Goal: Complete application form: Complete application form

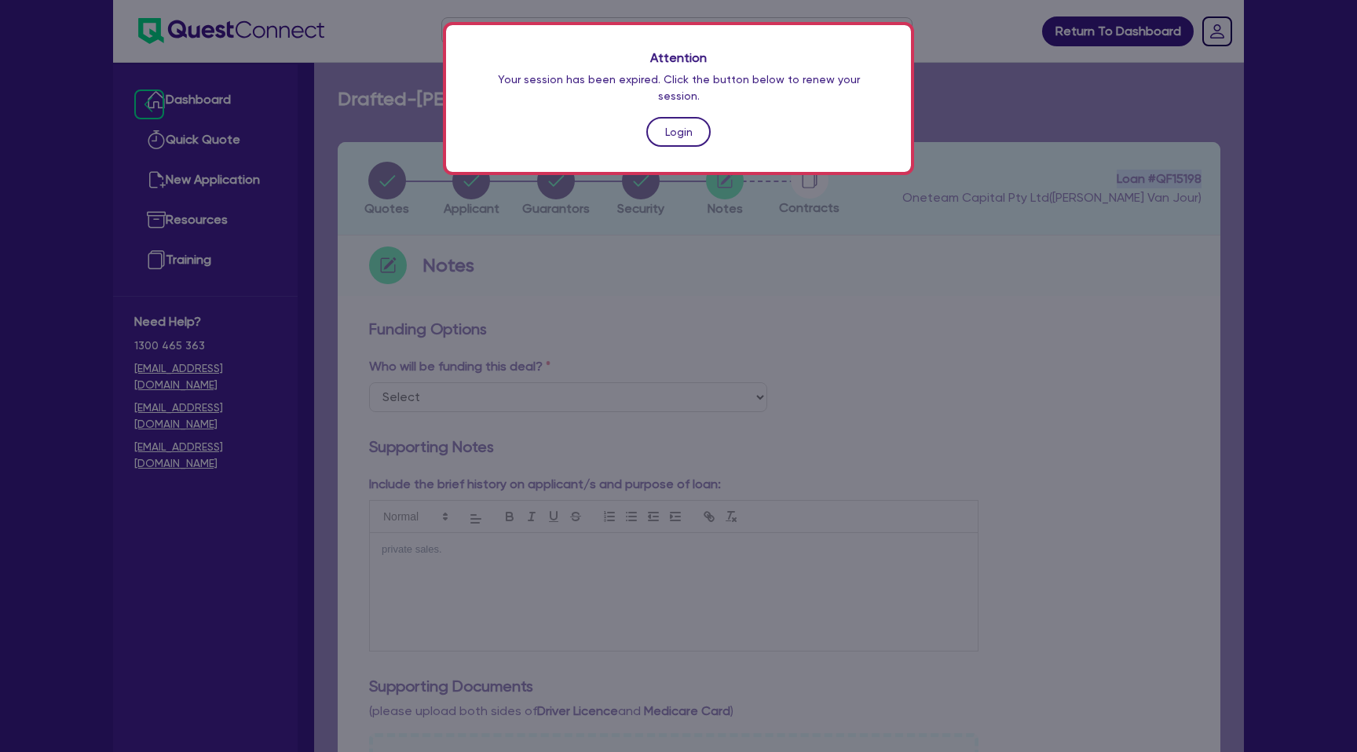
click at [674, 117] on link "Login" at bounding box center [678, 132] width 64 height 30
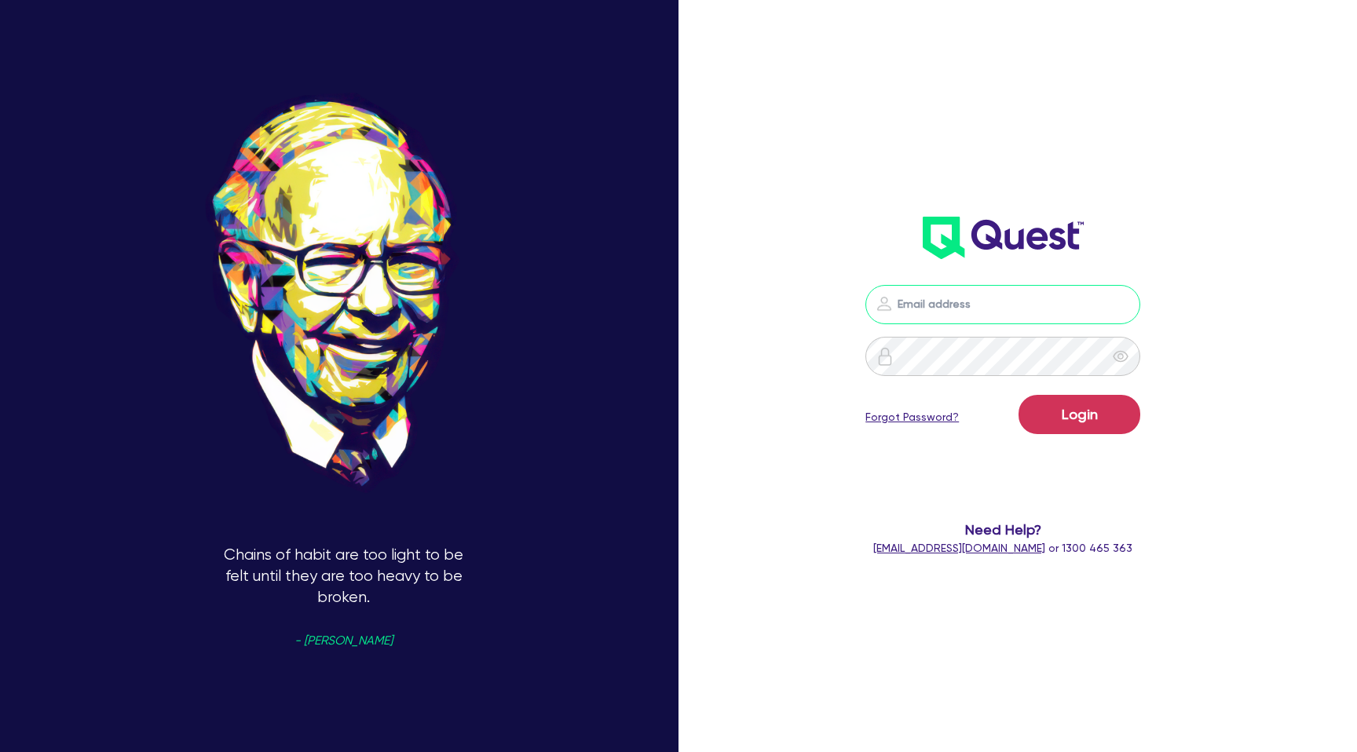
click at [948, 313] on input "email" at bounding box center [1002, 304] width 275 height 39
type input "[PERSON_NAME][EMAIL_ADDRESS][DOMAIN_NAME]"
click at [1106, 397] on button "Login" at bounding box center [1080, 414] width 122 height 39
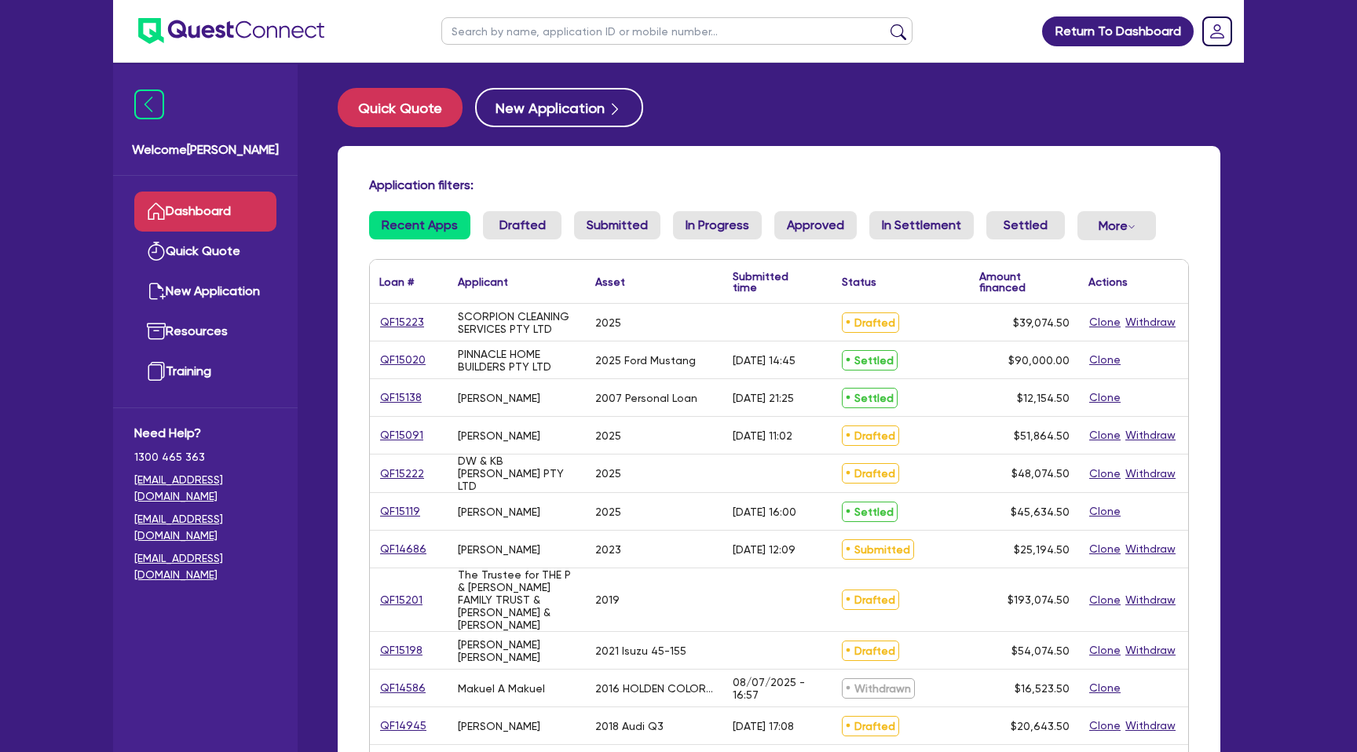
click at [519, 36] on input "text" at bounding box center [676, 30] width 471 height 27
type input "[PERSON_NAME]"
click at [886, 24] on button "submit" at bounding box center [898, 35] width 25 height 22
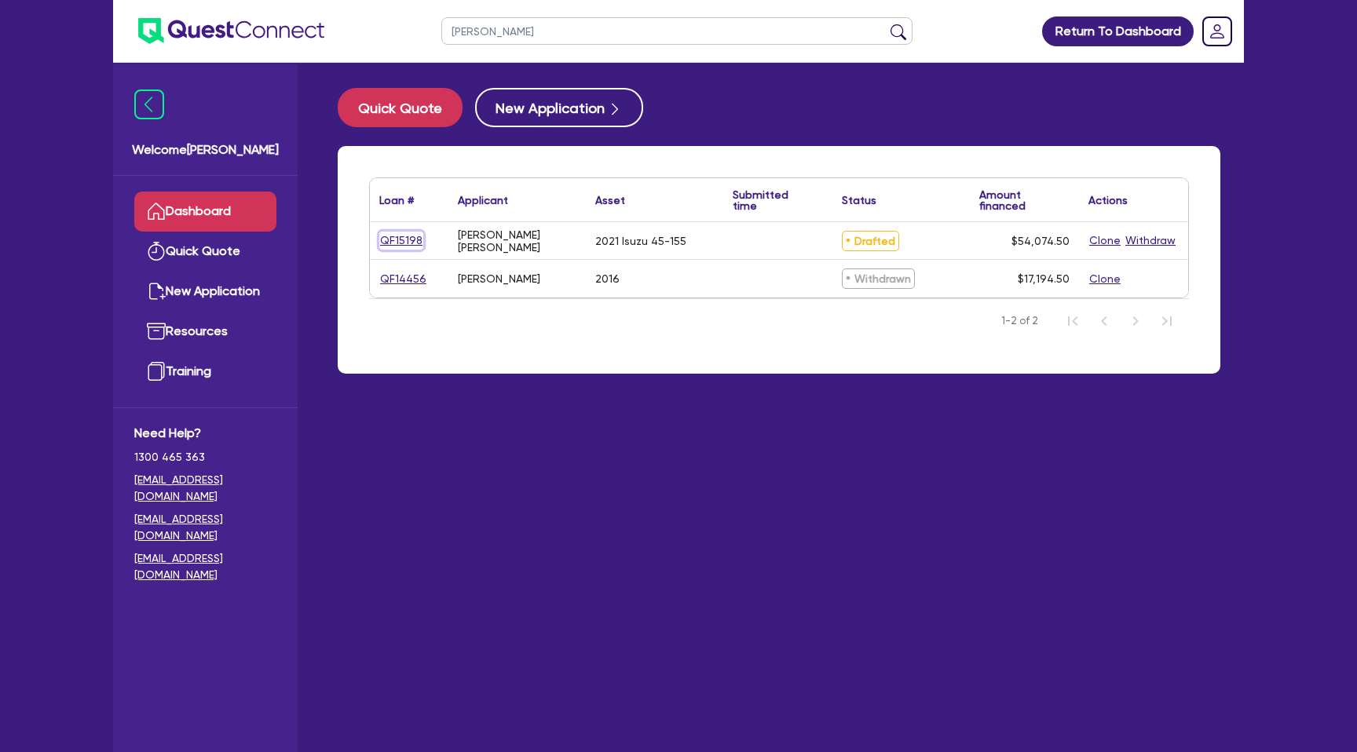
click at [404, 243] on link "QF15198" at bounding box center [401, 241] width 44 height 18
select select "CARS_AND_LIGHT_TRUCKS"
select select "PASSENGER_VEHICLES"
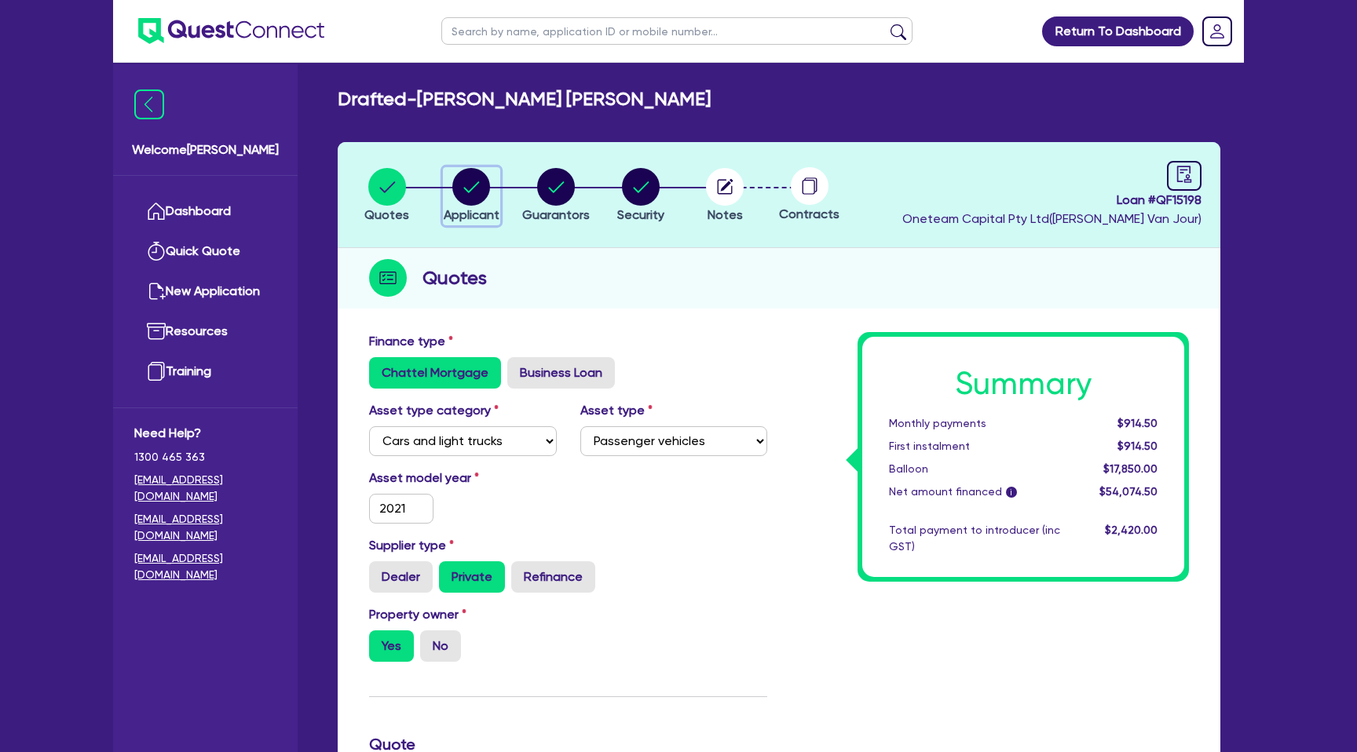
click at [471, 192] on circle "button" at bounding box center [471, 187] width 38 height 38
select select "SOLE_TRADER"
select select "BUILDING_CONSTRUCTION"
select select "TRADES_SERVICES_CONSUMERS"
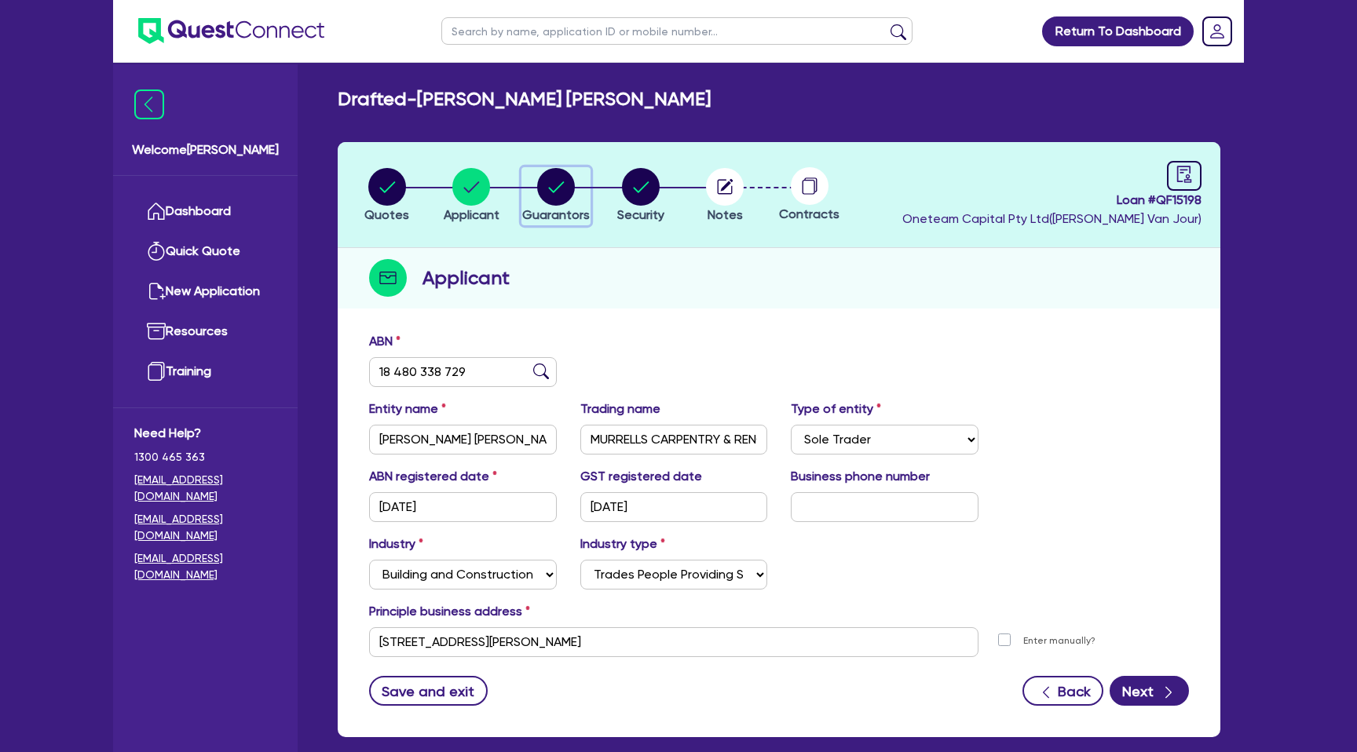
click at [554, 189] on circle "button" at bounding box center [556, 187] width 38 height 38
select select "MR"
select select "QLD"
select select "SINGLE"
select select "PROPERTY"
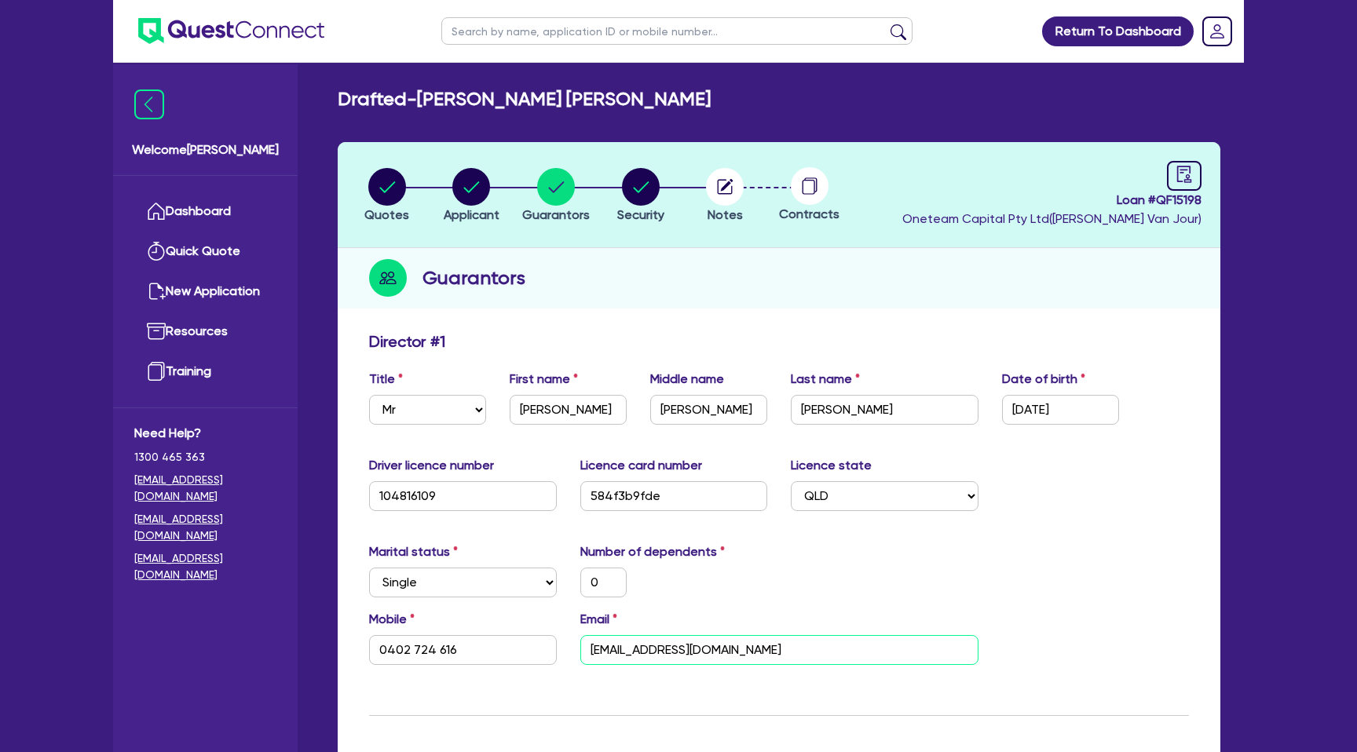
click at [648, 651] on input "[EMAIL_ADDRESS][DOMAIN_NAME]" at bounding box center [779, 650] width 398 height 30
click at [880, 270] on div "Guarantors" at bounding box center [779, 278] width 883 height 60
click at [165, 226] on link "Dashboard" at bounding box center [205, 212] width 142 height 40
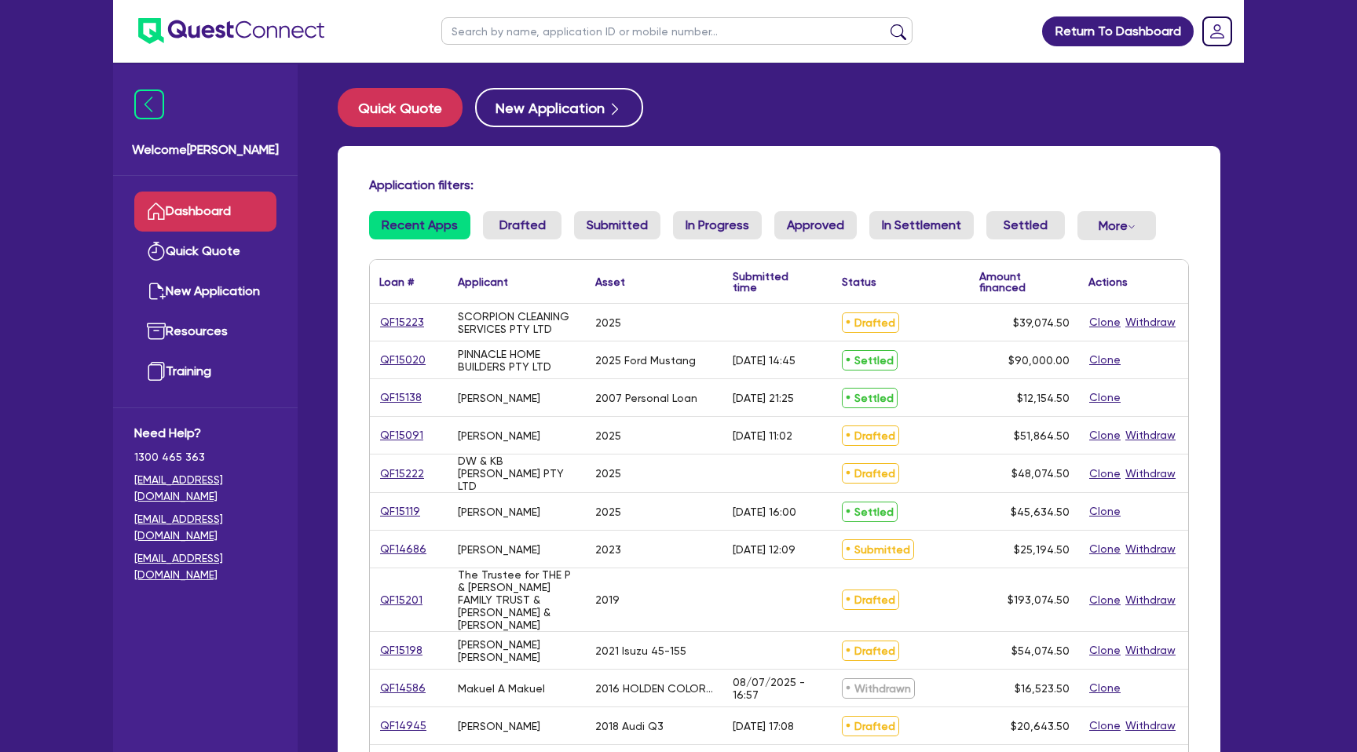
click at [532, 36] on input "text" at bounding box center [676, 30] width 471 height 27
click at [886, 24] on button "submit" at bounding box center [898, 35] width 25 height 22
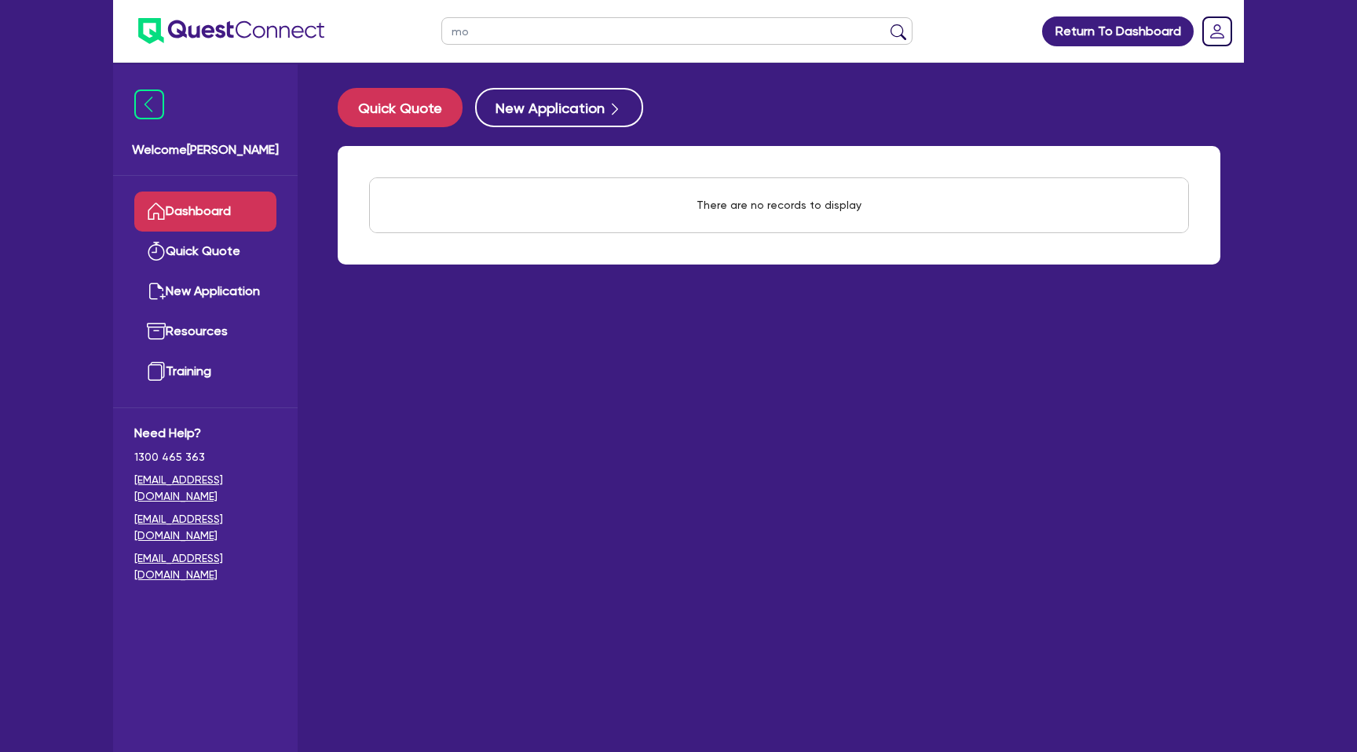
type input "m"
click at [586, 248] on div "There are no records to display" at bounding box center [779, 205] width 883 height 119
click at [237, 258] on link "Quick Quote" at bounding box center [205, 252] width 142 height 40
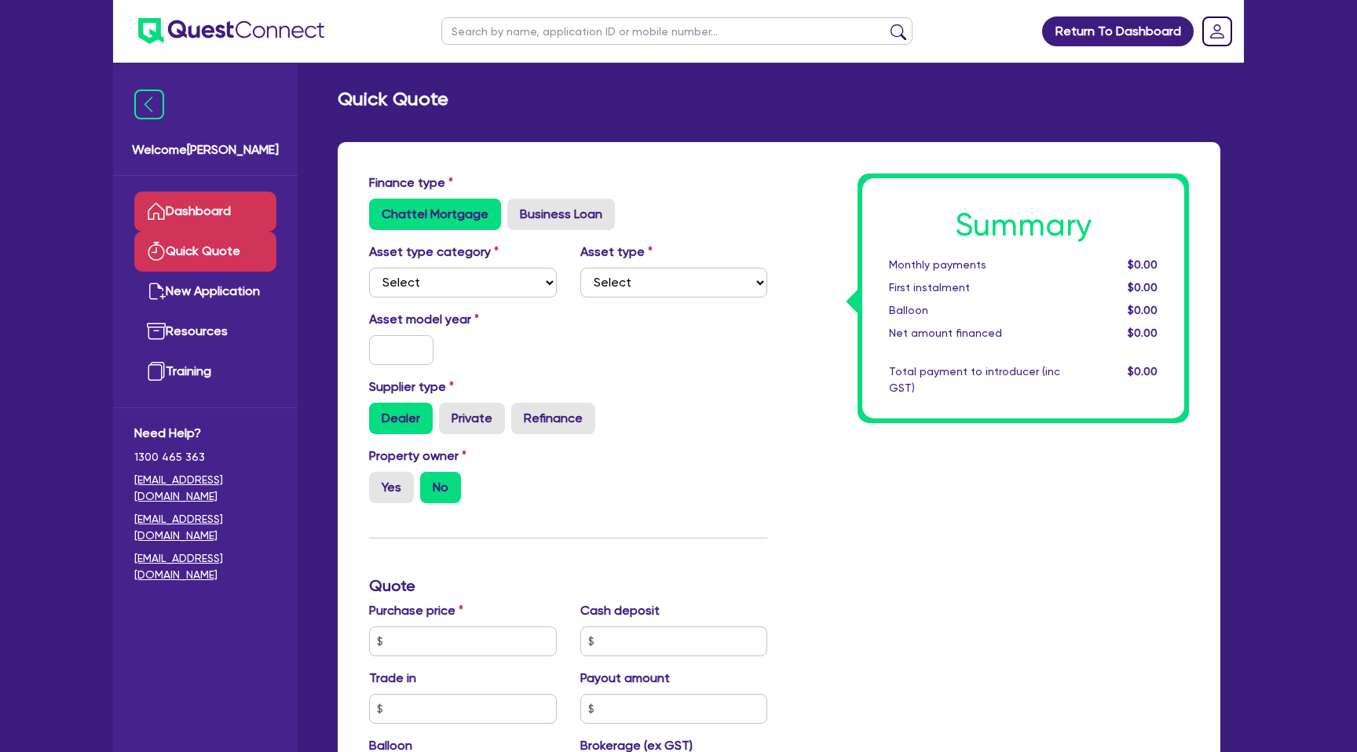
click at [238, 211] on link "Dashboard" at bounding box center [205, 212] width 142 height 40
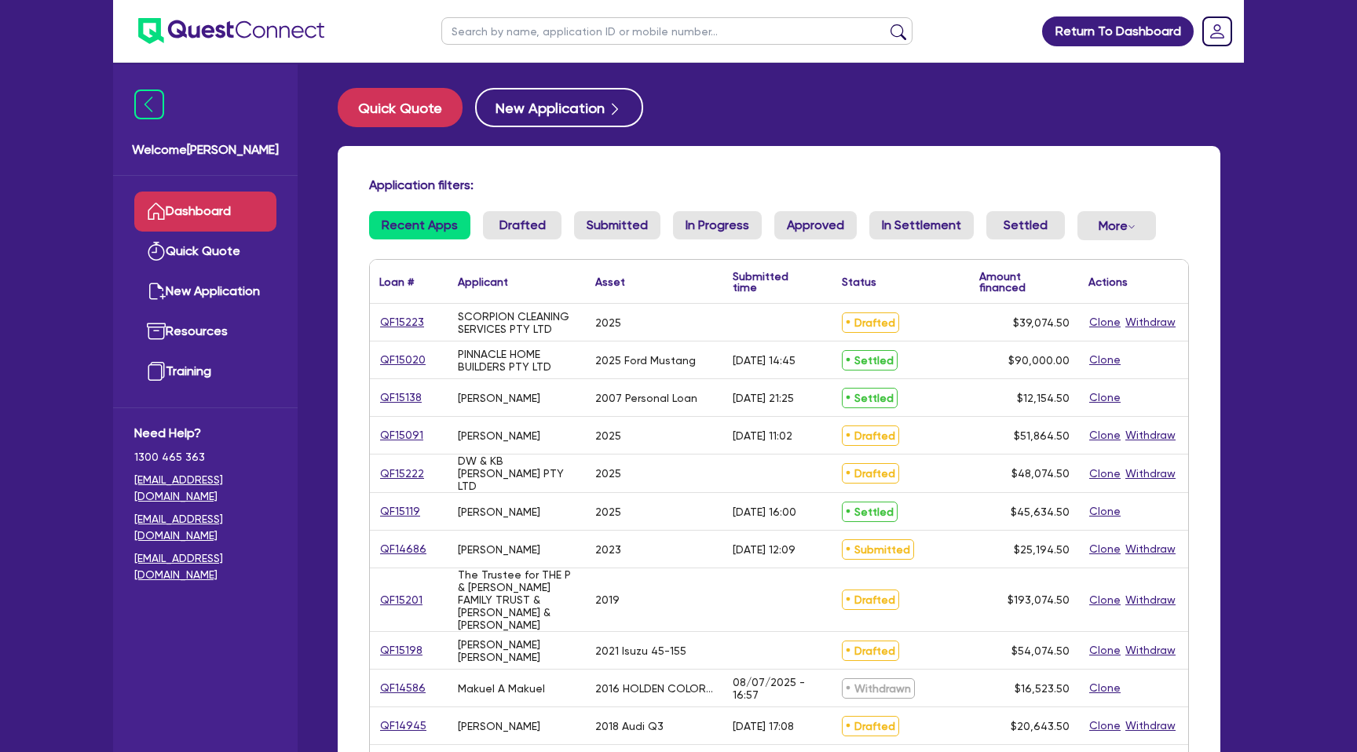
click at [499, 39] on input "text" at bounding box center [676, 30] width 471 height 27
type input "e"
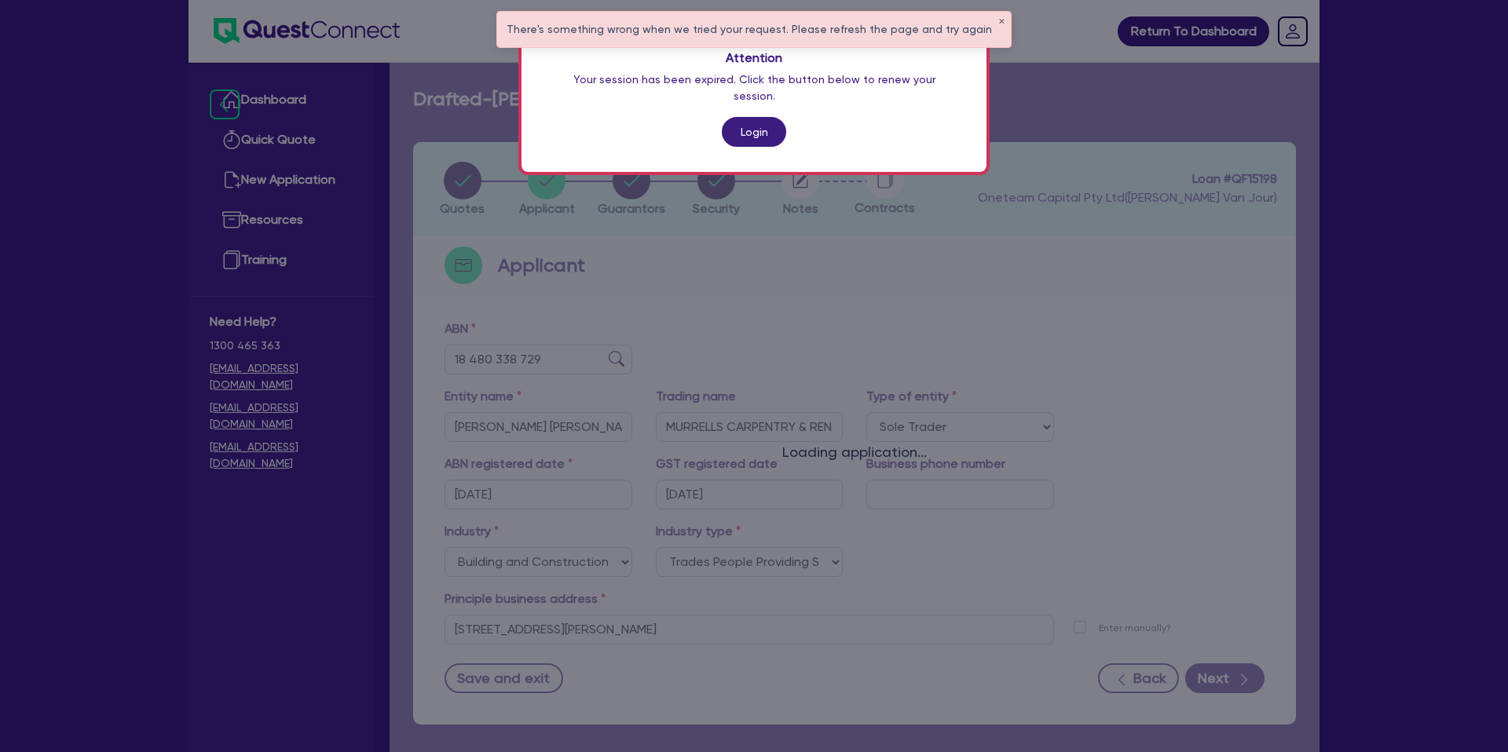
select select "SOLE_TRADER"
select select "BUILDING_CONSTRUCTION"
select select "TRADES_SERVICES_CONSUMERS"
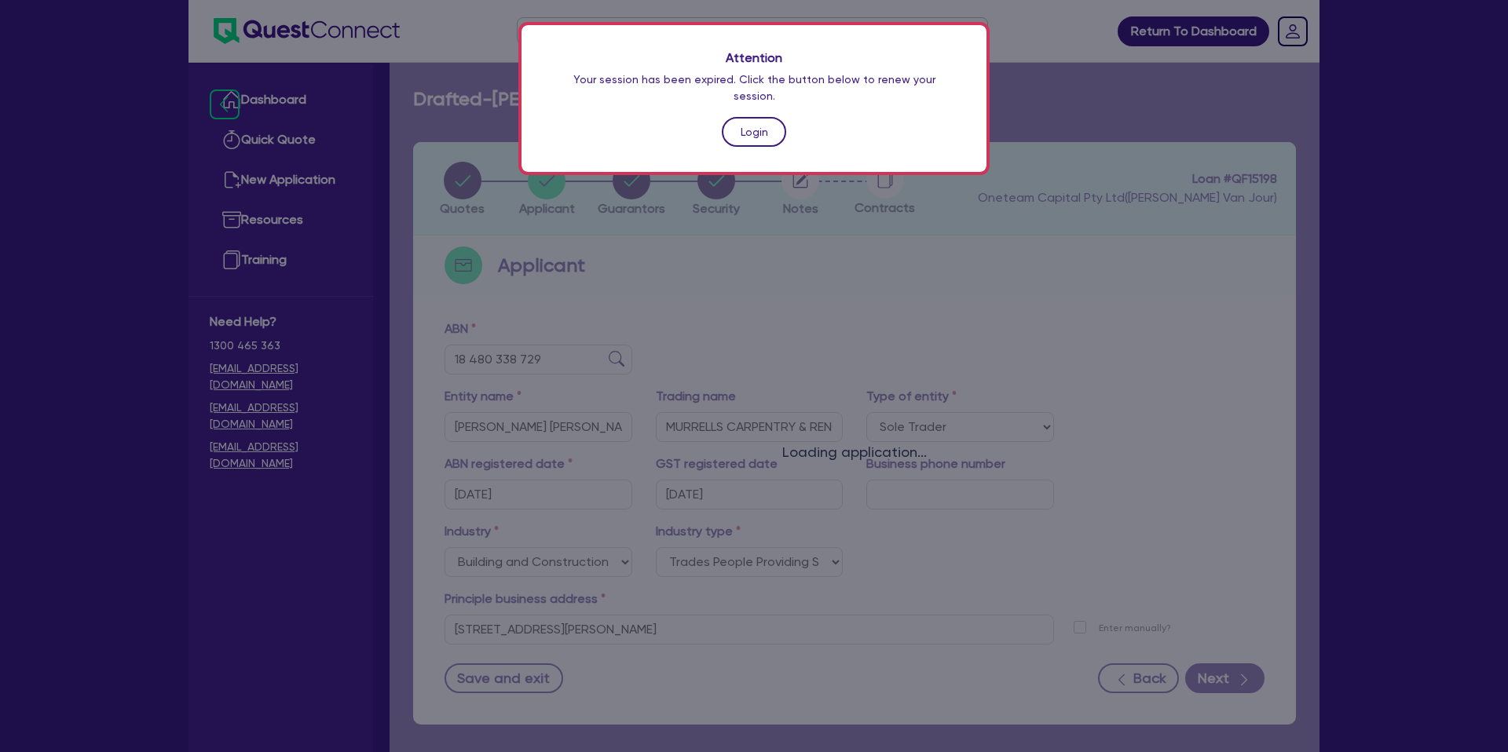
click at [764, 121] on link "Login" at bounding box center [754, 132] width 64 height 30
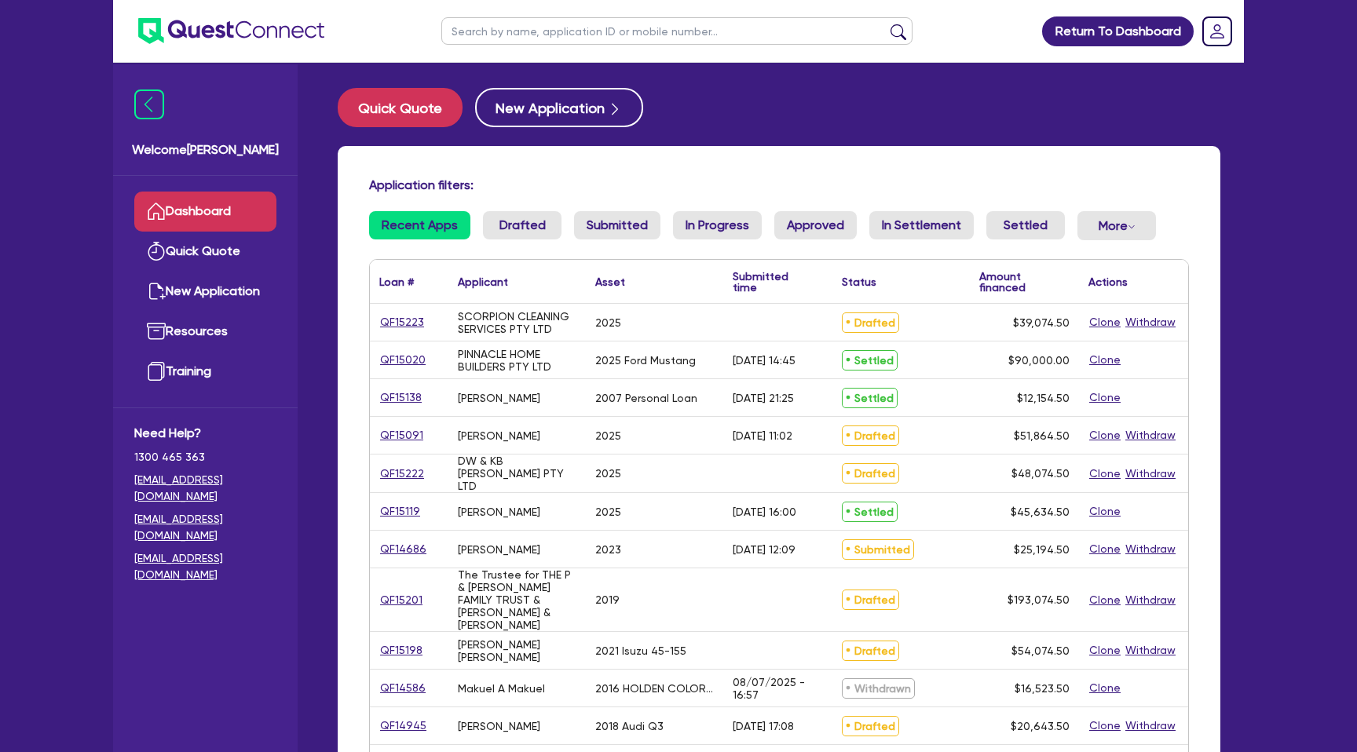
click at [527, 29] on input "text" at bounding box center [676, 30] width 471 height 27
type input "reece"
click at [886, 24] on button "submit" at bounding box center [898, 35] width 25 height 22
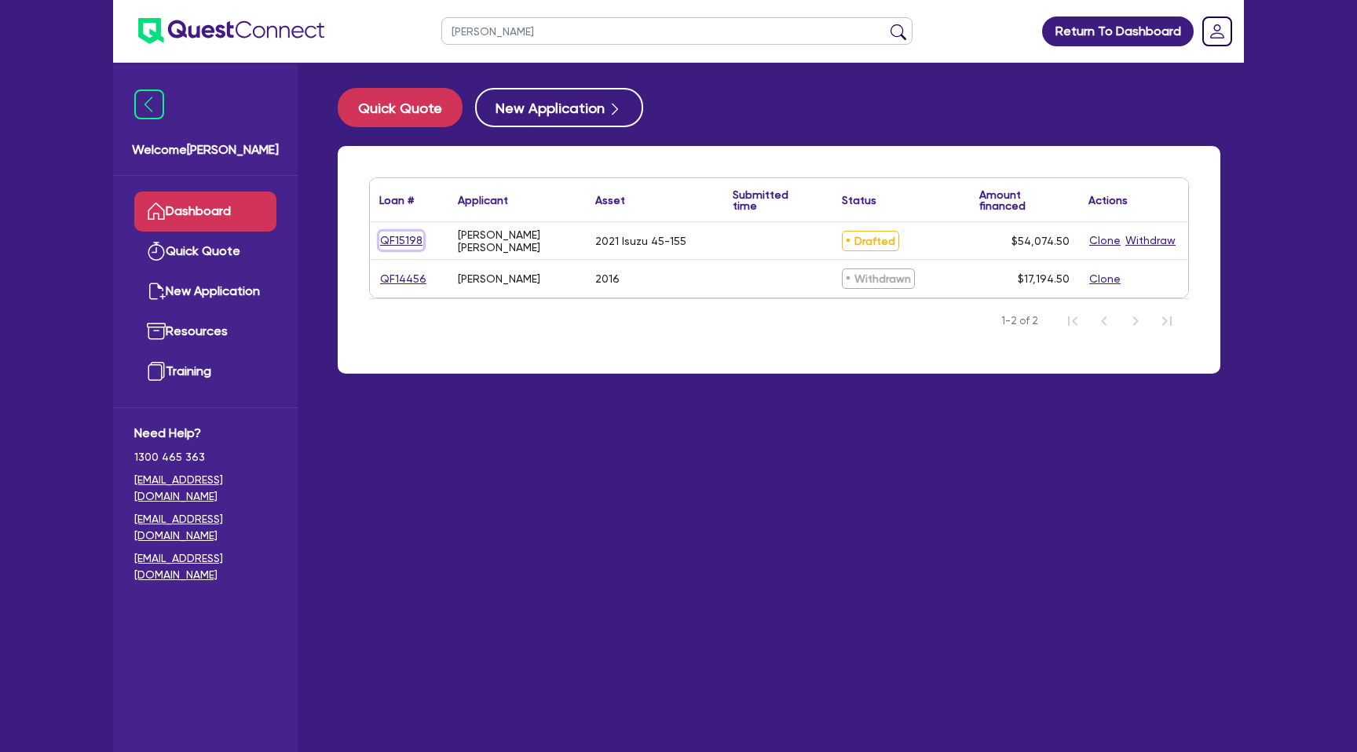
click at [397, 238] on link "QF15198" at bounding box center [401, 241] width 44 height 18
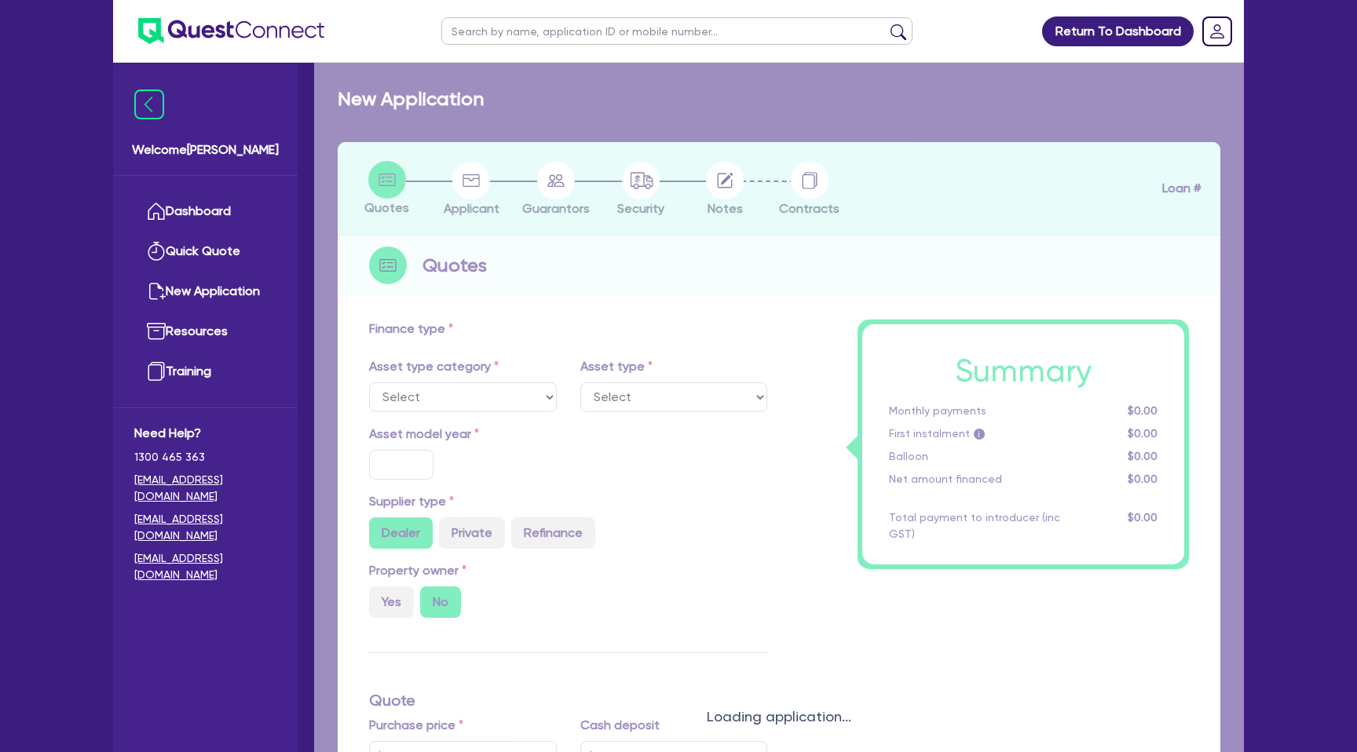
select select "CARS_AND_LIGHT_TRUCKS"
type input "2021"
radio input "false"
radio input "true"
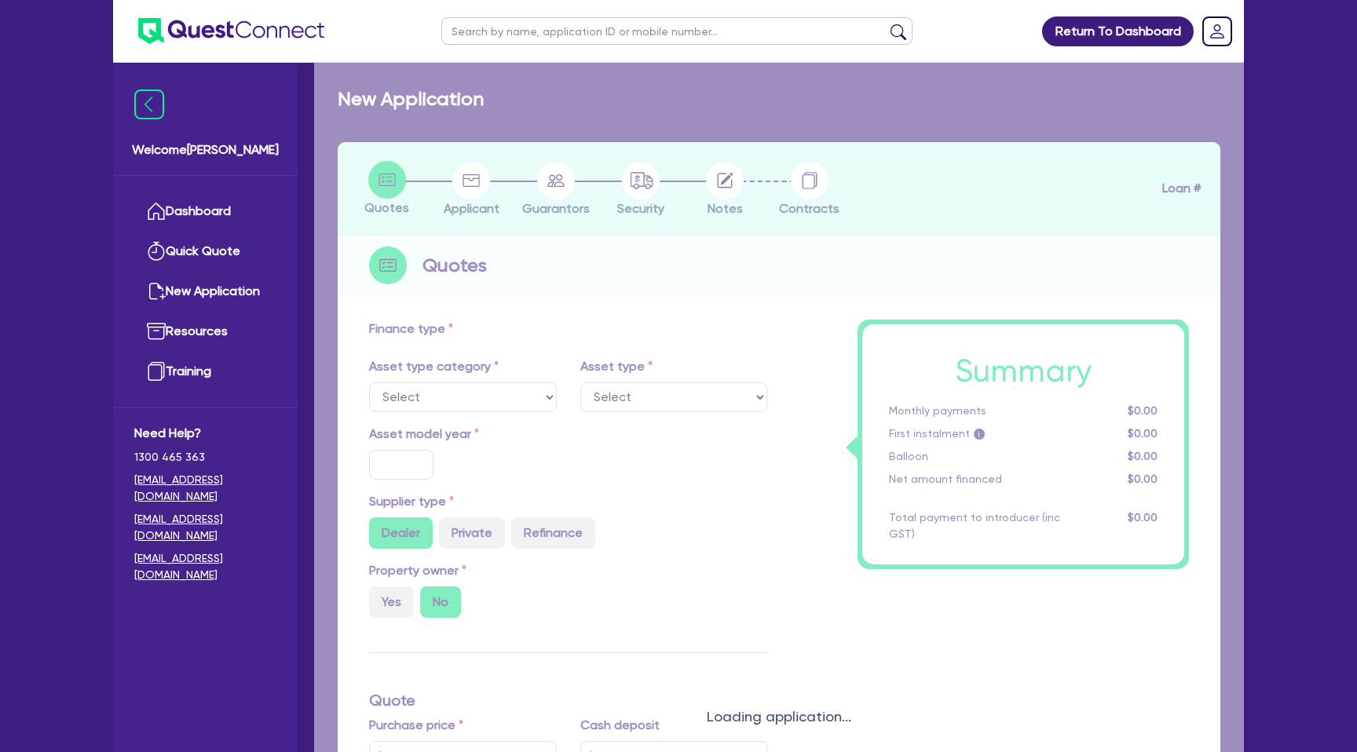
type input "51,000"
type input "35"
type input "17,850"
type input "9.88"
type input "2,200"
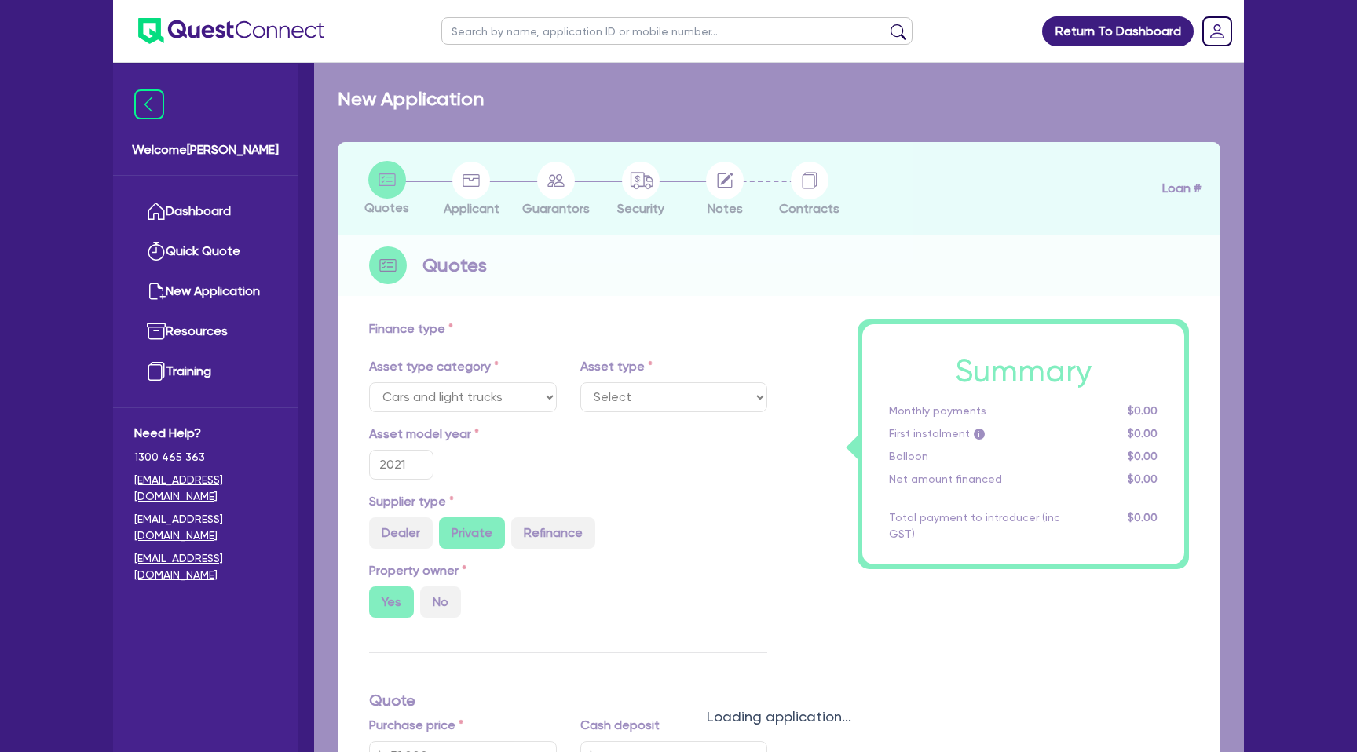
select select "PASSENGER_VEHICLES"
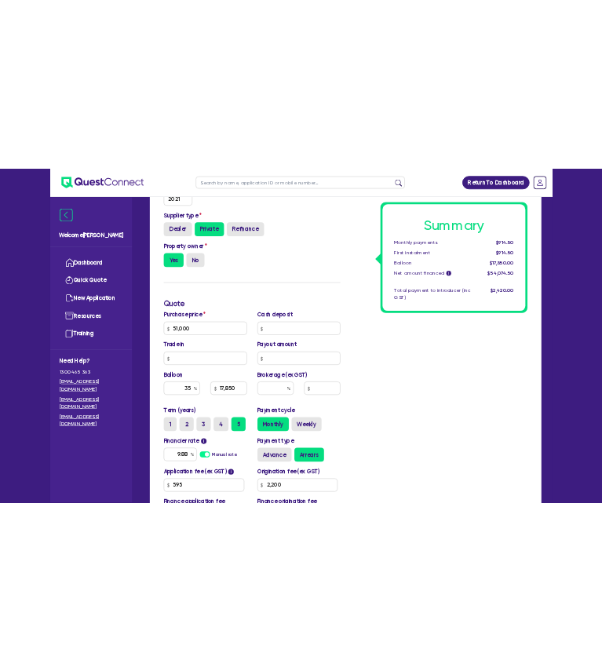
scroll to position [444, 0]
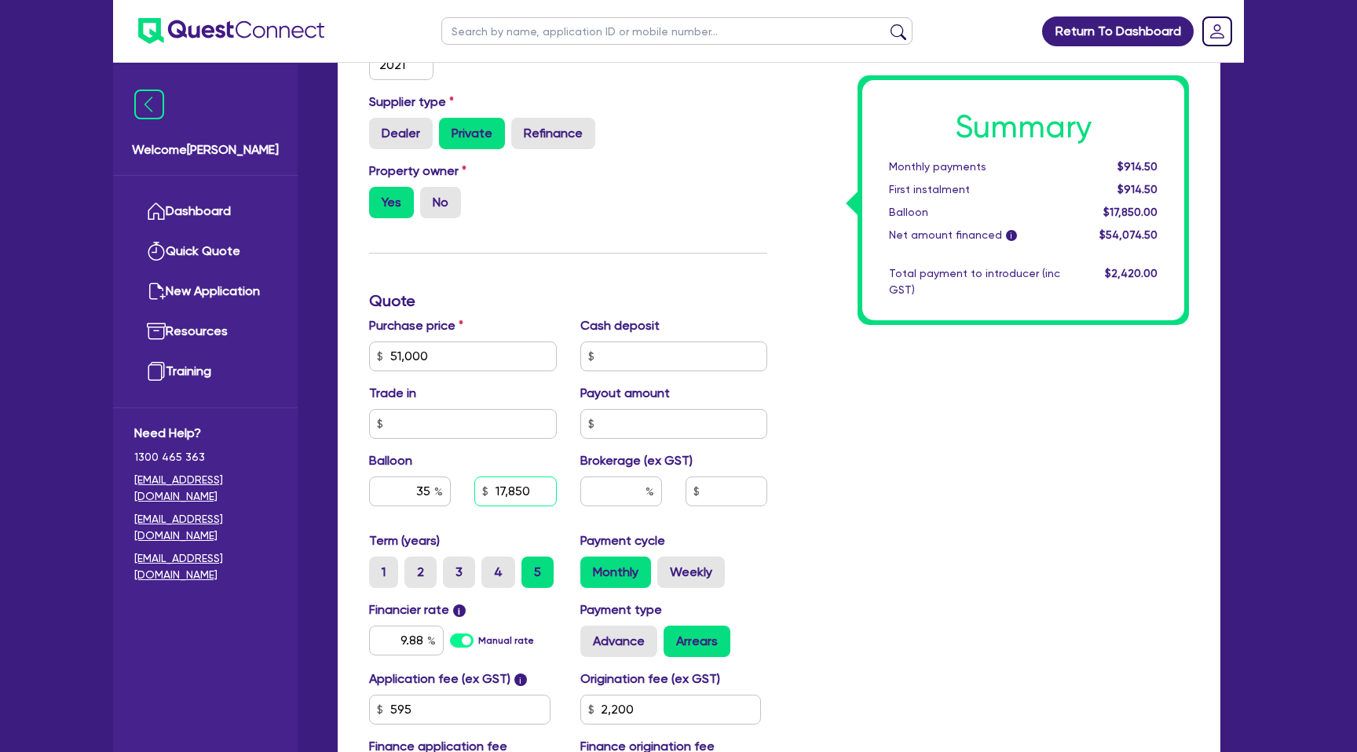
click at [508, 494] on input "17,850" at bounding box center [515, 492] width 82 height 30
type input "51,000"
type input "17,850"
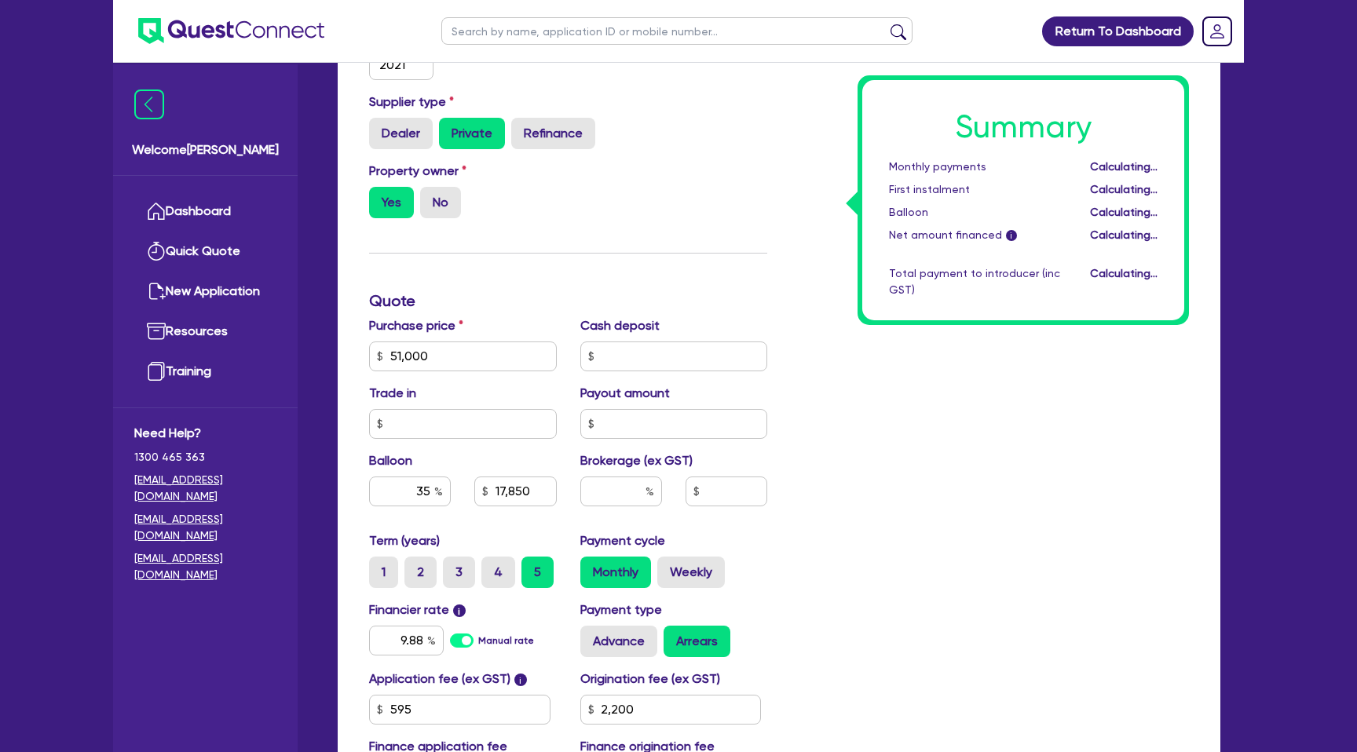
type input "2,200"
type input "51,000"
type input "17,850"
type input "2,200"
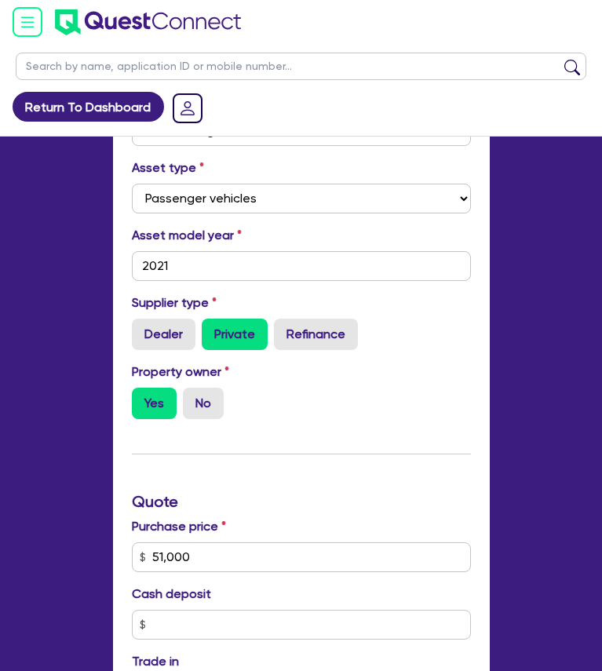
scroll to position [0, 0]
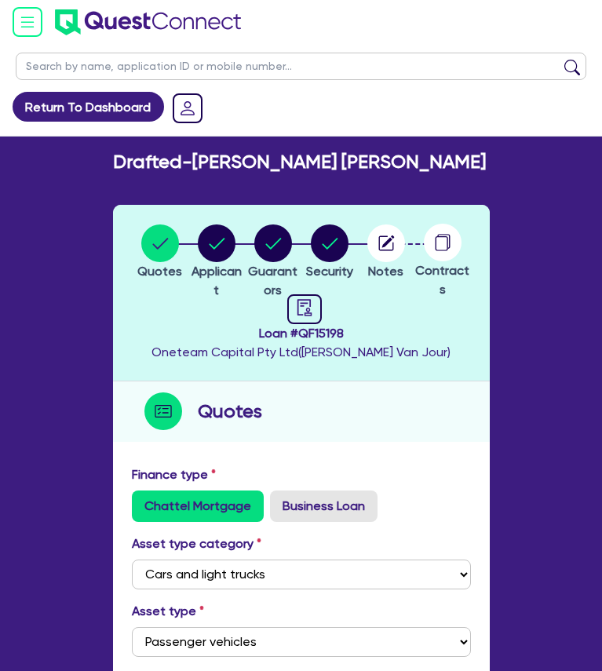
click at [31, 23] on img at bounding box center [28, 22] width 30 height 30
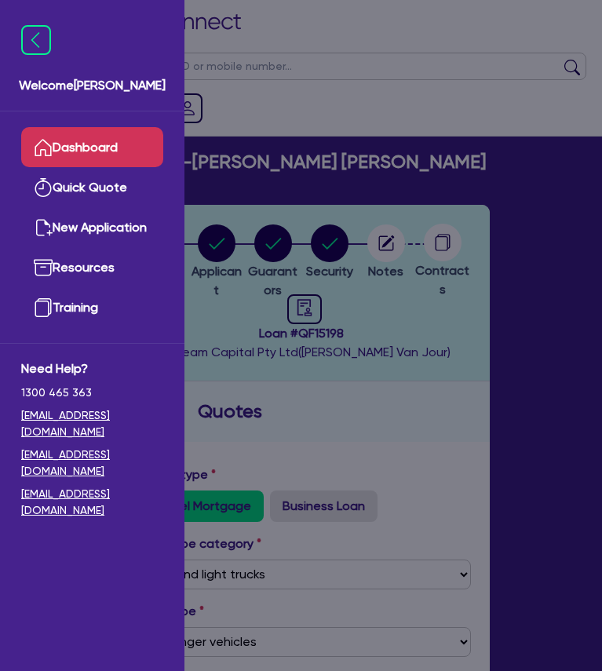
click at [74, 148] on link "Dashboard" at bounding box center [92, 147] width 142 height 40
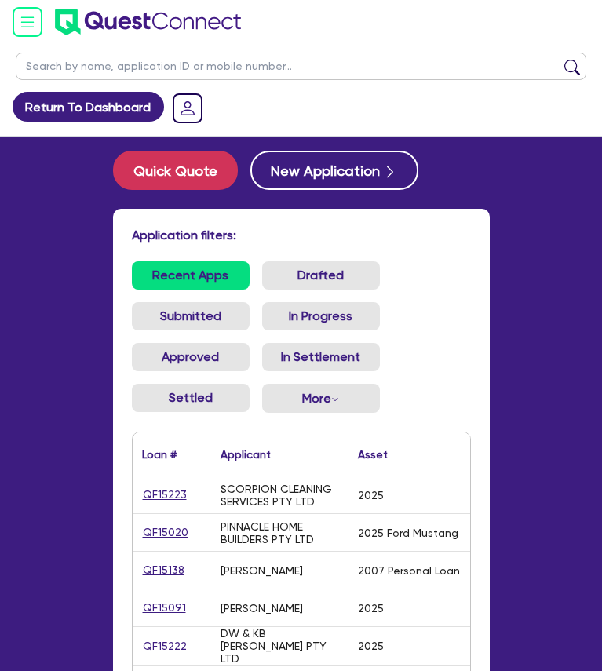
click at [141, 71] on input "text" at bounding box center [301, 66] width 571 height 27
type input "r"
type input "m"
type input "a"
click at [560, 59] on button "submit" at bounding box center [572, 70] width 25 height 22
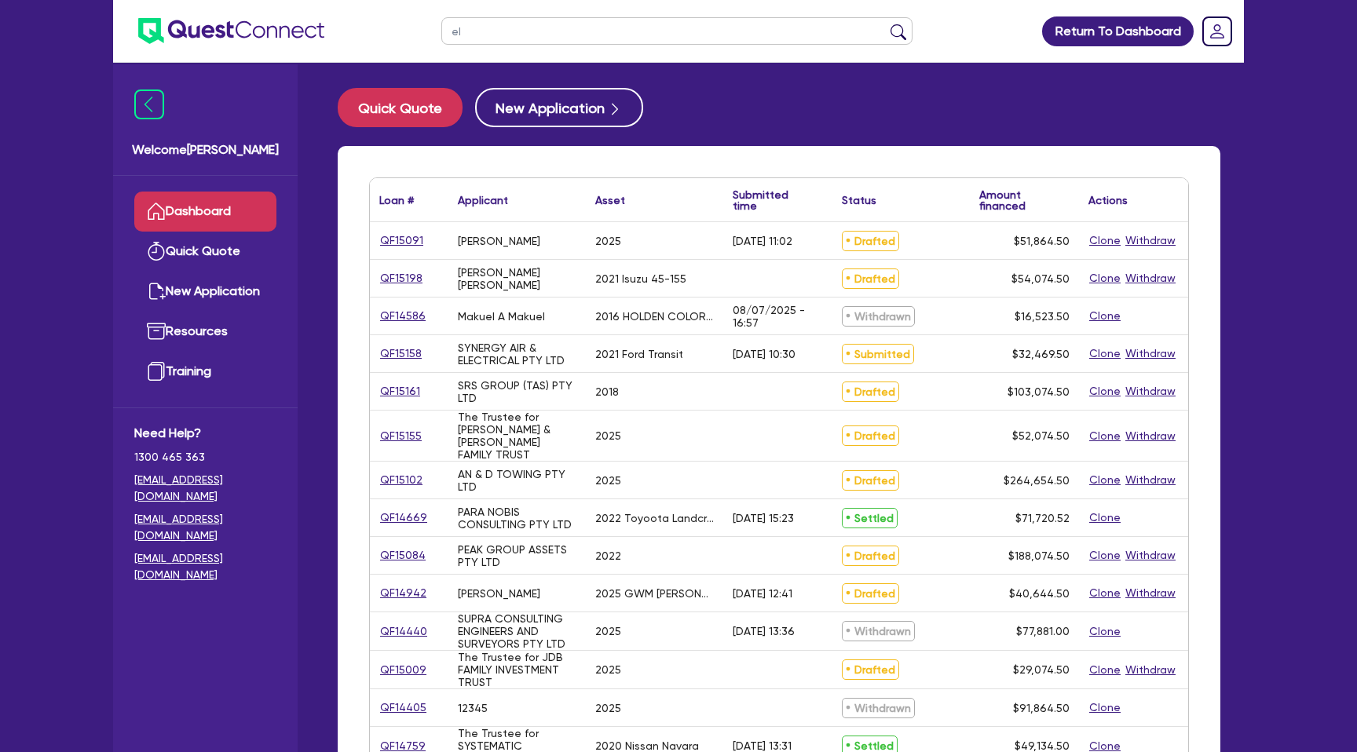
click at [515, 31] on input "el" at bounding box center [676, 30] width 471 height 27
type input "e"
paste input "Moiez Elamin"
type input "Moiez Elamin"
click at [886, 24] on button "submit" at bounding box center [898, 35] width 25 height 22
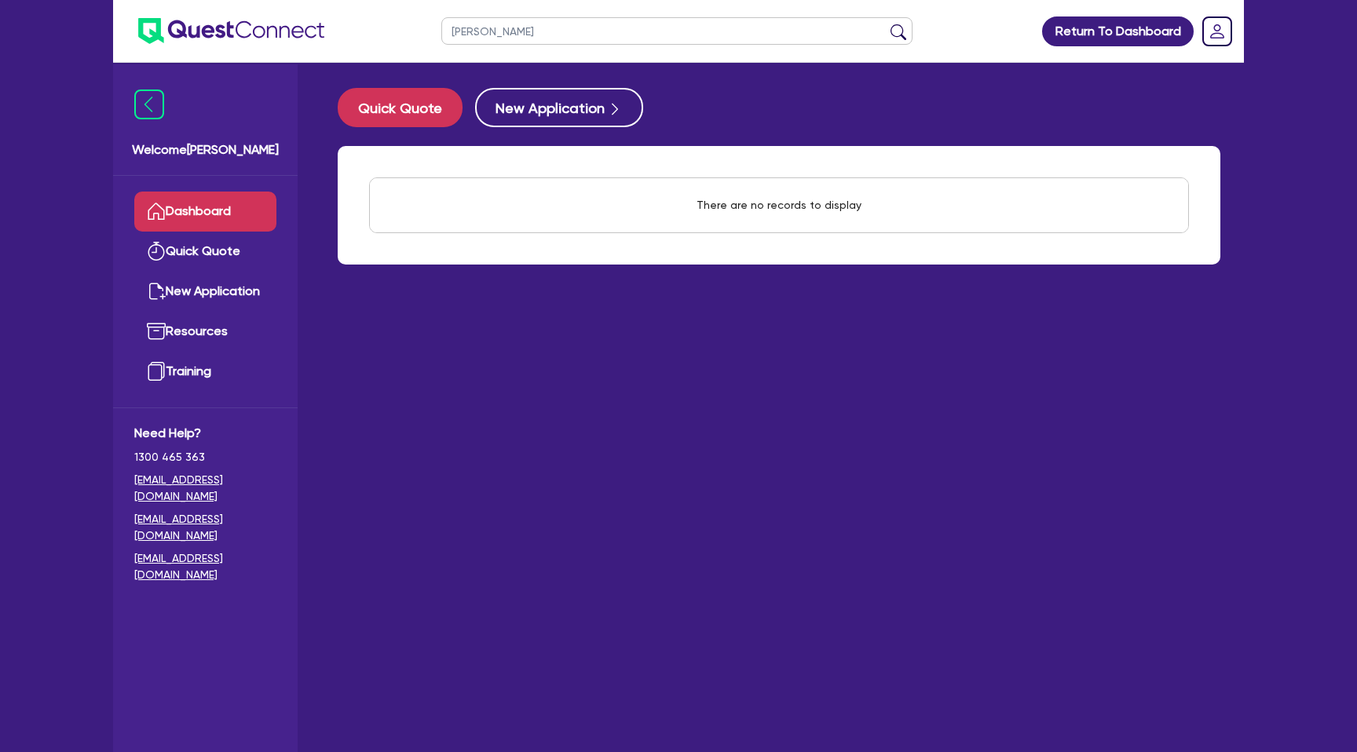
click at [469, 30] on input "Moiez Elamin" at bounding box center [676, 30] width 471 height 27
click at [238, 214] on link "Dashboard" at bounding box center [205, 212] width 142 height 40
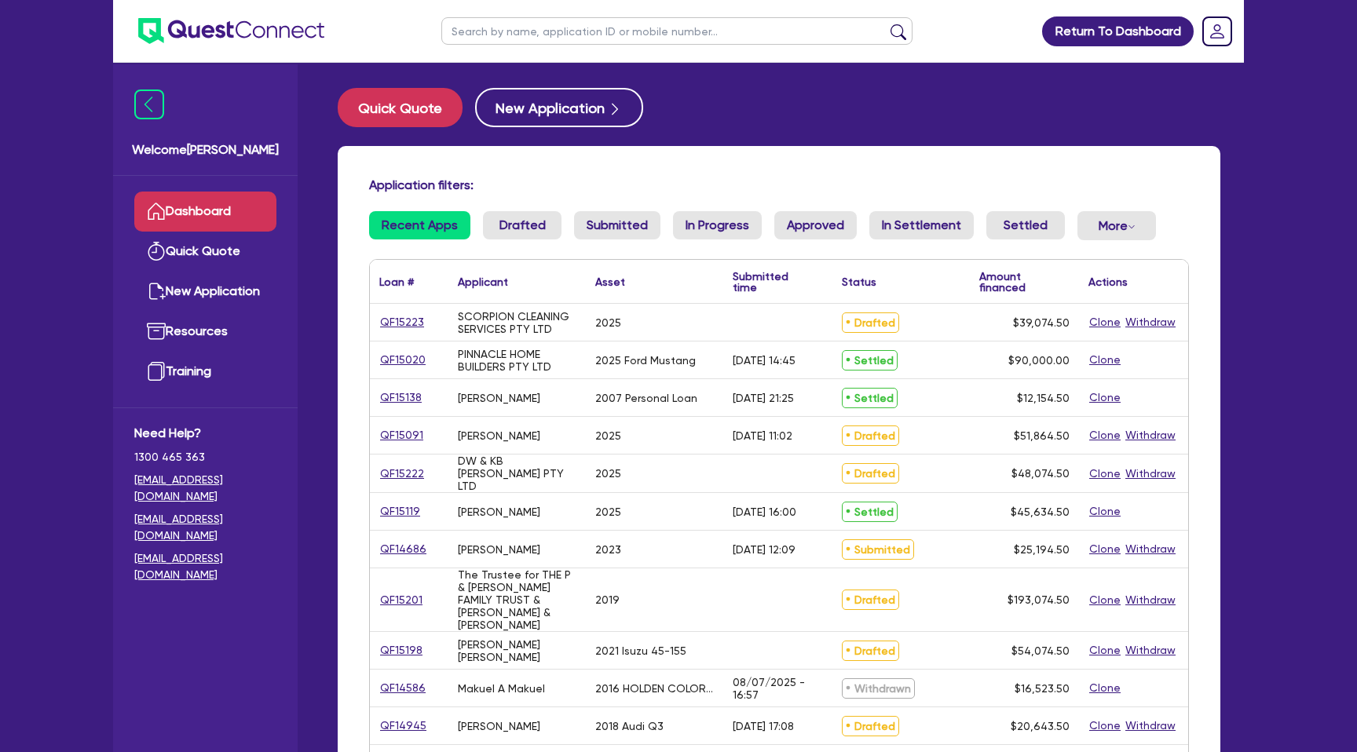
click at [584, 27] on input "text" at bounding box center [676, 30] width 471 height 27
paste input "AN & D Towing"
type input "AN & D Towing"
click at [886, 24] on button "submit" at bounding box center [898, 35] width 25 height 22
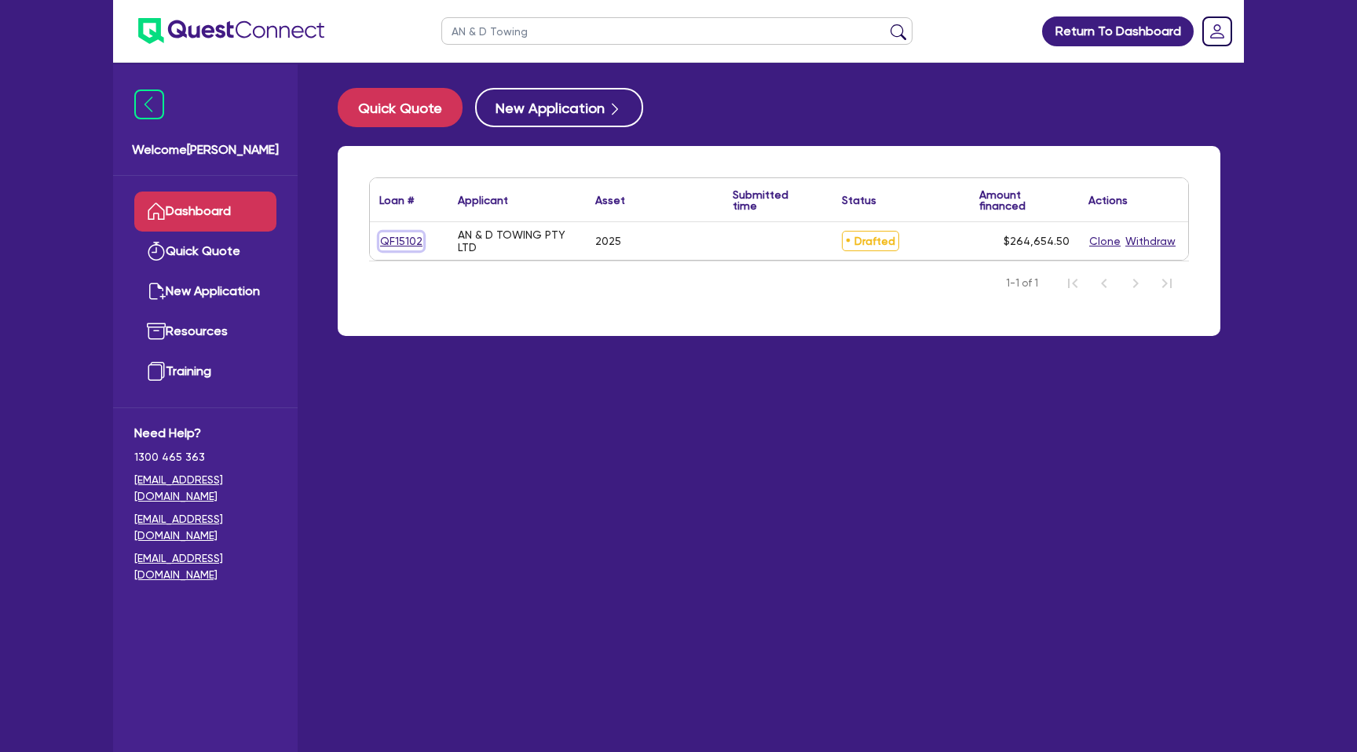
click at [394, 243] on link "QF15102" at bounding box center [401, 241] width 44 height 18
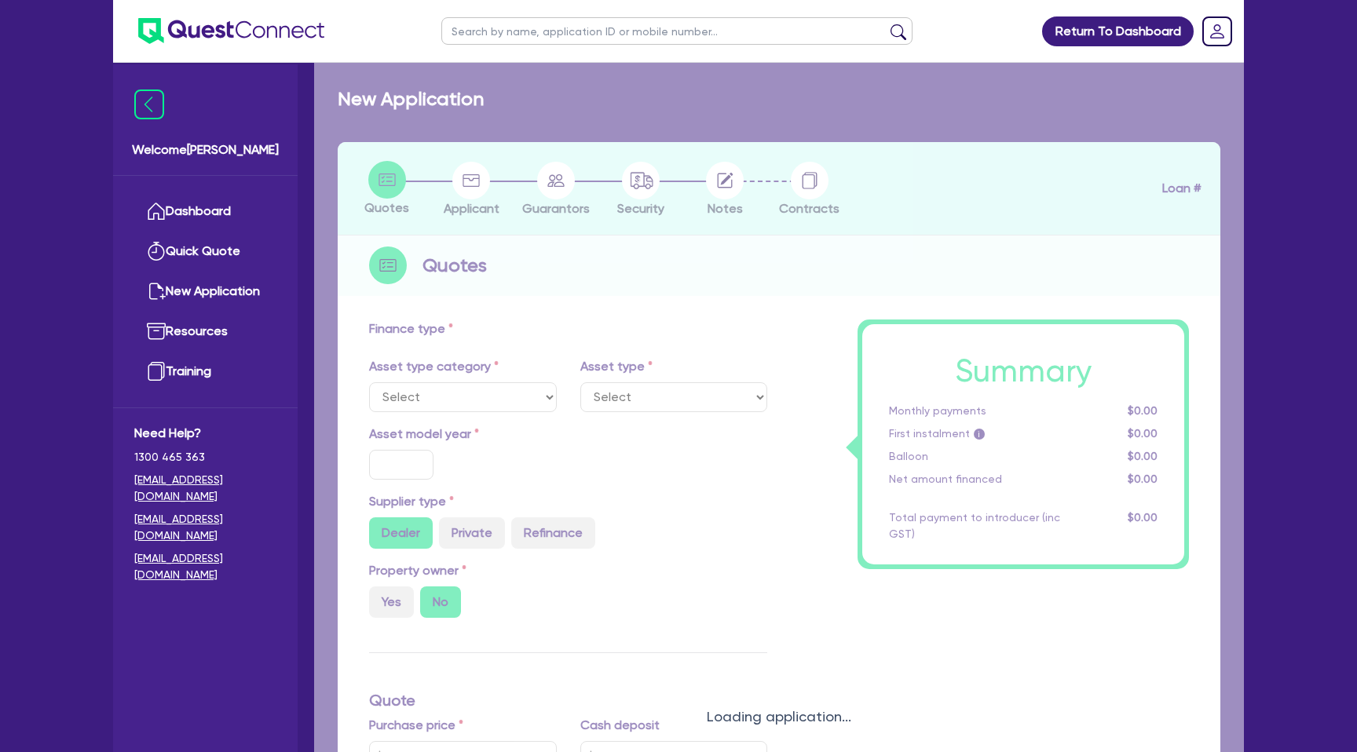
select select "CARS_AND_LIGHT_TRUCKS"
type input "2025"
type input "264,000"
type input "30"
type input "79,200"
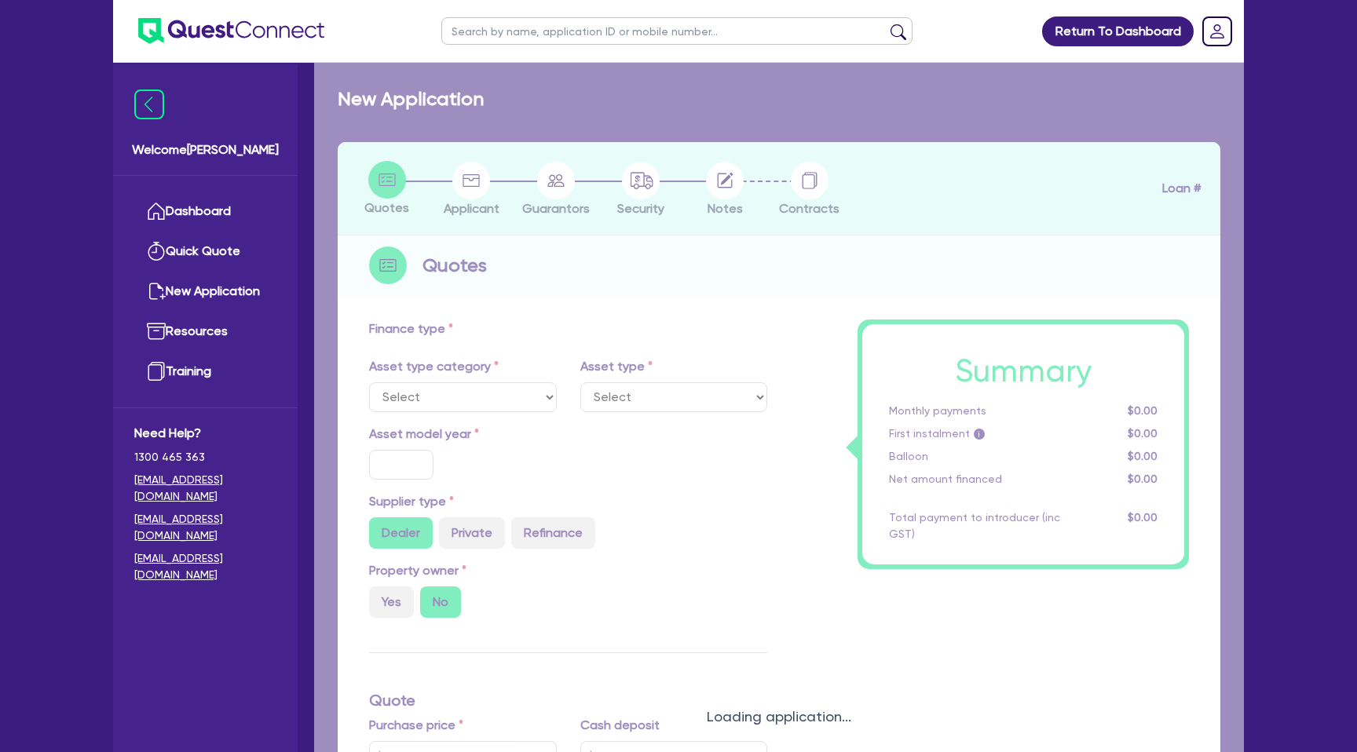
type input "18.95"
type input "2,200"
select select "PASSENGER_VEHICLES"
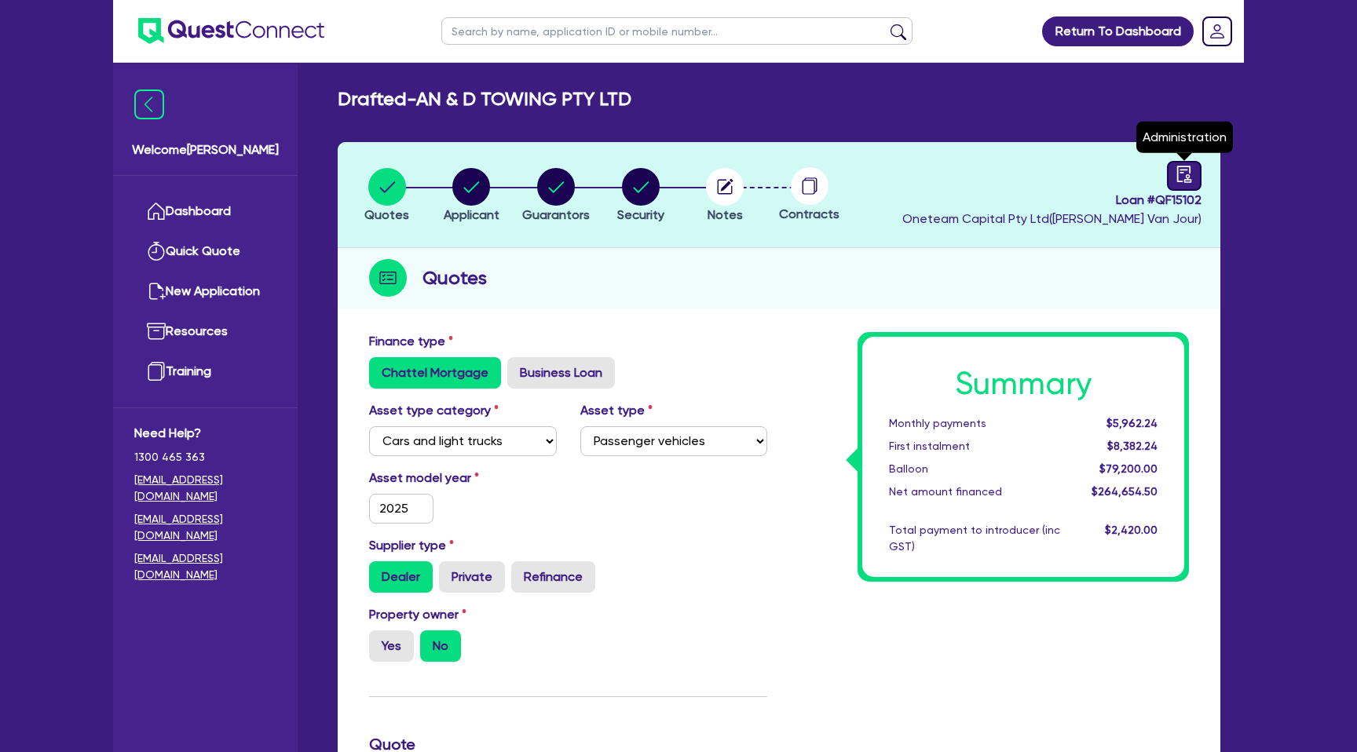
click at [1200, 170] on link at bounding box center [1184, 176] width 35 height 30
select select "DRAFTED_NEW"
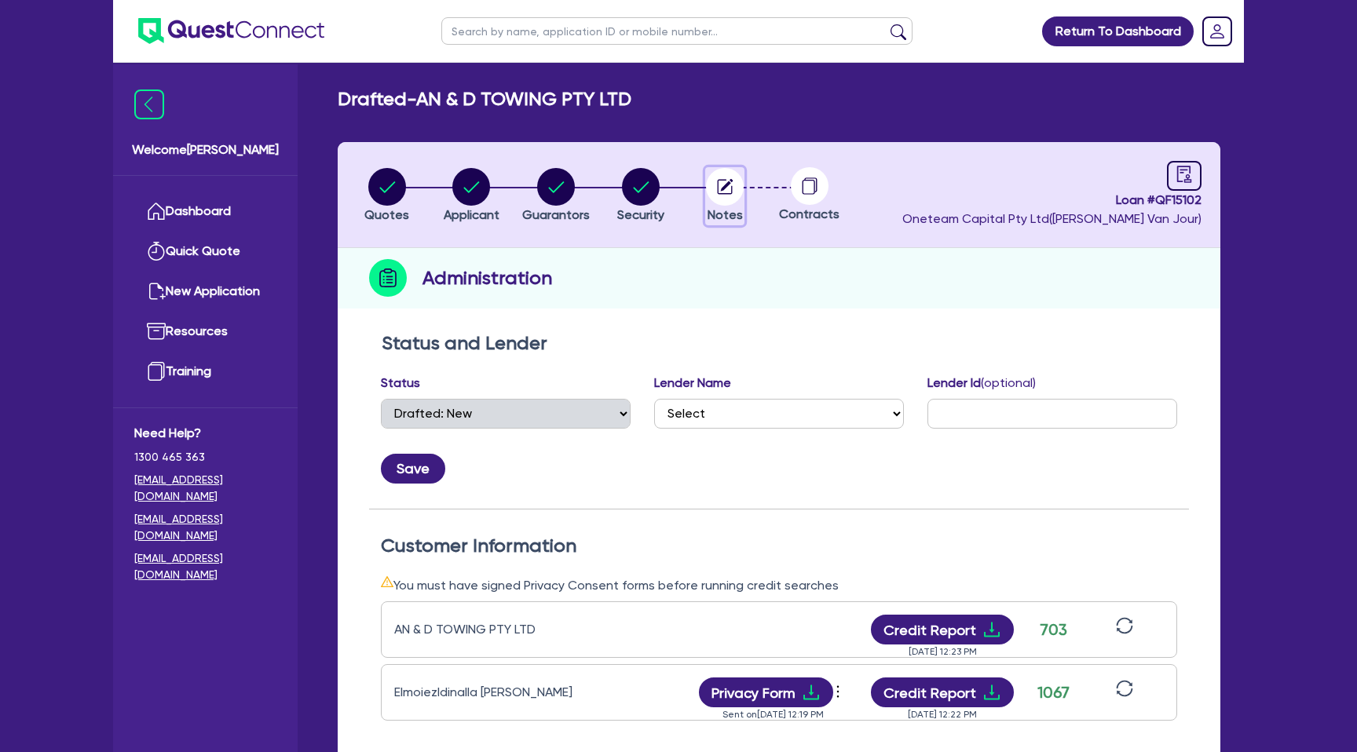
click at [732, 193] on circle "button" at bounding box center [725, 187] width 38 height 38
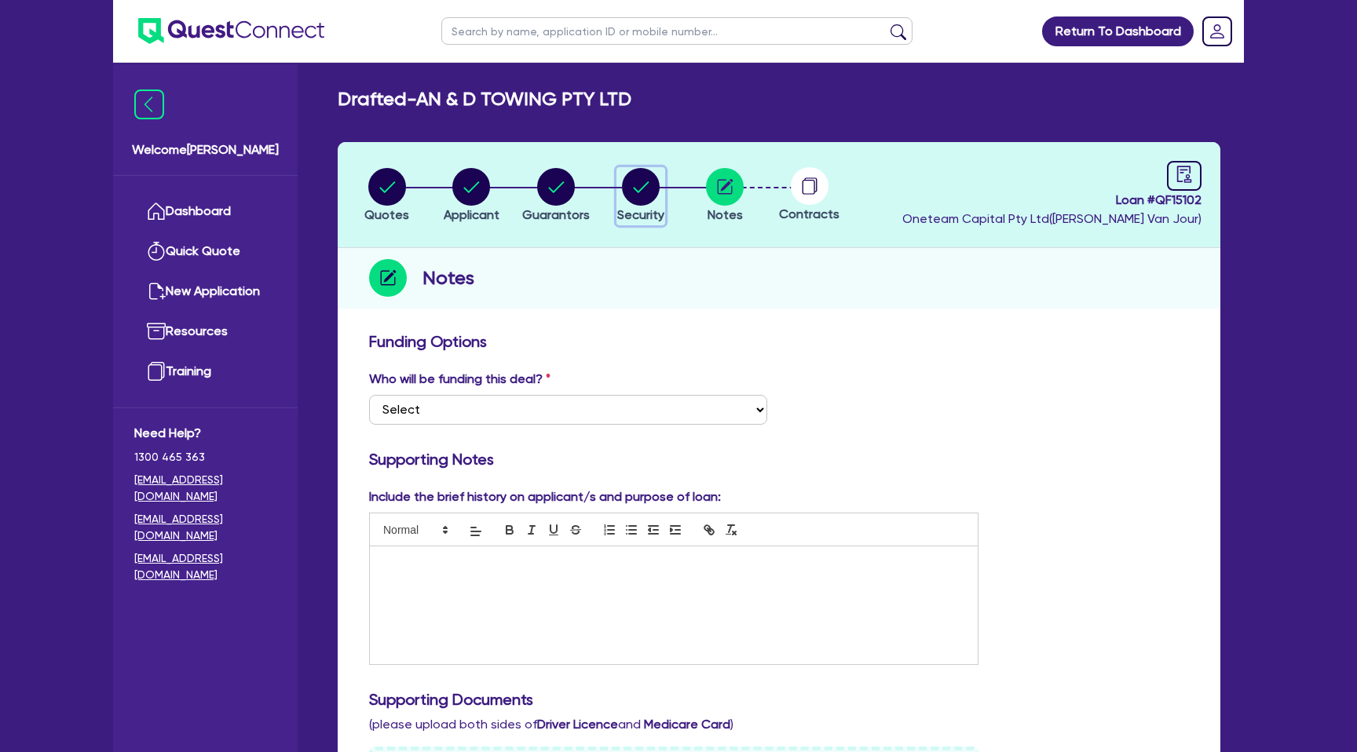
click at [640, 196] on circle "button" at bounding box center [641, 187] width 38 height 38
select select "CARS_AND_LIGHT_TRUCKS"
select select "PASSENGER_VEHICLES"
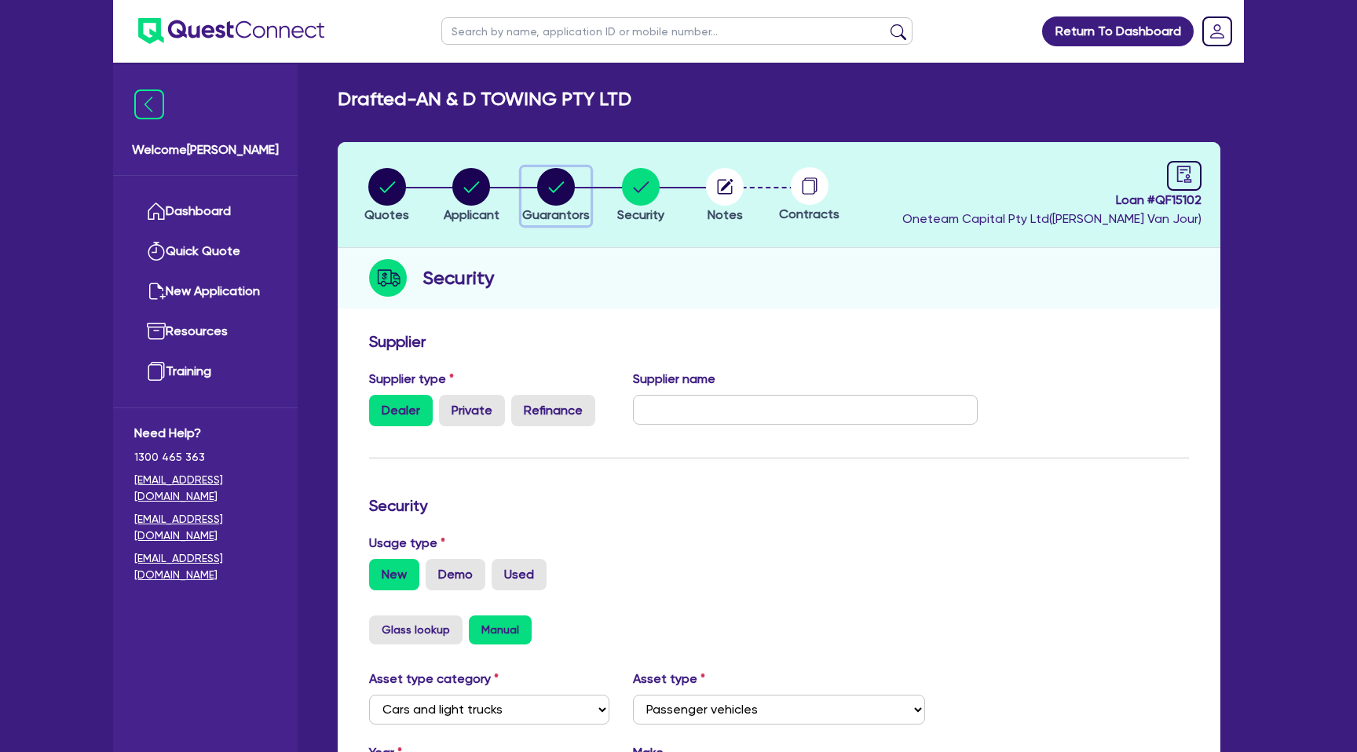
click at [558, 192] on circle "button" at bounding box center [556, 187] width 38 height 38
select select "MR"
select select "VIC"
select select "SINGLE"
select select "CREDIT_CARD"
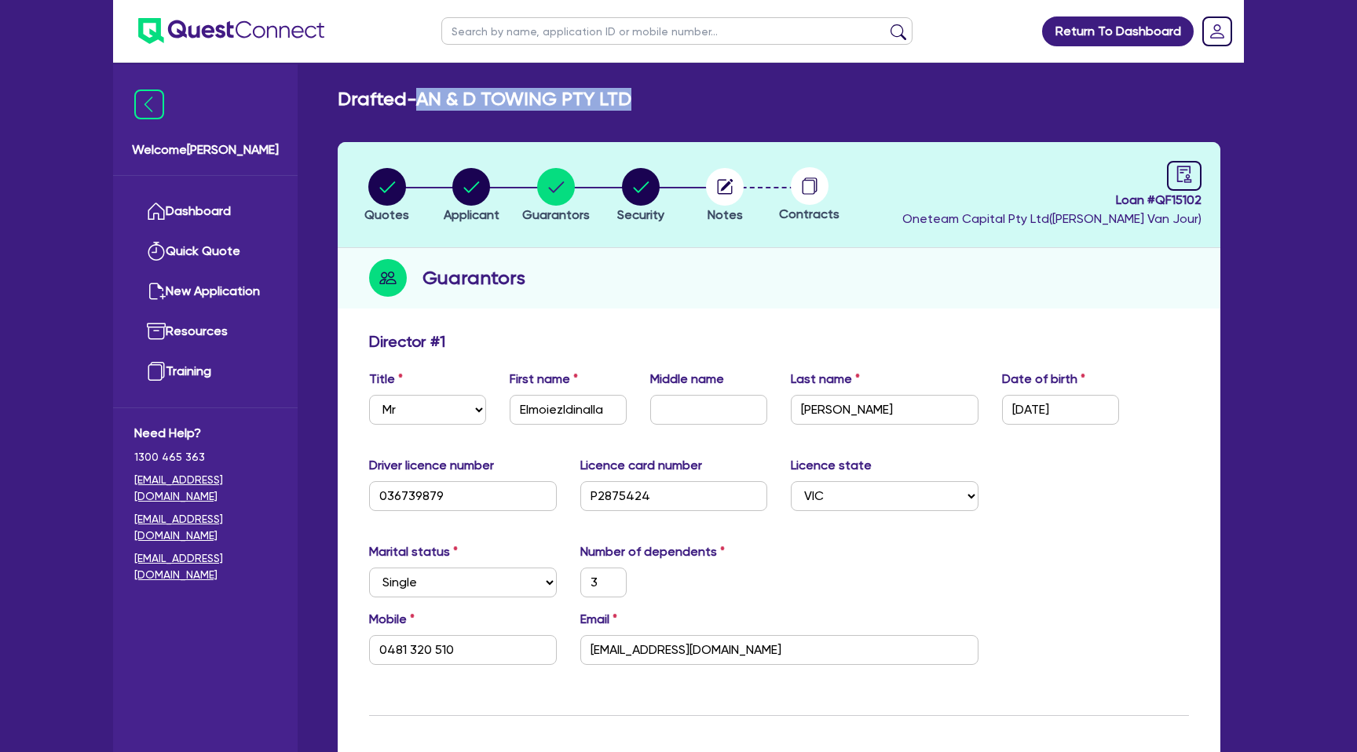
drag, startPoint x: 426, startPoint y: 93, endPoint x: 671, endPoint y: 90, distance: 244.2
click at [671, 90] on div "Drafted - AN & D TOWING PTY LTD" at bounding box center [779, 99] width 906 height 23
copy h2 "AN & D TOWING PTY LTD"
click at [628, 38] on input "text" at bounding box center [676, 30] width 471 height 27
paste input "AN & D TOWING PTY LTD"
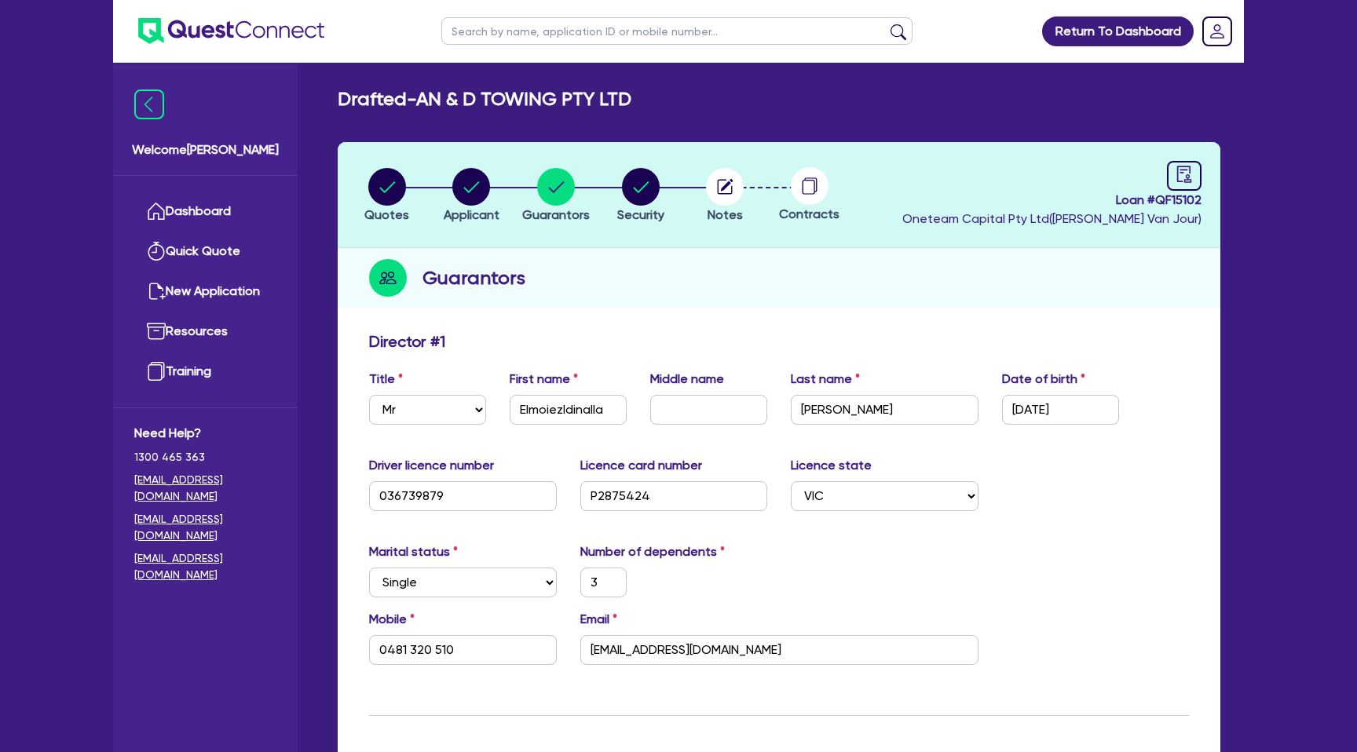
type input "AN & D TOWING PTY LTD"
click button "submit" at bounding box center [898, 35] width 25 height 22
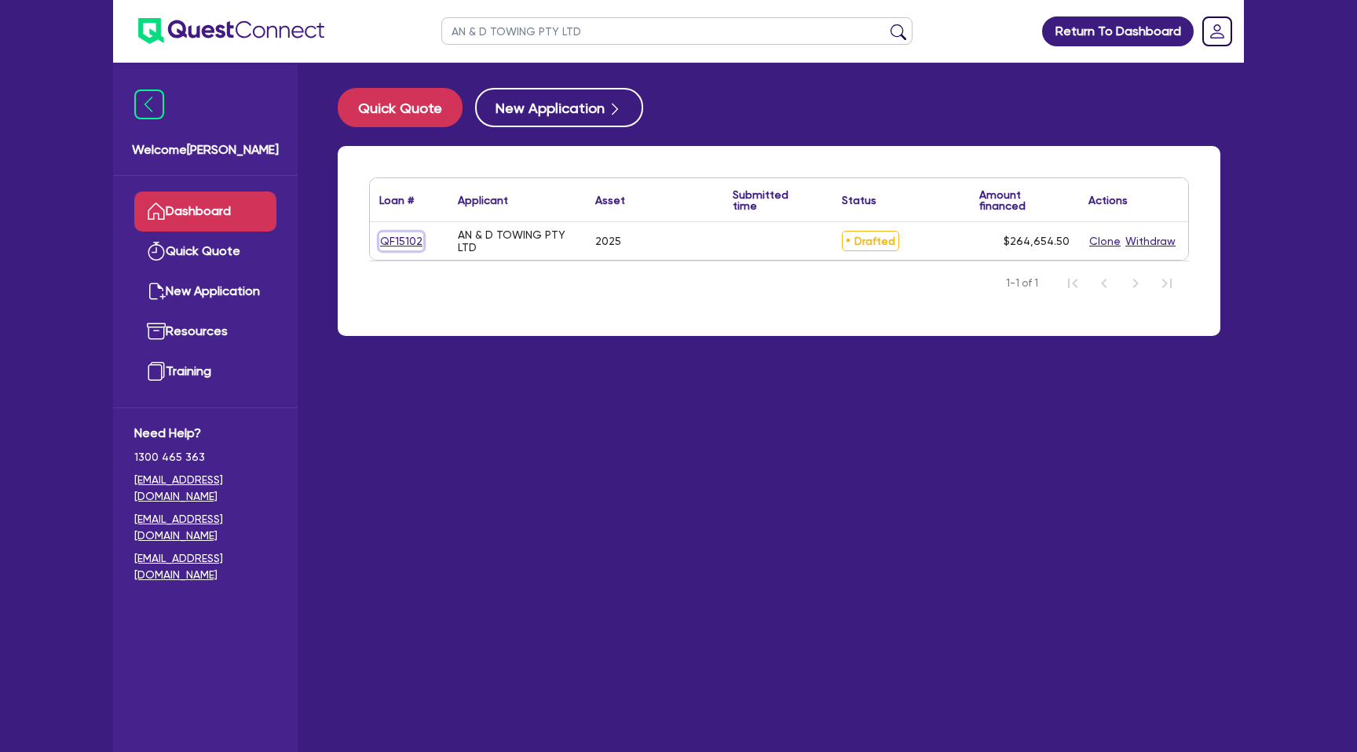
click at [404, 239] on link "QF15102" at bounding box center [401, 241] width 44 height 18
select select "CARS_AND_LIGHT_TRUCKS"
select select "PASSENGER_VEHICLES"
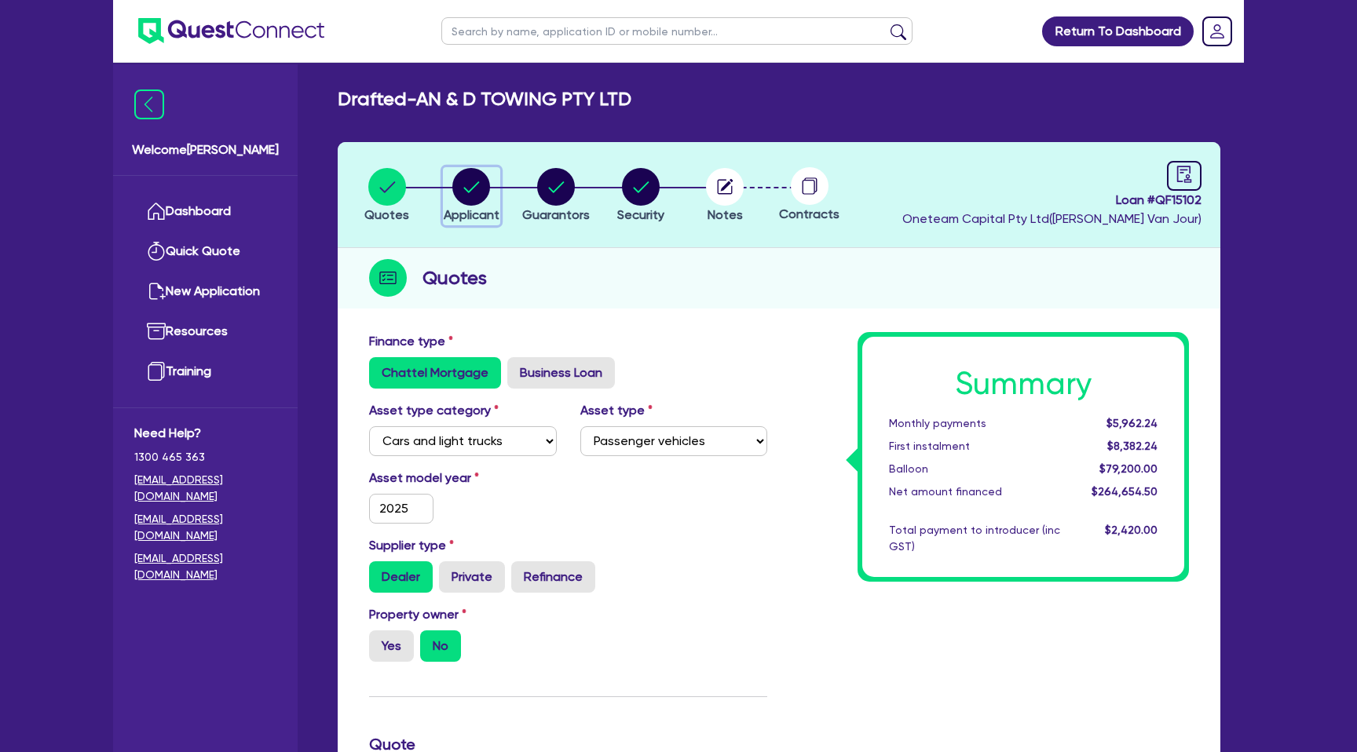
click at [488, 177] on icon "button" at bounding box center [471, 187] width 38 height 38
select select "COMPANY"
select select "ACCOMODATION_FOOD"
select select "CAFES"
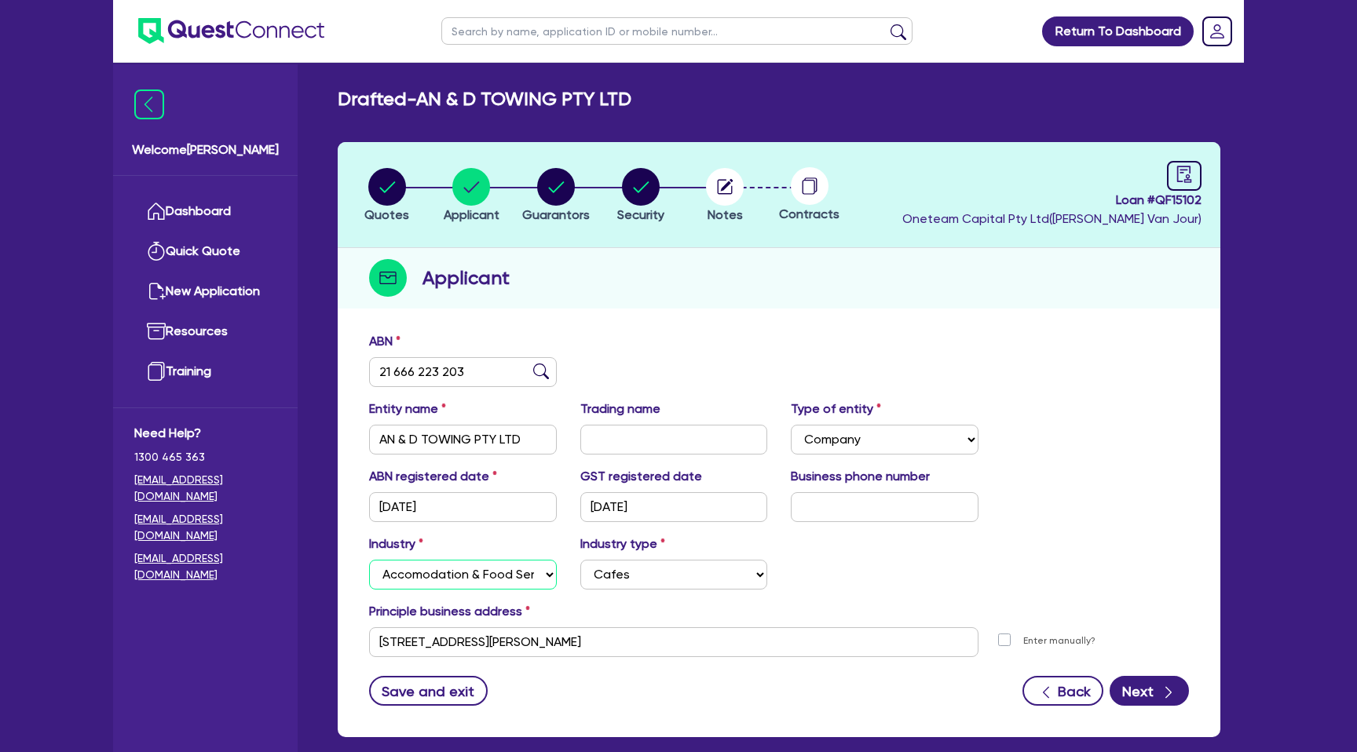
click at [493, 580] on select "Select Accomodation & Food Services Administrative & Support Services Agricultu…" at bounding box center [463, 575] width 188 height 30
select select "TRANSPORT_WAREHOUSING"
click at [369, 560] on select "Select Accomodation & Food Services Administrative & Support Services Agricultu…" at bounding box center [463, 575] width 188 height 30
click at [625, 569] on select "Select Taxi & Luxury Car Services Passengers & Freight Transport Services Posta…" at bounding box center [674, 575] width 188 height 30
click at [580, 560] on select "Select Taxi & Luxury Car Services Passengers & Freight Transport Services Posta…" at bounding box center [674, 575] width 188 height 30
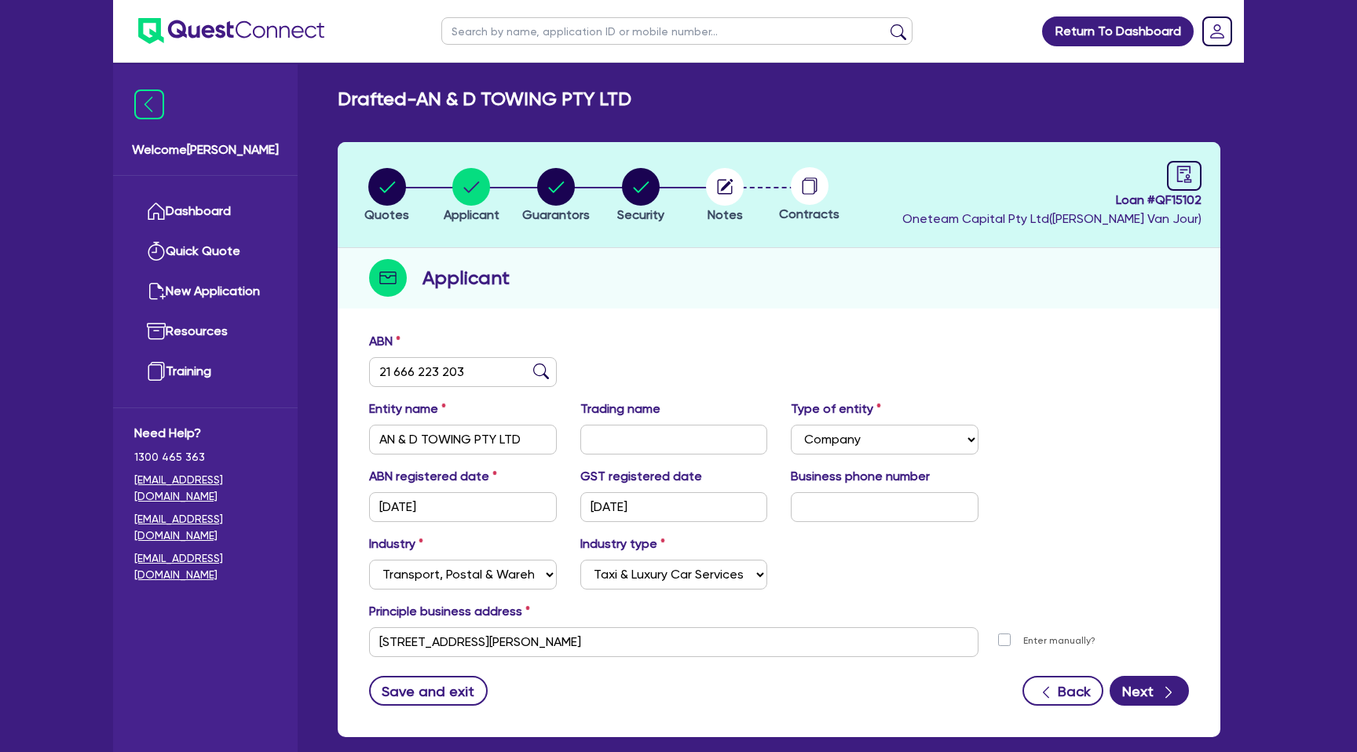
click at [710, 554] on div "Industry type Select Taxi & Luxury Car Services Passengers & Freight Transport …" at bounding box center [674, 562] width 211 height 55
click at [704, 565] on select "Select Taxi & Luxury Car Services Passengers & Freight Transport Services Posta…" at bounding box center [674, 575] width 188 height 30
select select "PASSENGERS_FREIGHT_TRANSPORT"
click at [580, 560] on select "Select Taxi & Luxury Car Services Passengers & Freight Transport Services Posta…" at bounding box center [674, 575] width 188 height 30
click at [864, 572] on div "Industry Select Accomodation & Food Services Administrative & Support Services …" at bounding box center [778, 569] width 843 height 68
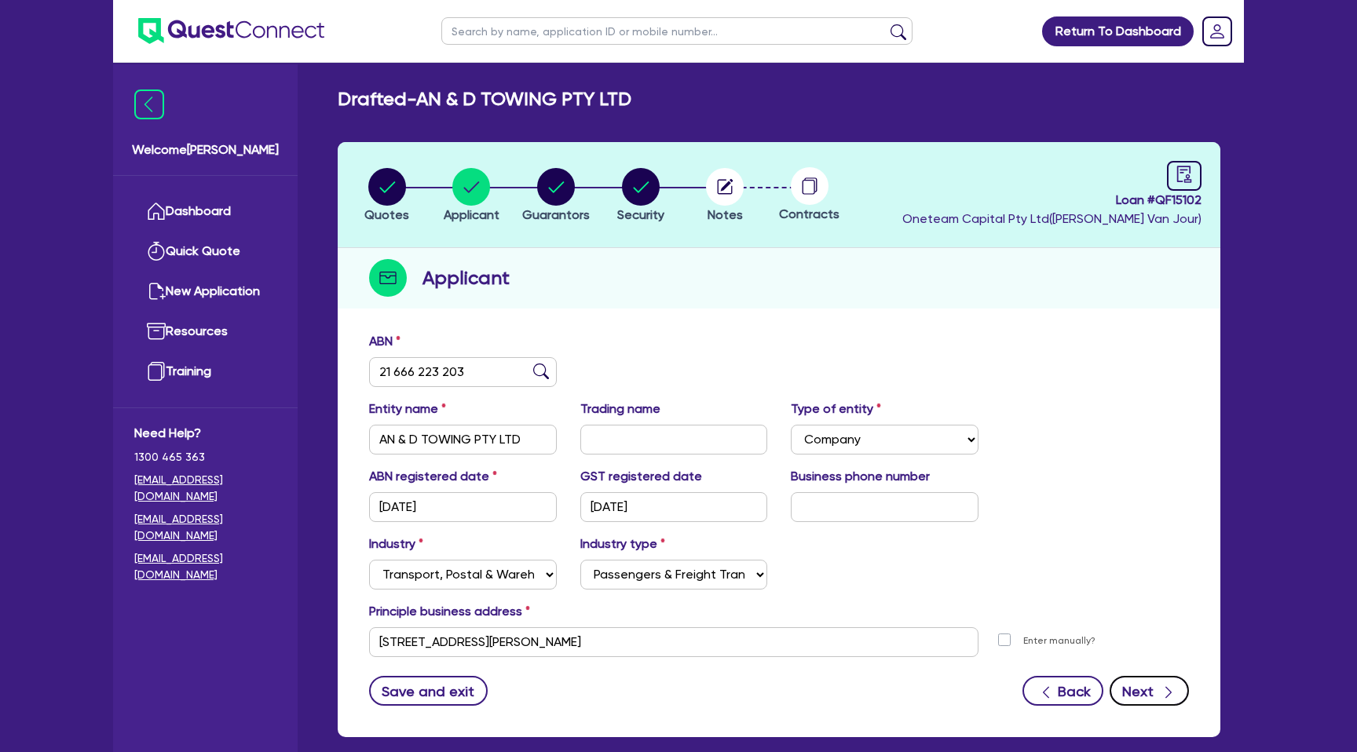
click at [1158, 697] on button "Next" at bounding box center [1149, 691] width 79 height 30
select select "MR"
select select "VIC"
select select "SINGLE"
select select "CREDIT_CARD"
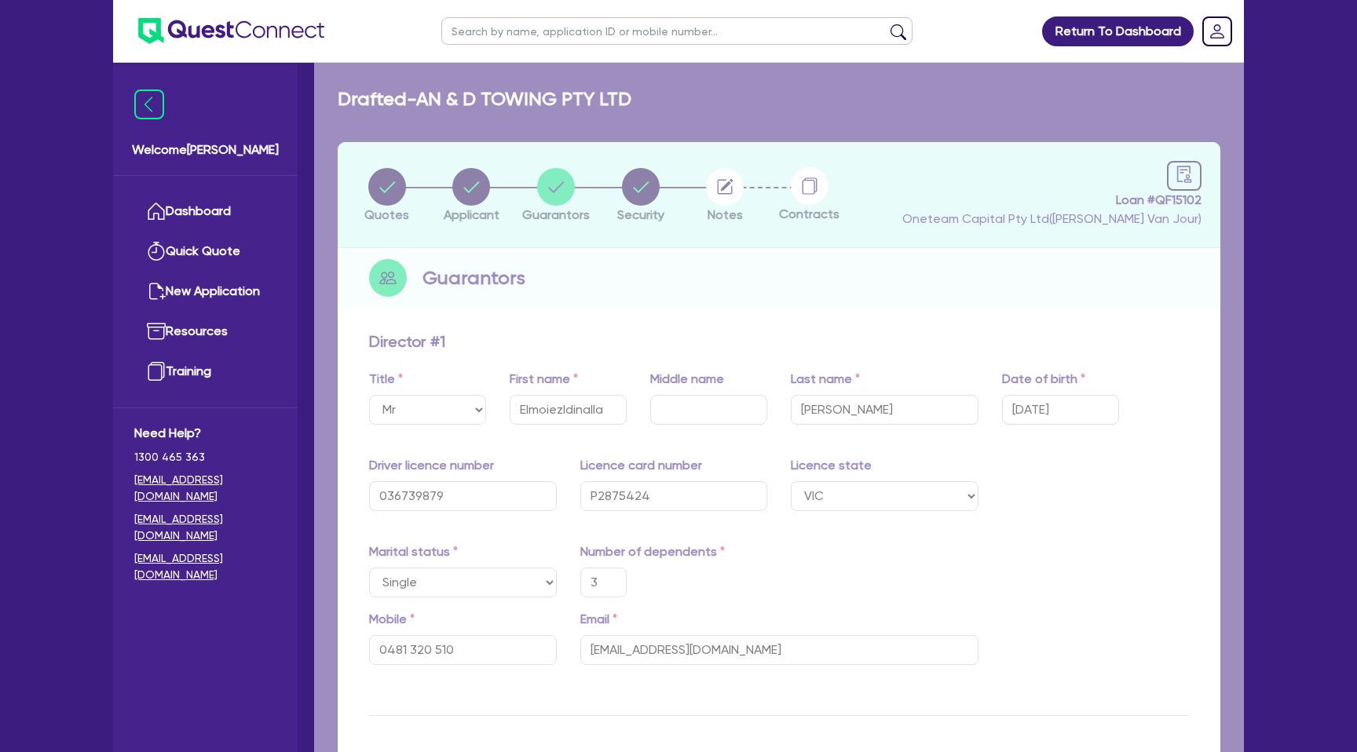
type input "3"
type input "0481 320 510"
type input "5,000"
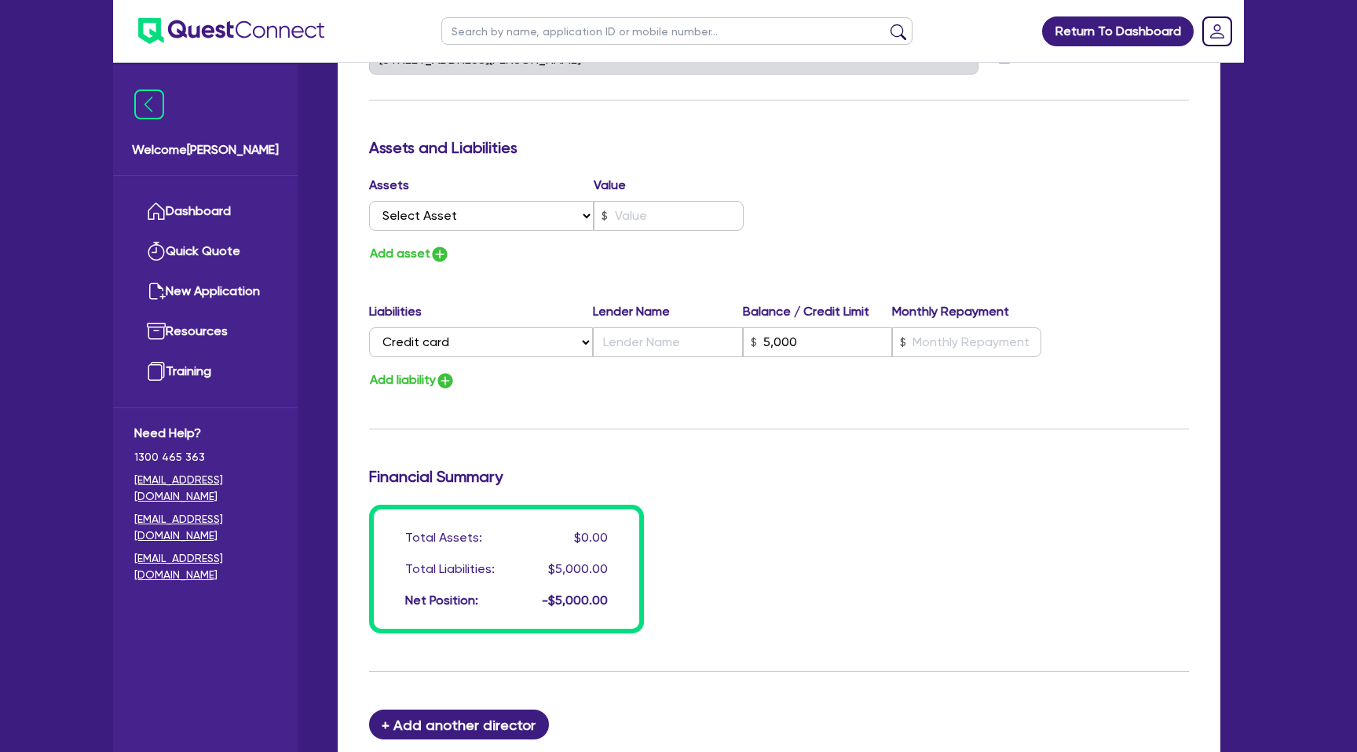
scroll to position [1081, 0]
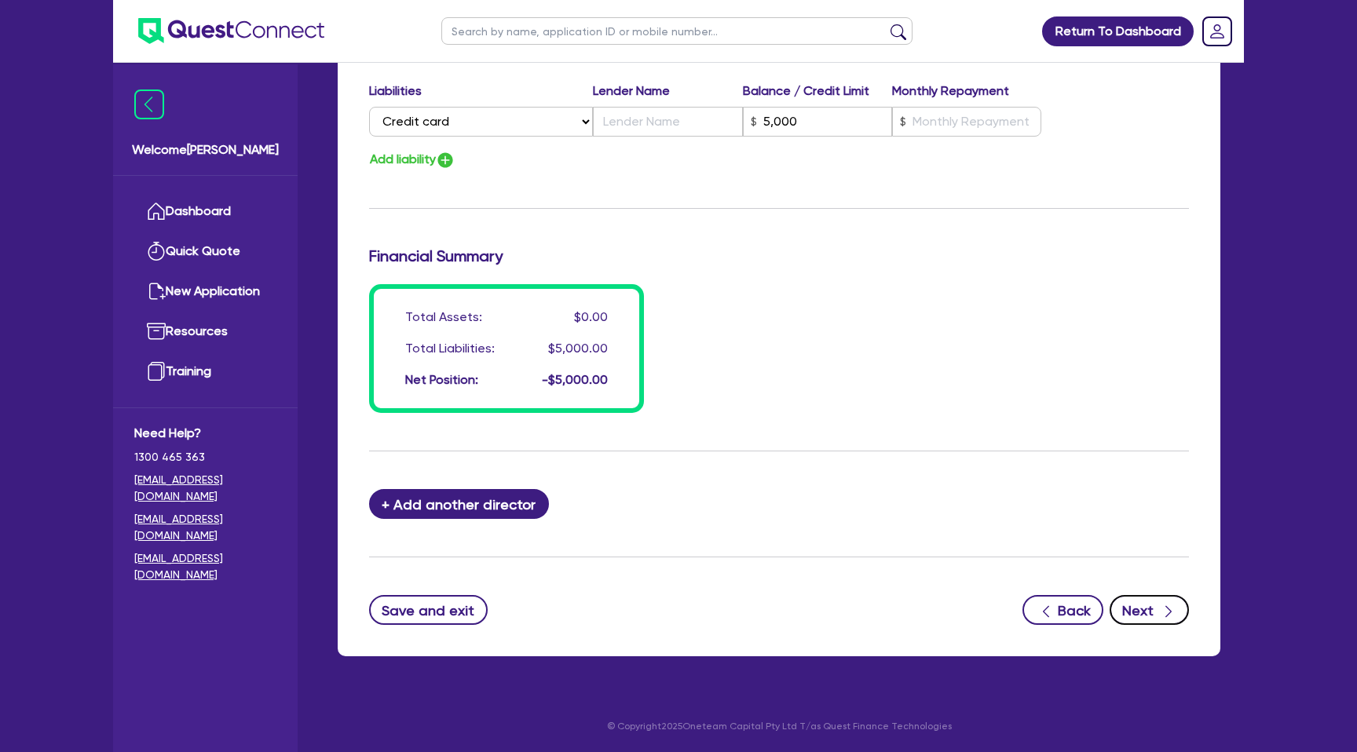
click at [1144, 599] on button "Next" at bounding box center [1149, 610] width 79 height 30
select select "CARS_AND_LIGHT_TRUCKS"
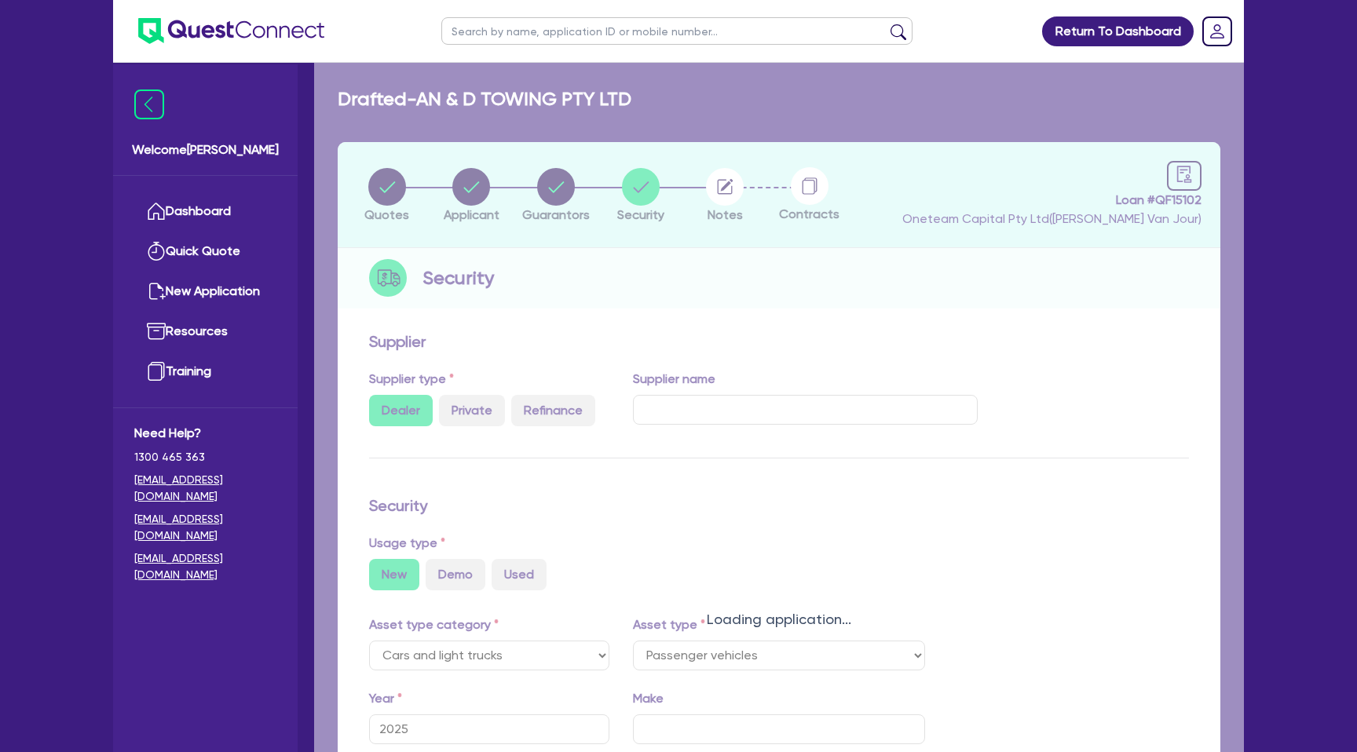
select select "PASSENGER_VEHICLES"
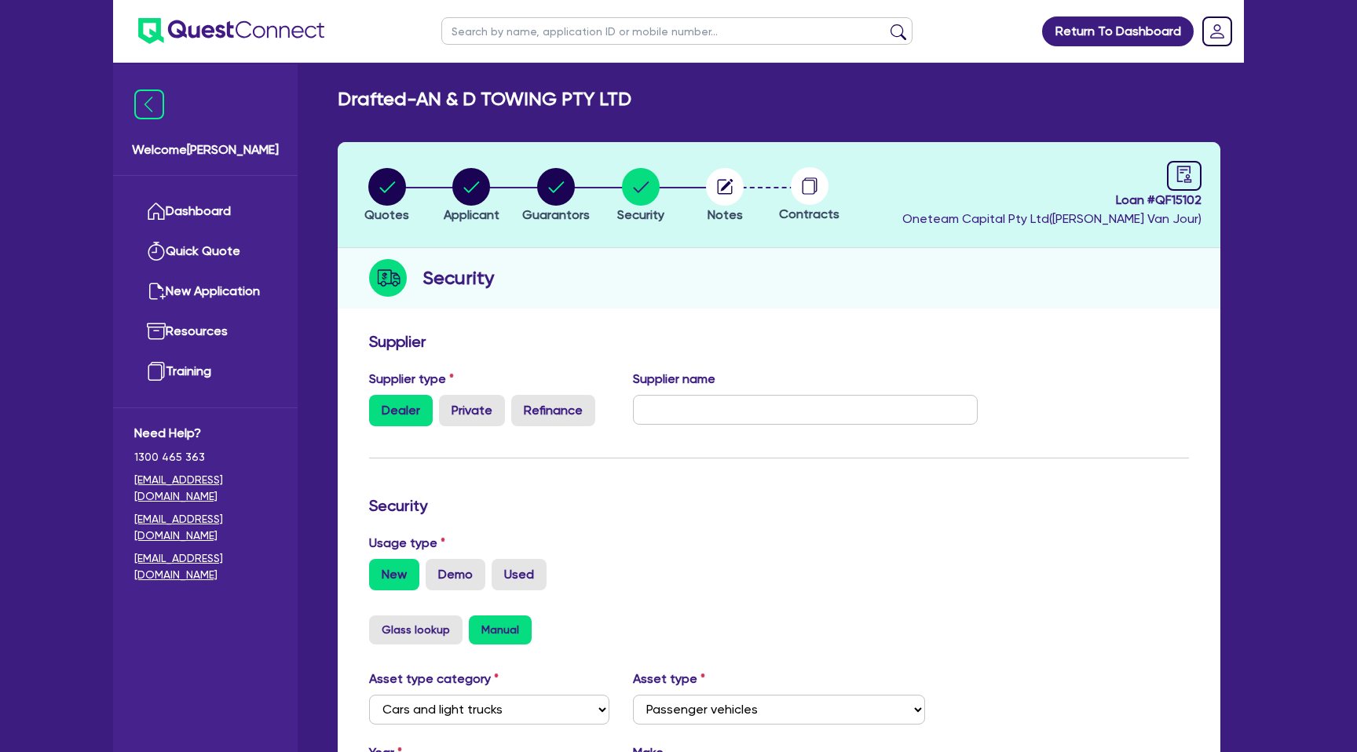
click at [1194, 198] on span "Loan # QF15102" at bounding box center [1051, 200] width 299 height 19
click at [1187, 159] on header "Quotes Applicant Guarantors Security Notes Contracts Loan # QF15102 Oneteam Cap…" at bounding box center [779, 195] width 883 height 106
click at [1187, 175] on icon "audit" at bounding box center [1184, 174] width 17 height 17
select select "DRAFTED_NEW"
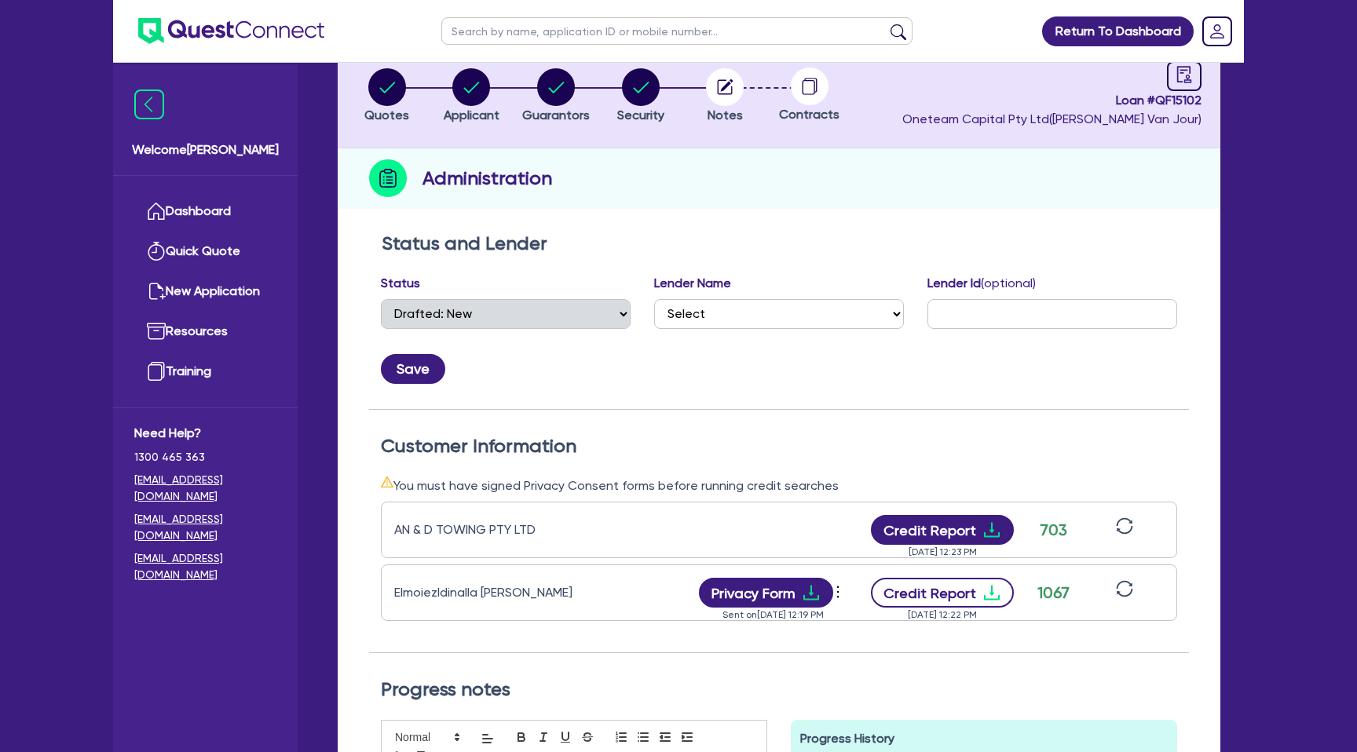
scroll to position [132, 0]
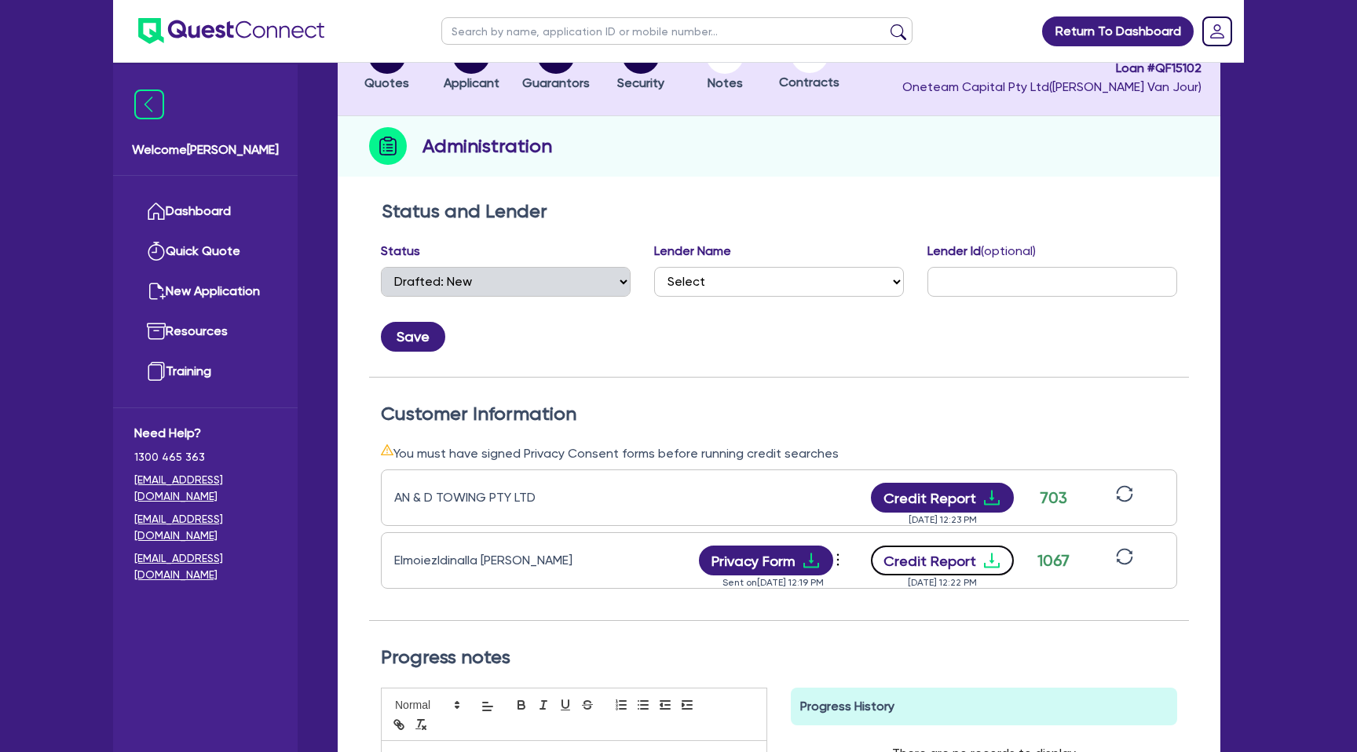
click at [917, 556] on button "Credit Report" at bounding box center [943, 561] width 144 height 30
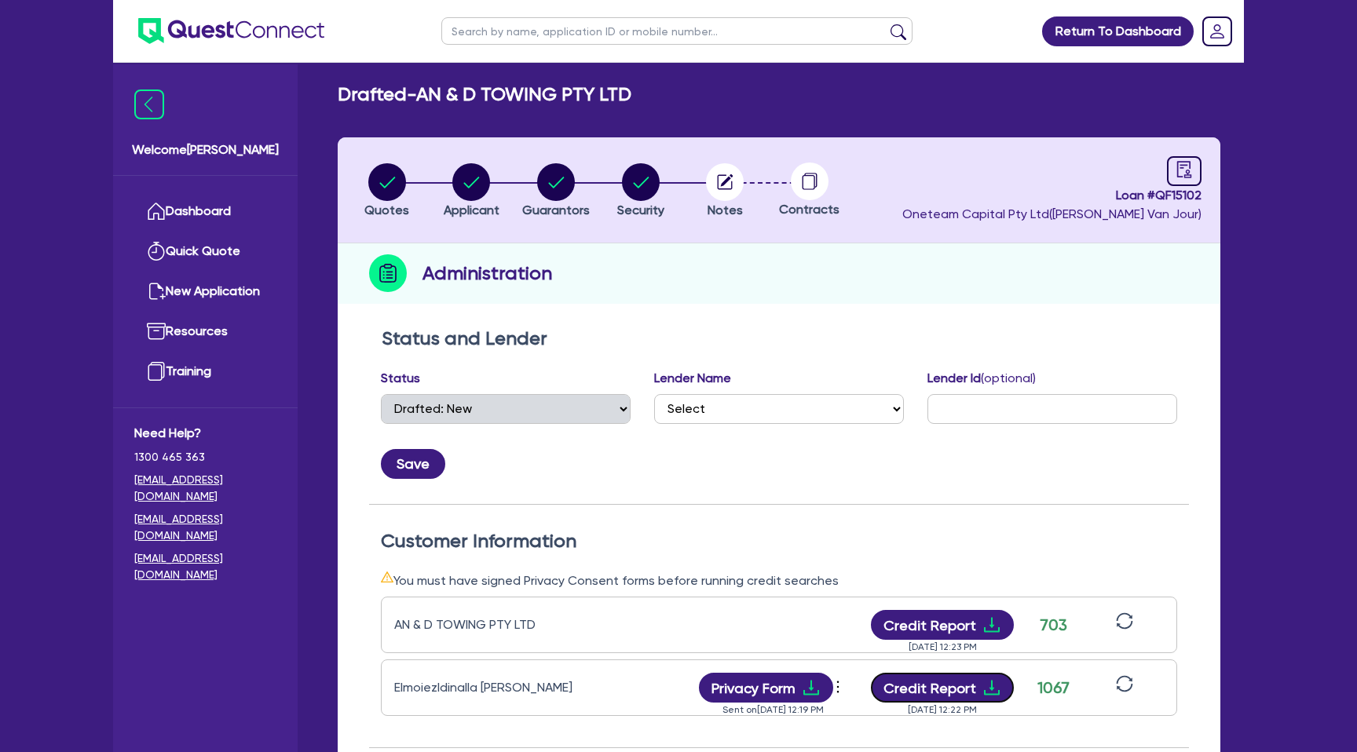
scroll to position [0, 0]
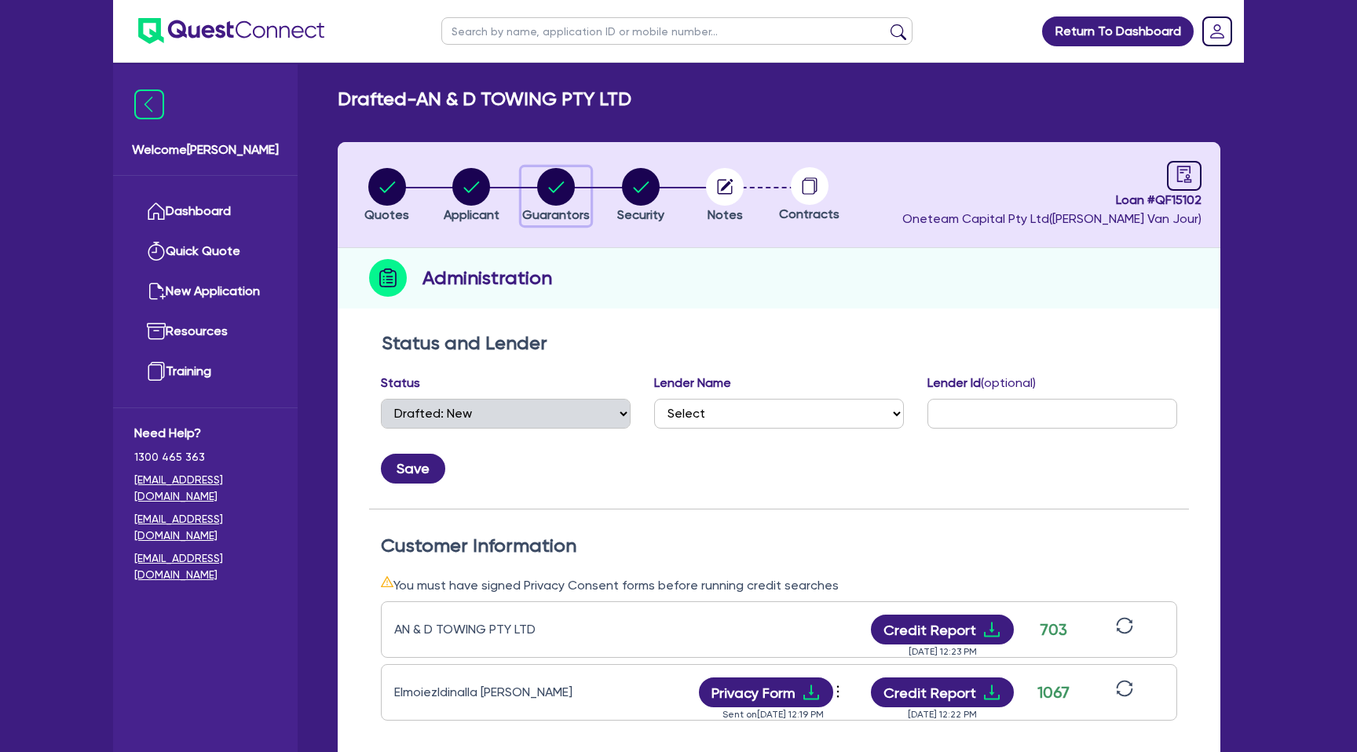
click at [554, 185] on circle "button" at bounding box center [556, 187] width 38 height 38
select select "MR"
select select "VIC"
select select "SINGLE"
select select "CREDIT_CARD"
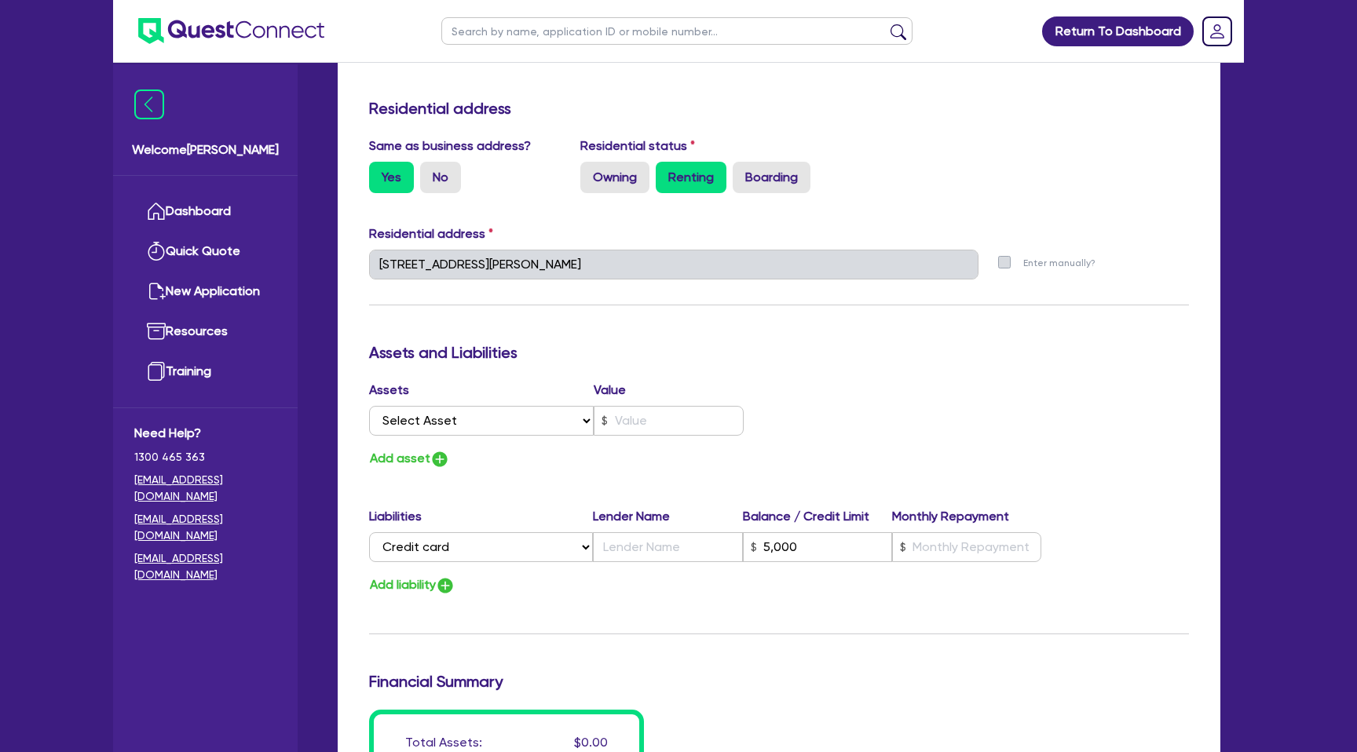
scroll to position [682, 0]
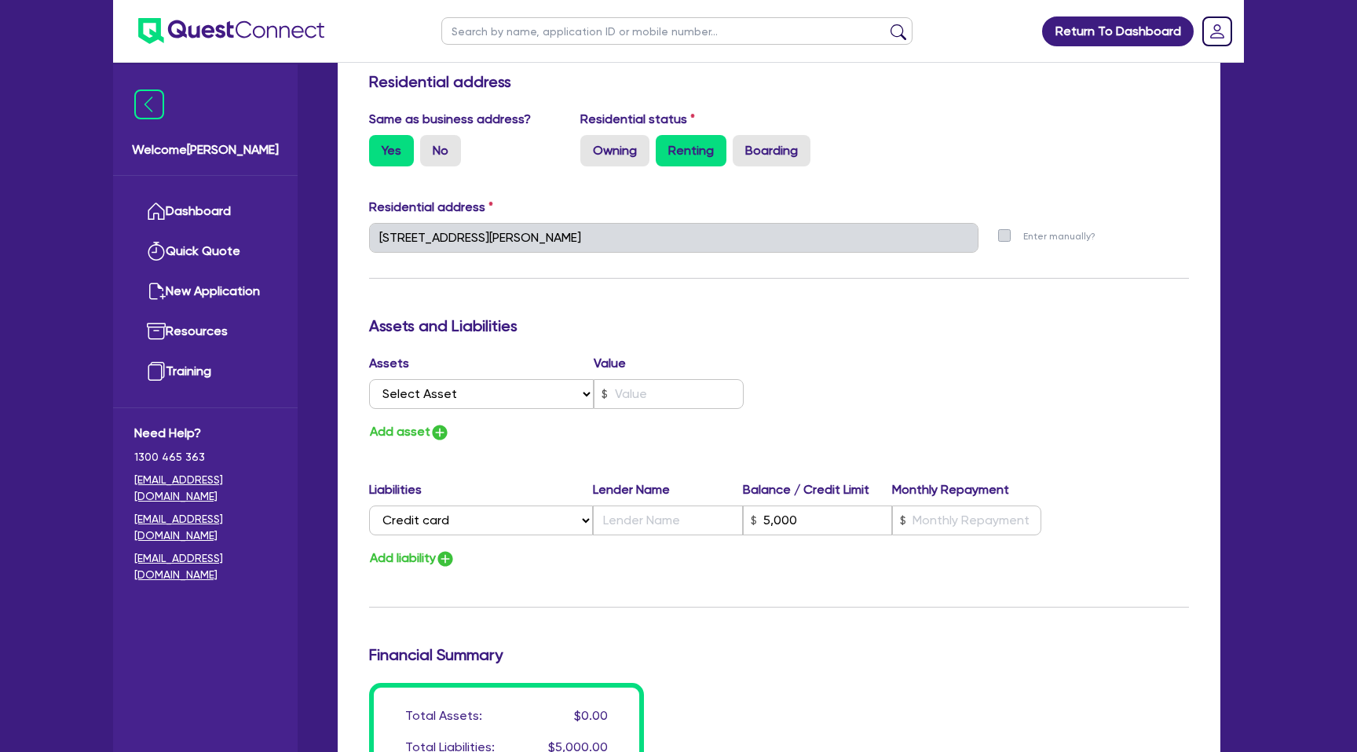
click at [807, 329] on h3 "Assets and Liabilities" at bounding box center [779, 325] width 820 height 19
click at [635, 379] on input "text" at bounding box center [669, 394] width 150 height 30
click at [544, 397] on select "Select Asset Cash Property Investment property Vehicle Truck Trailer Equipment …" at bounding box center [481, 394] width 225 height 30
select select "CASH"
click at [369, 379] on select "Select Asset Cash Property Investment property Vehicle Truck Trailer Equipment …" at bounding box center [481, 394] width 225 height 30
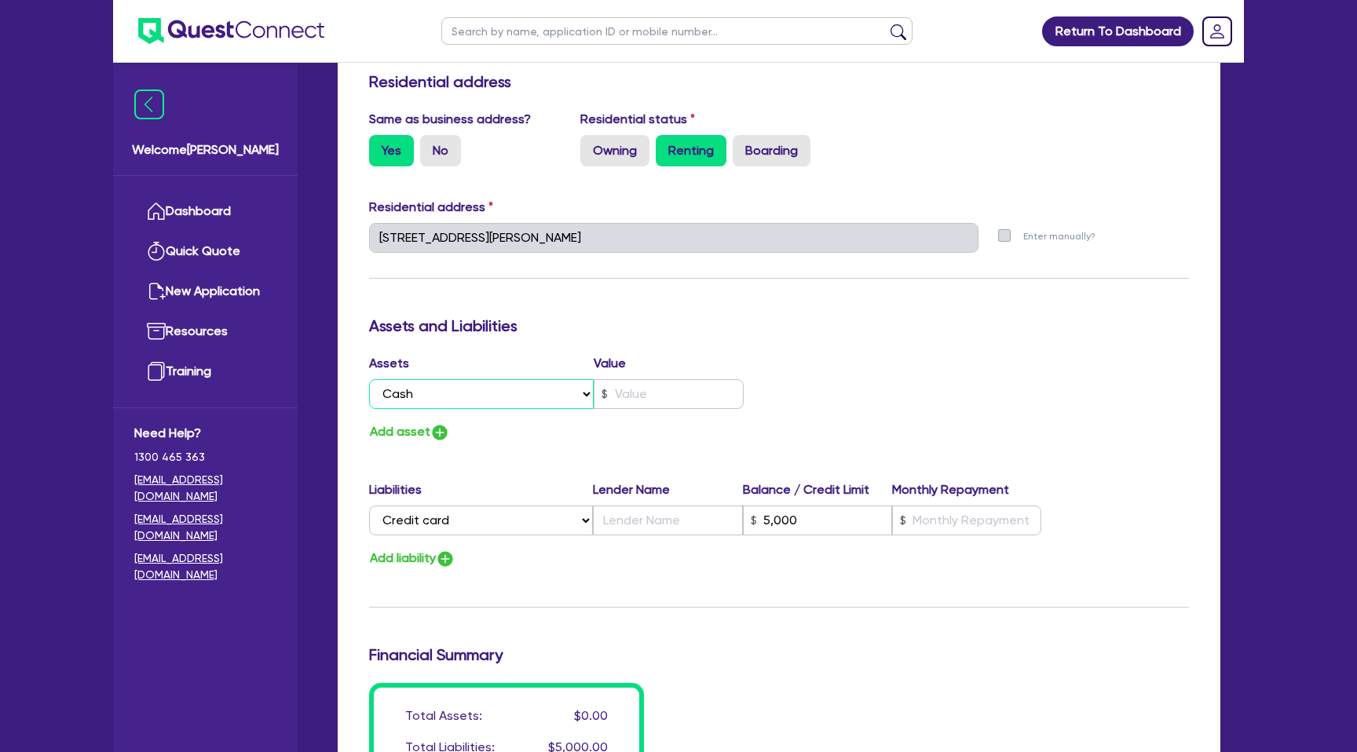
type input "3"
type input "0481 320 510"
type input "5,000"
click at [637, 400] on input "text" at bounding box center [669, 394] width 150 height 30
type input "3"
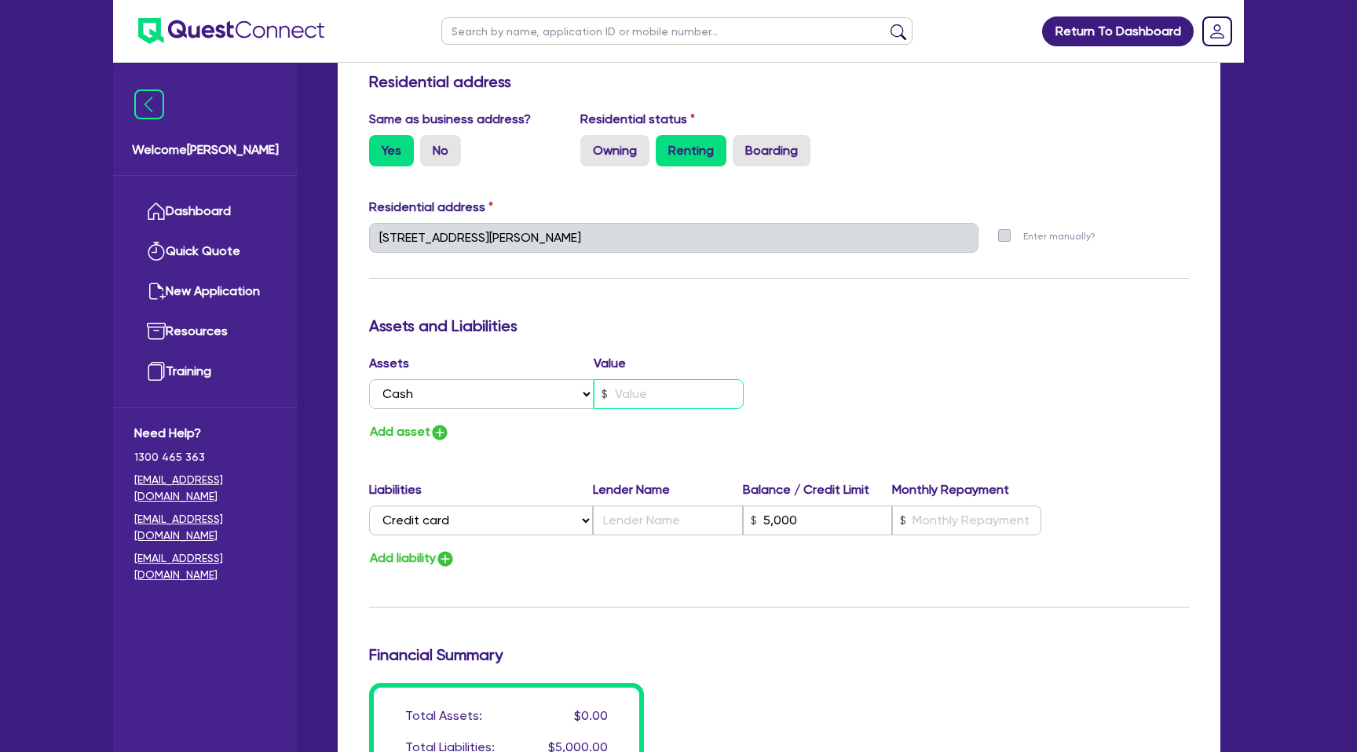
type input "0481 320 510"
type input "5"
type input "5,000"
type input "3"
type input "0481 320 510"
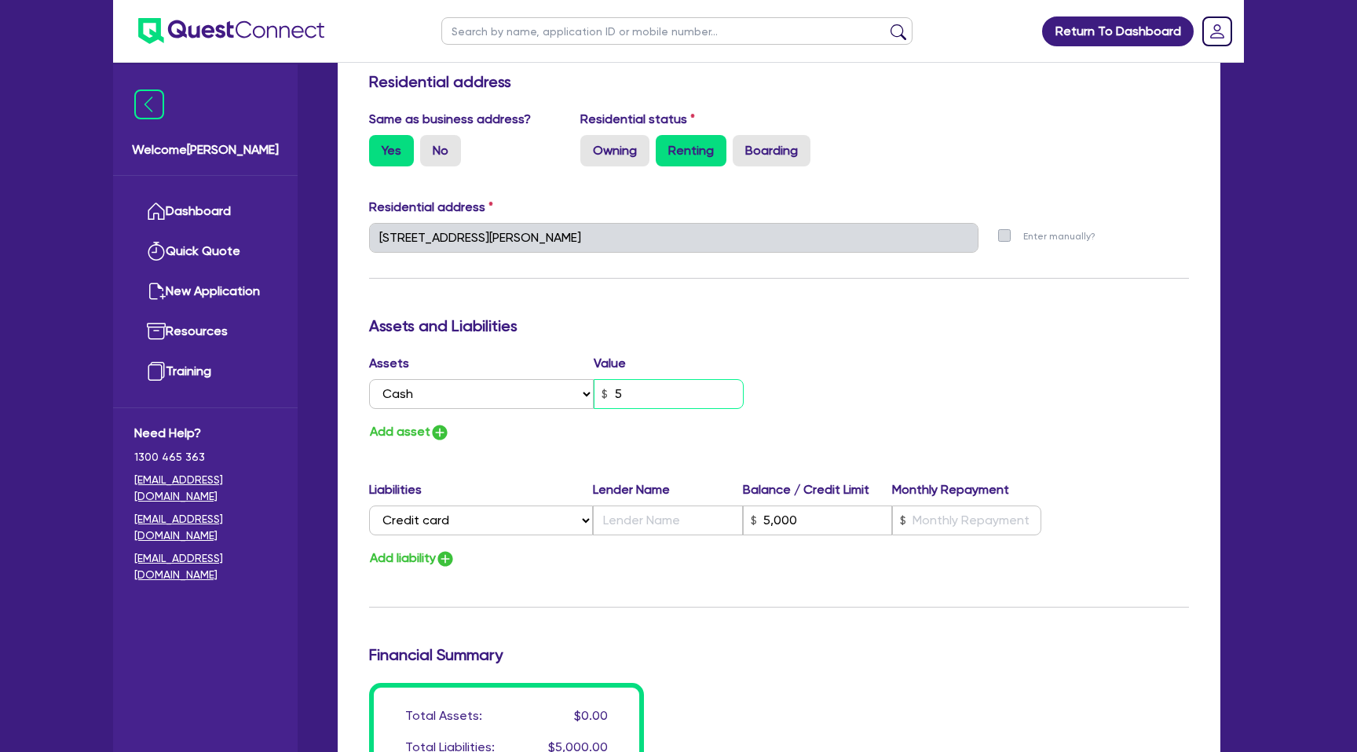
type input "50"
type input "5,000"
type input "3"
type input "0481 320 510"
type input "500"
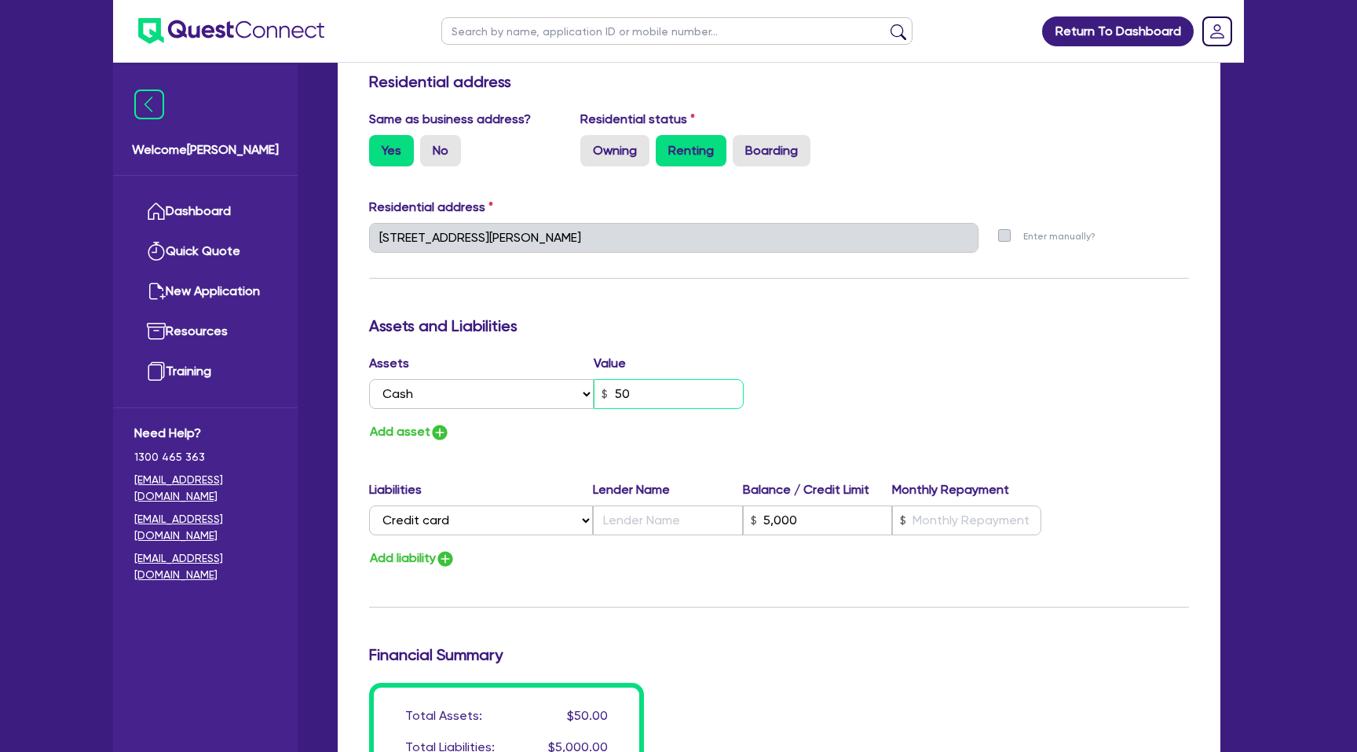
type input "5,000"
type input "3"
type input "0481 320 510"
type input "5,000"
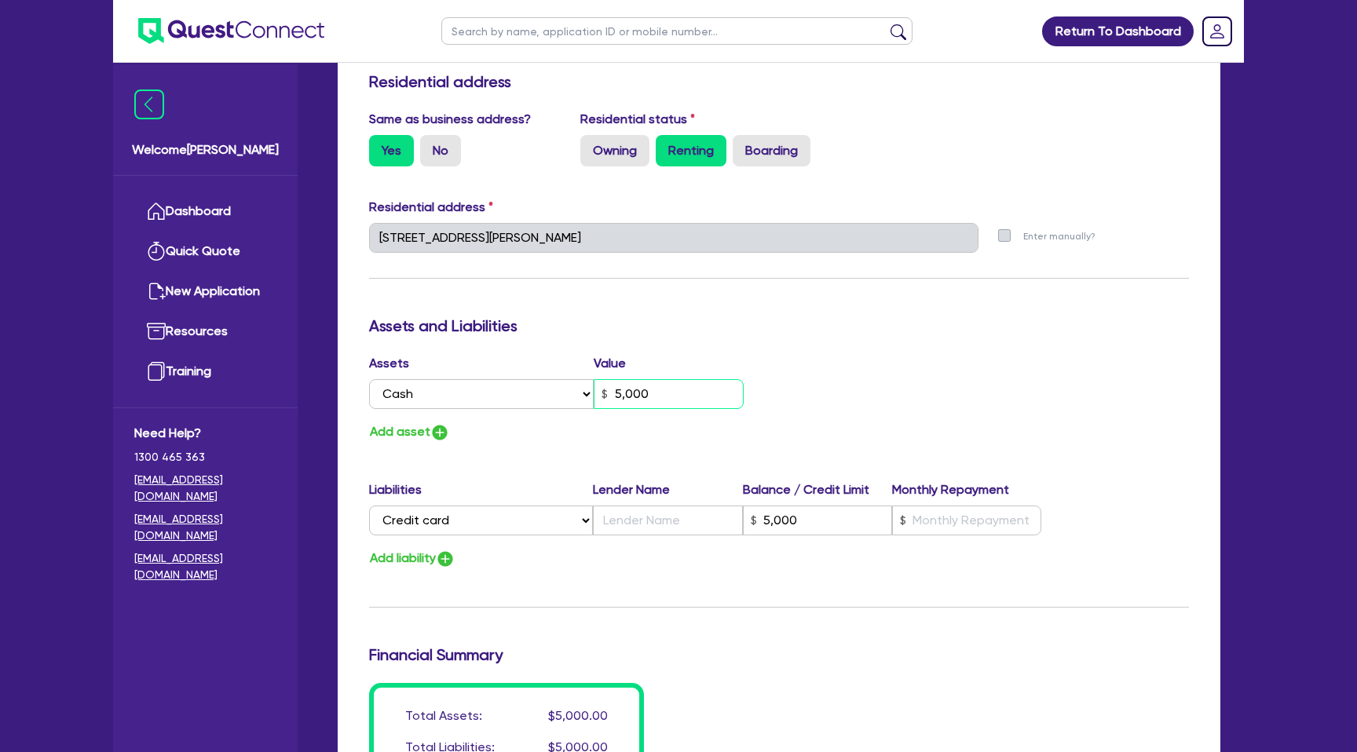
type input "5,000"
click at [906, 276] on div "Update residential status for Director #1 Boarding is only acceptable when the …" at bounding box center [779, 231] width 820 height 1161
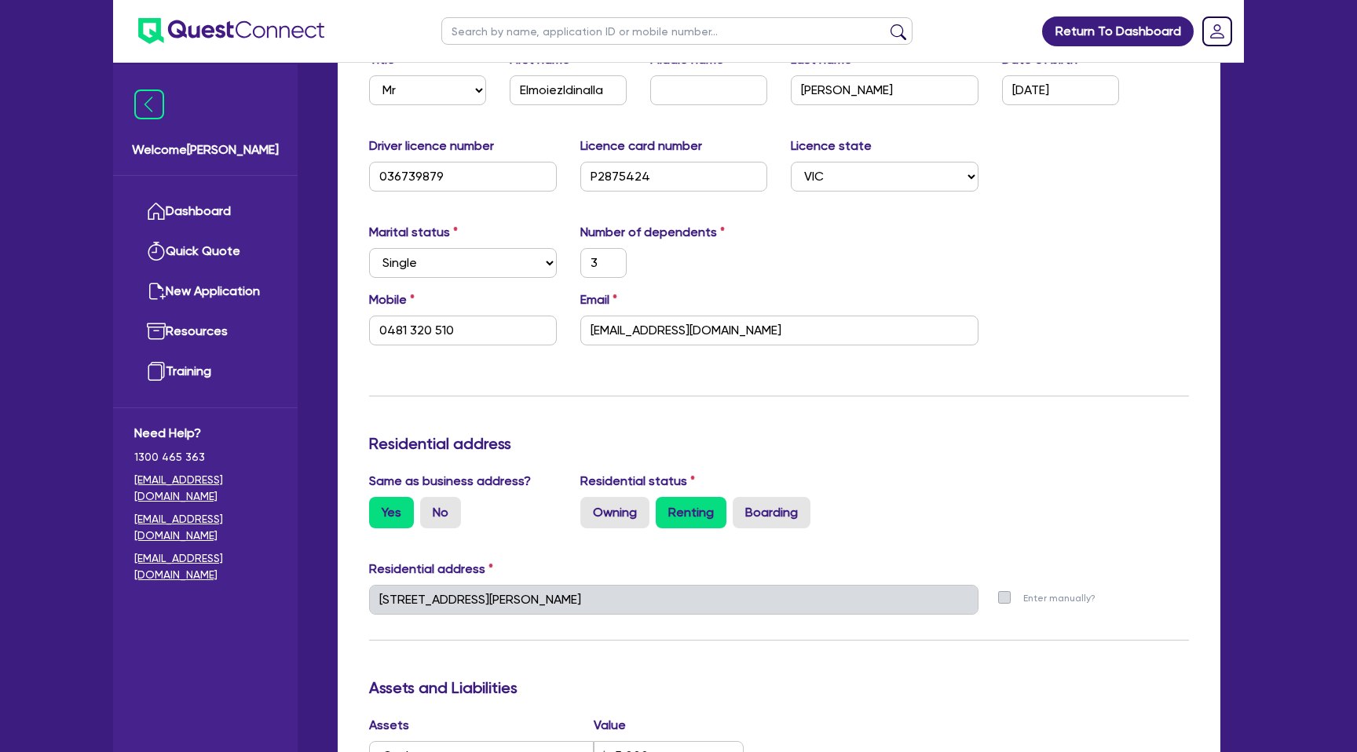
scroll to position [0, 0]
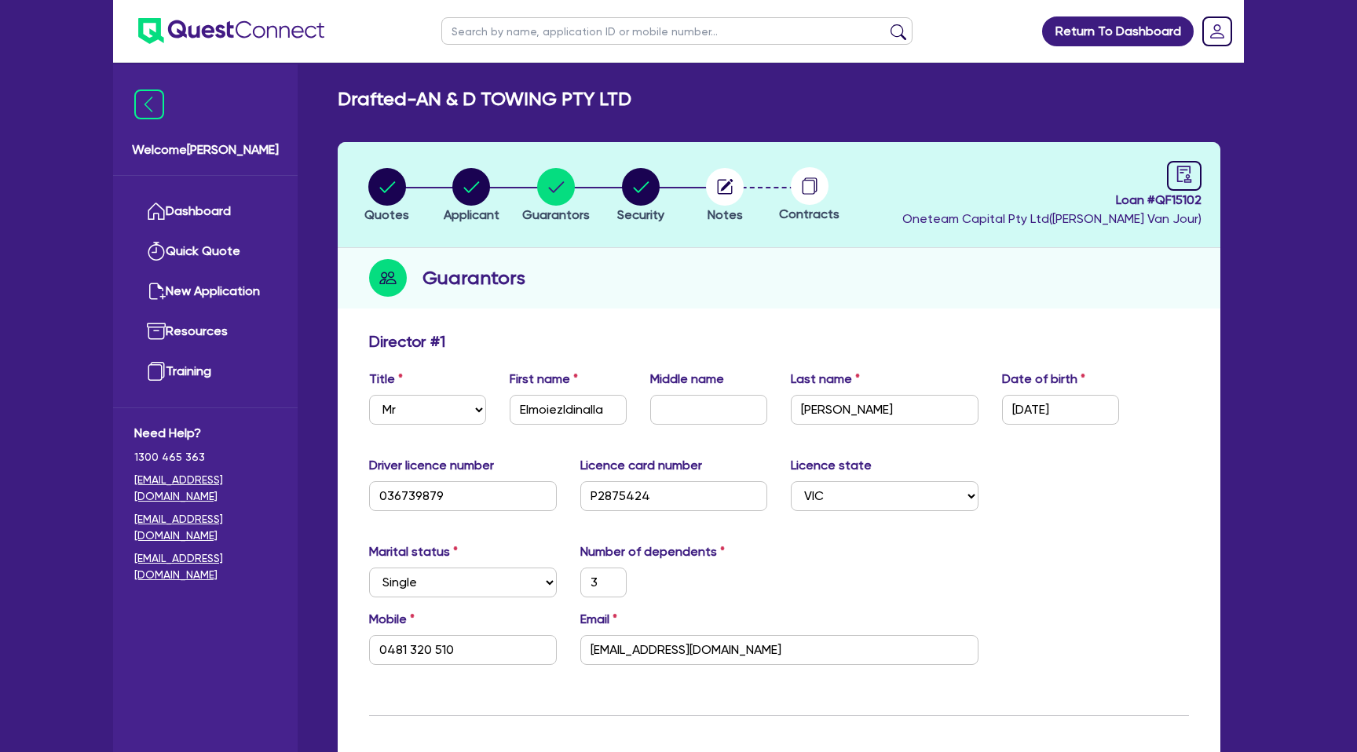
click at [704, 272] on div "Guarantors" at bounding box center [779, 278] width 883 height 60
click at [397, 187] on circle "button" at bounding box center [387, 187] width 38 height 38
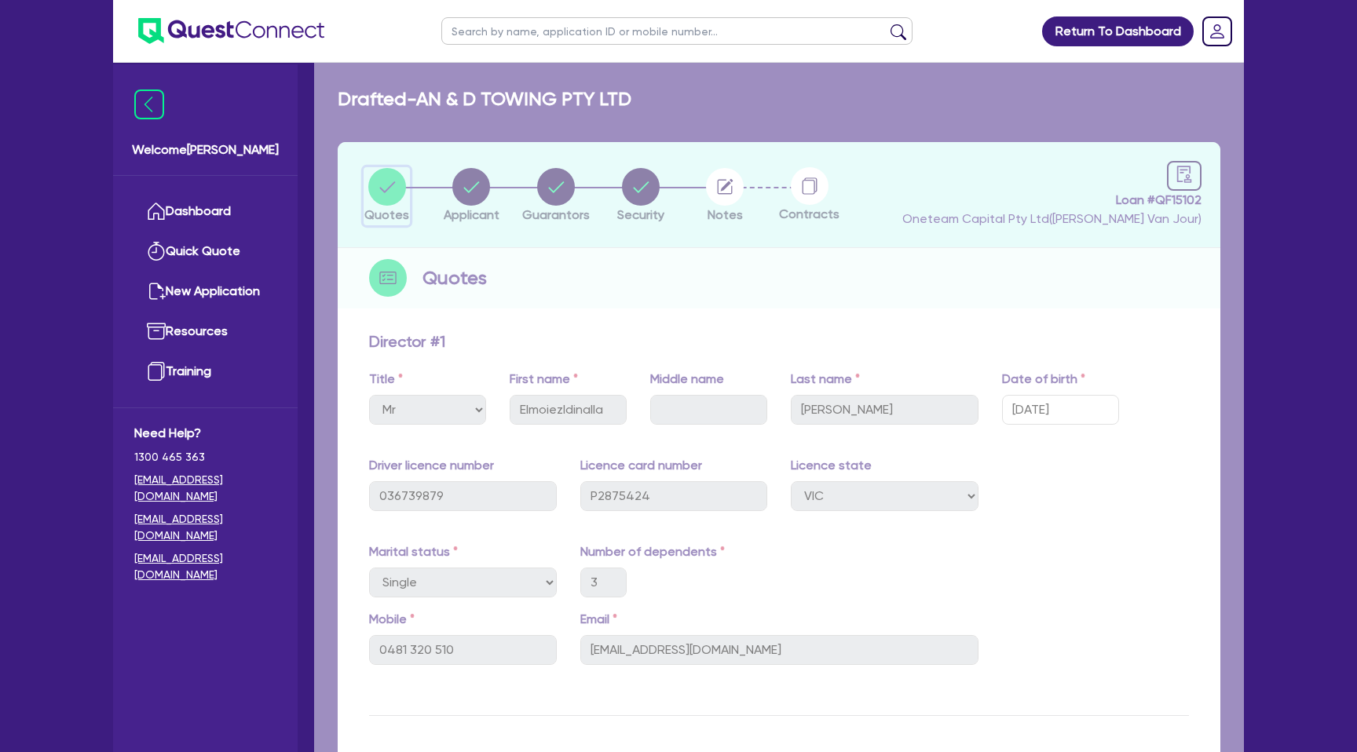
select select "CARS_AND_LIGHT_TRUCKS"
select select "PASSENGER_VEHICLES"
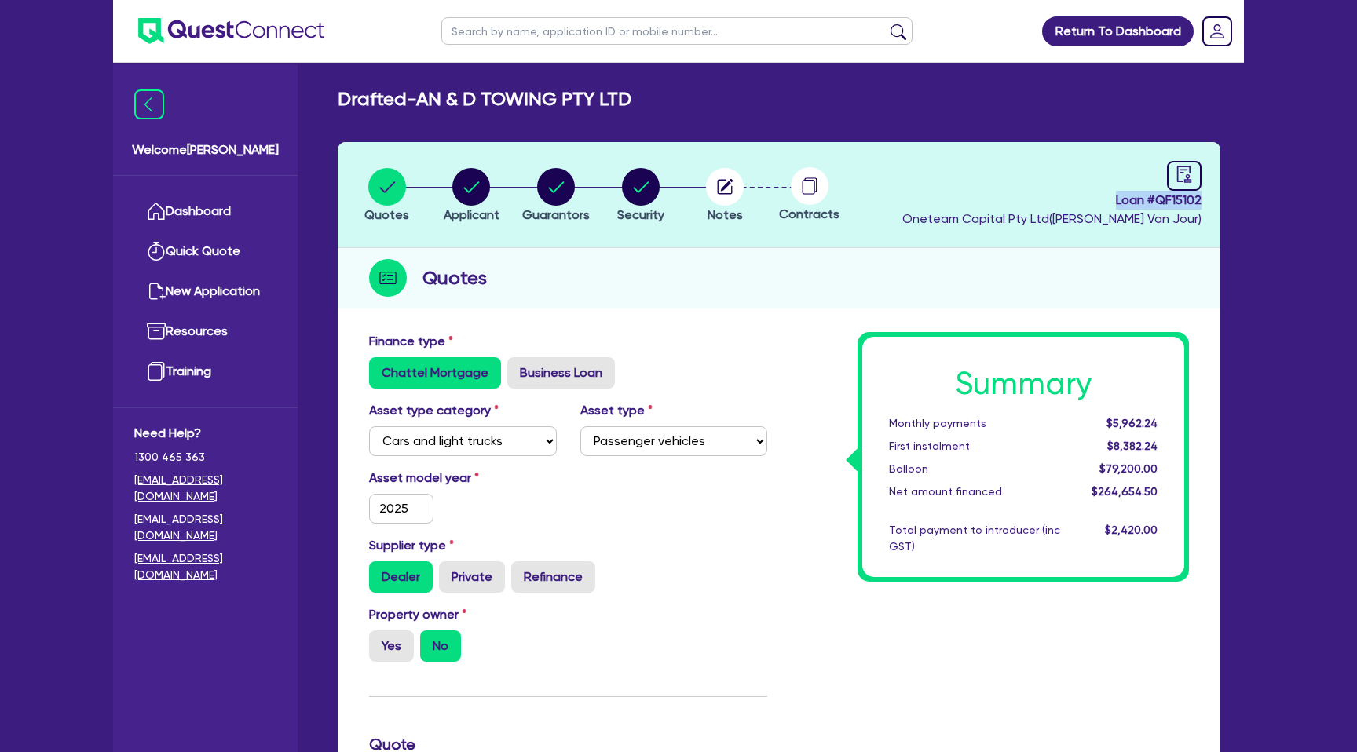
drag, startPoint x: 1112, startPoint y: 196, endPoint x: 1224, endPoint y: 193, distance: 112.3
click at [1225, 194] on div "Quotes Applicant Guarantors Security Notes Contracts Loan # QF15102 Oneteam Cap…" at bounding box center [779, 745] width 906 height 1207
copy span "Loan # QF15102"
click at [1189, 168] on icon "audit" at bounding box center [1184, 174] width 14 height 16
select select "DRAFTED_NEW"
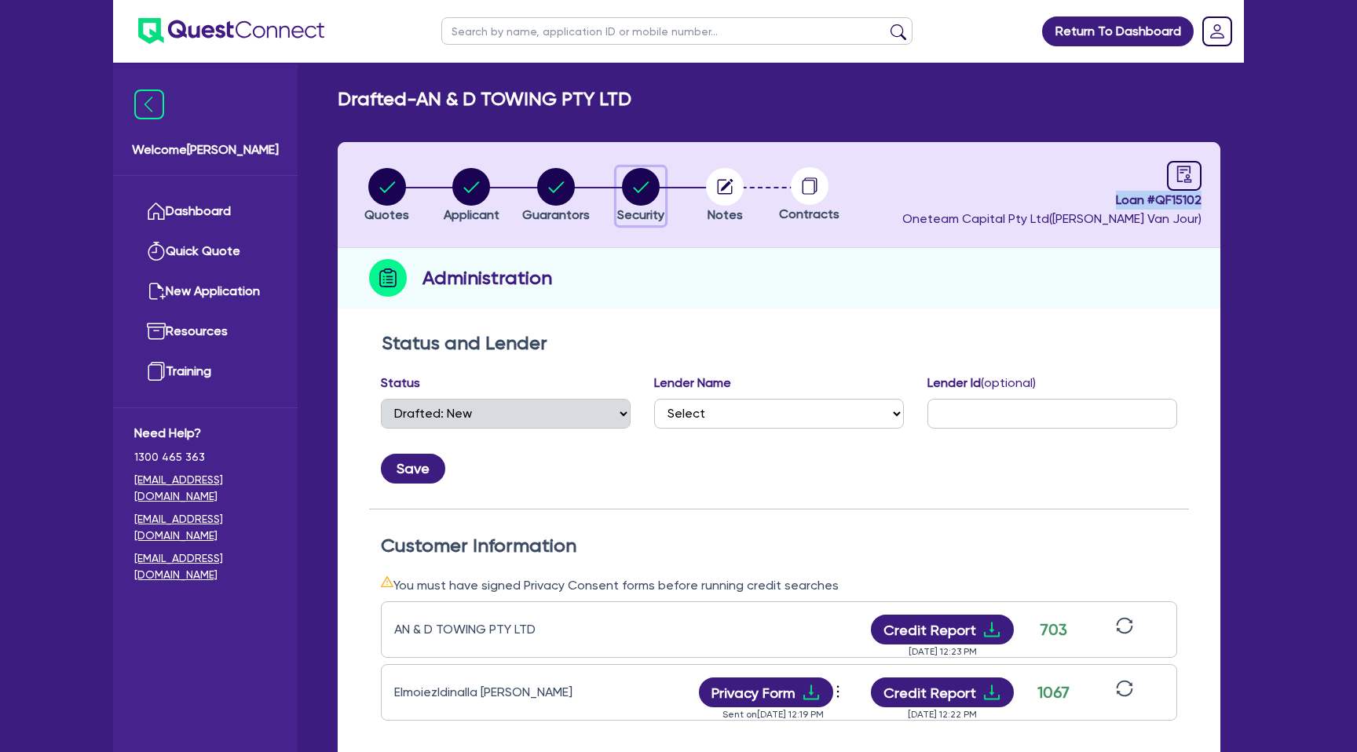
click at [634, 177] on circle "button" at bounding box center [641, 187] width 38 height 38
select select "CARS_AND_LIGHT_TRUCKS"
select select "PASSENGER_VEHICLES"
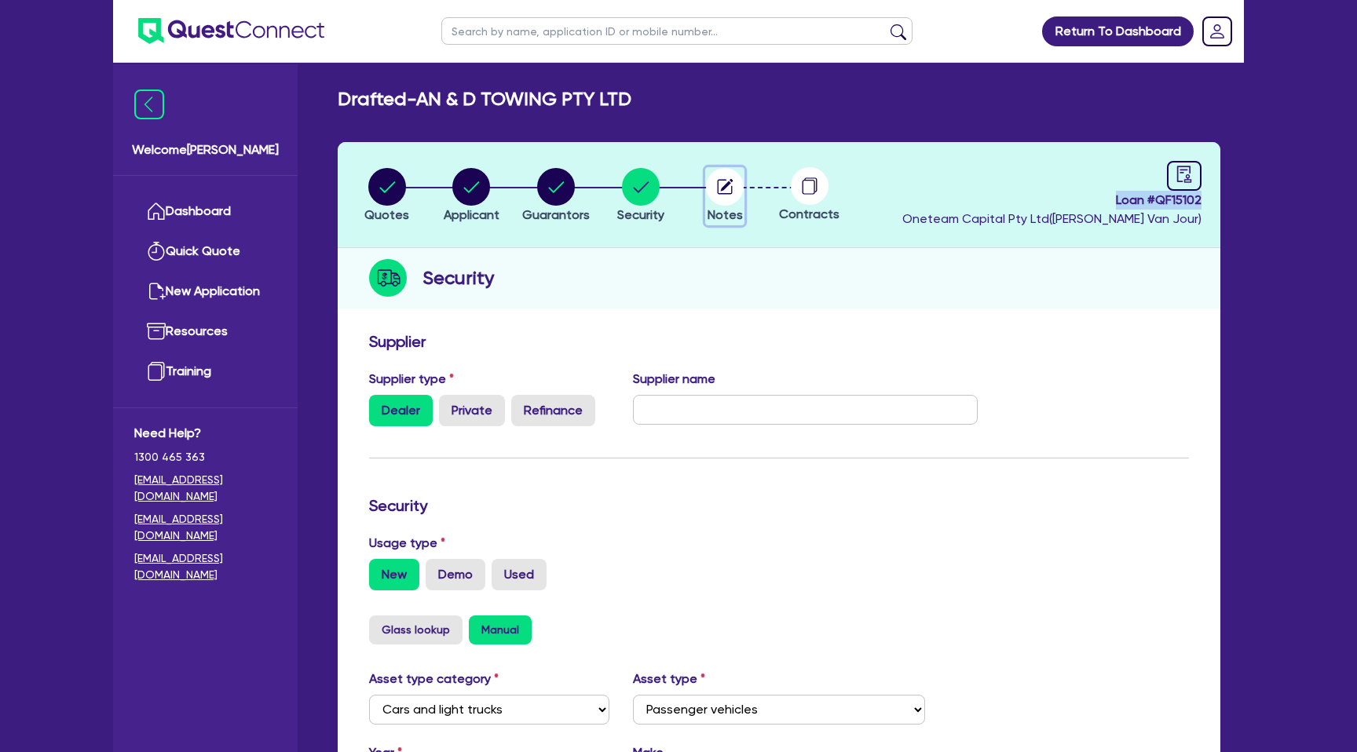
click at [719, 183] on circle "button" at bounding box center [725, 187] width 38 height 38
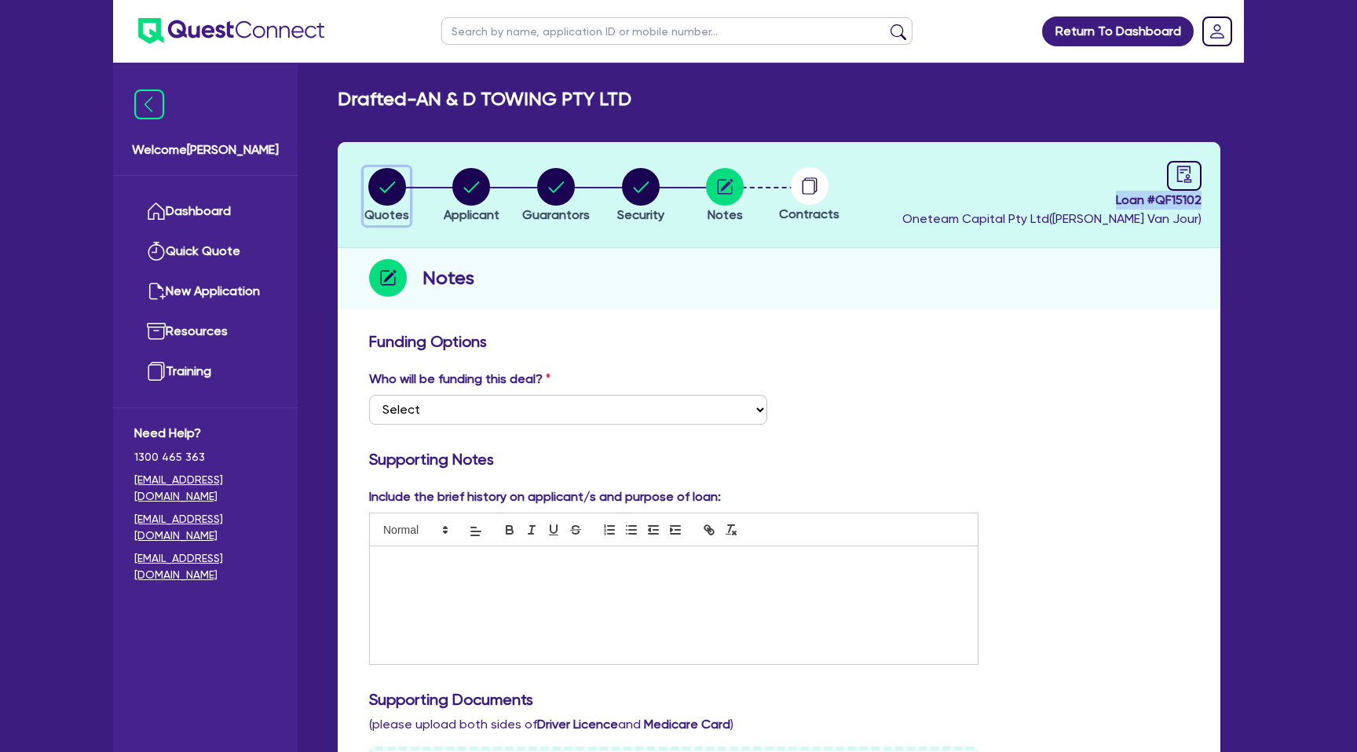
click at [388, 186] on circle "button" at bounding box center [387, 187] width 38 height 38
select select "CARS_AND_LIGHT_TRUCKS"
select select "PASSENGER_VEHICLES"
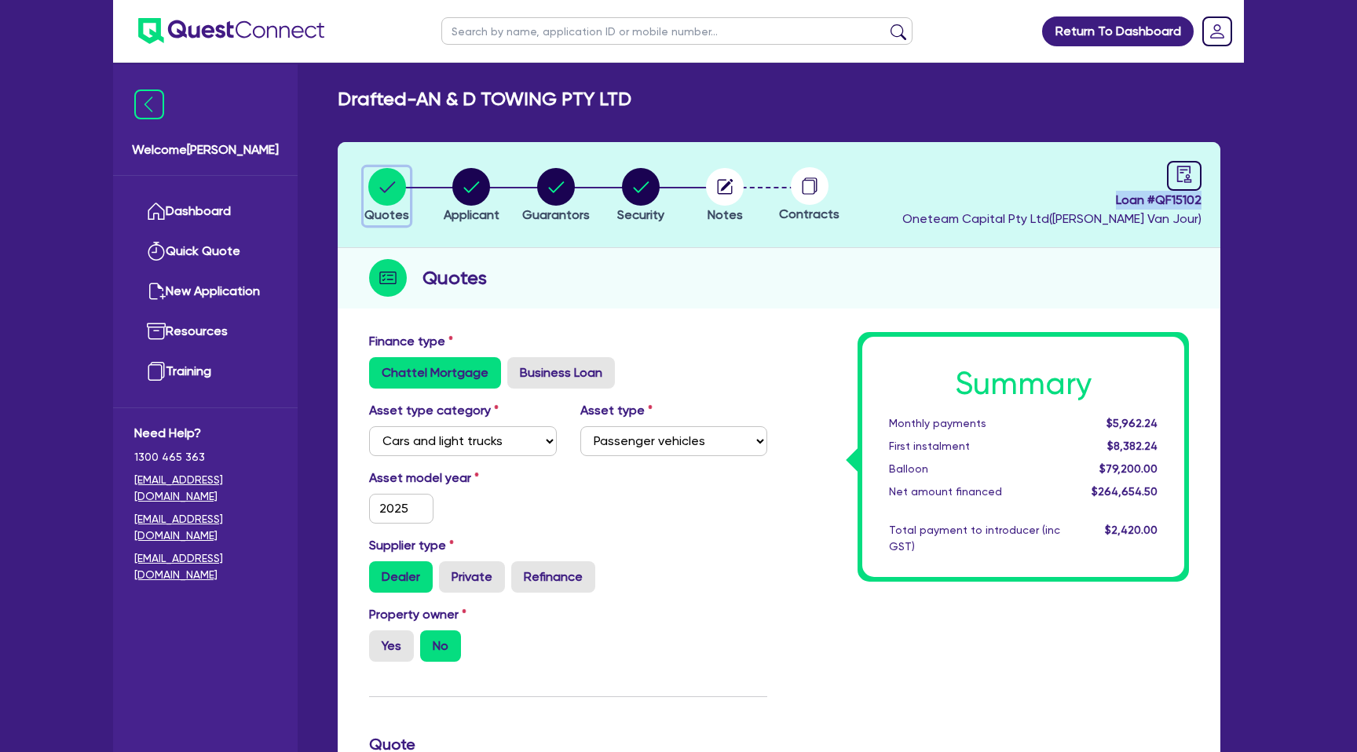
scroll to position [29, 0]
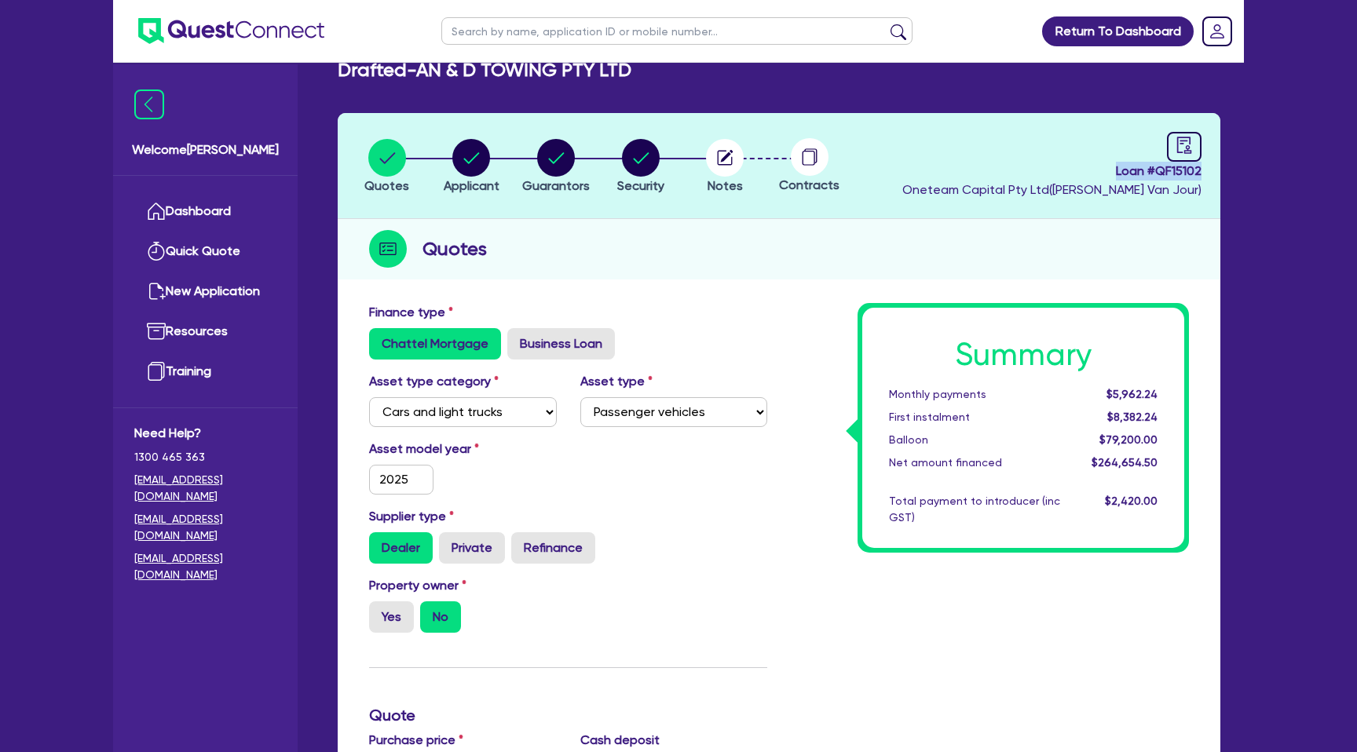
click at [641, 219] on div "Quotes" at bounding box center [779, 249] width 883 height 60
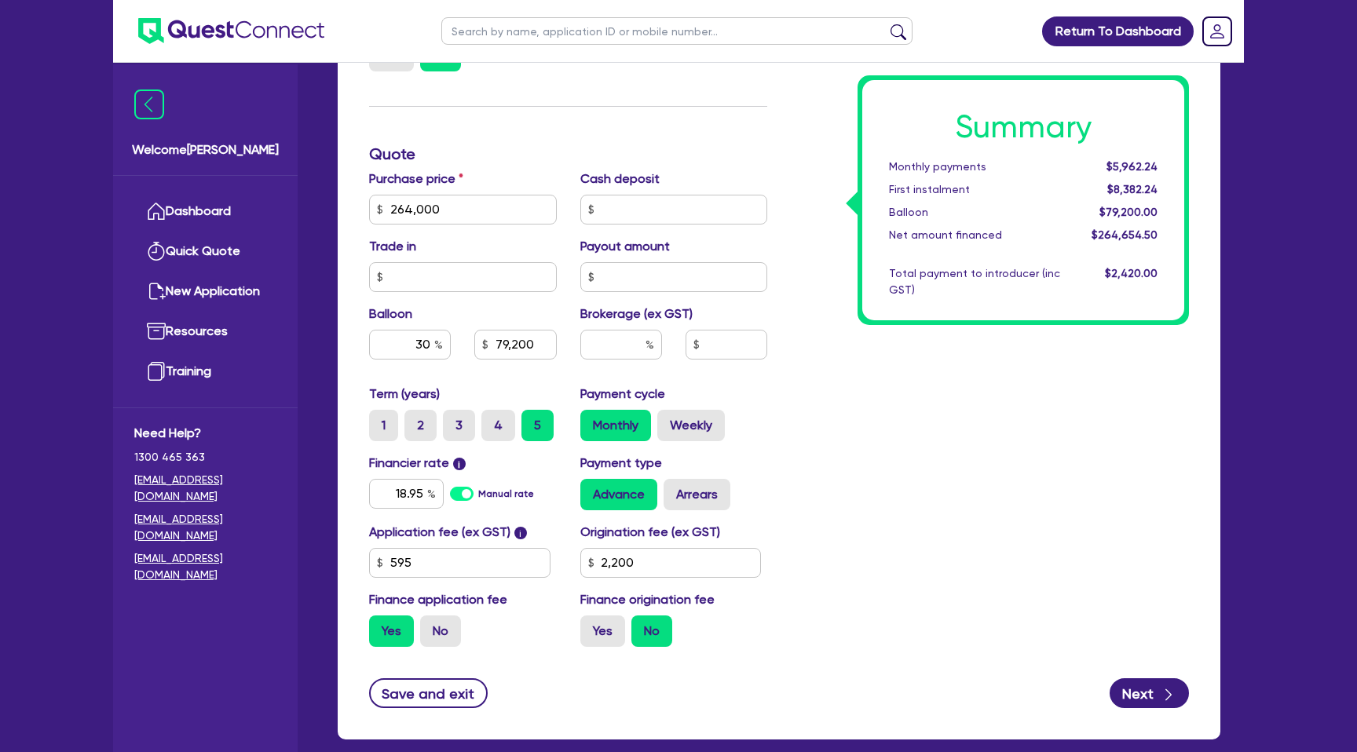
scroll to position [0, 0]
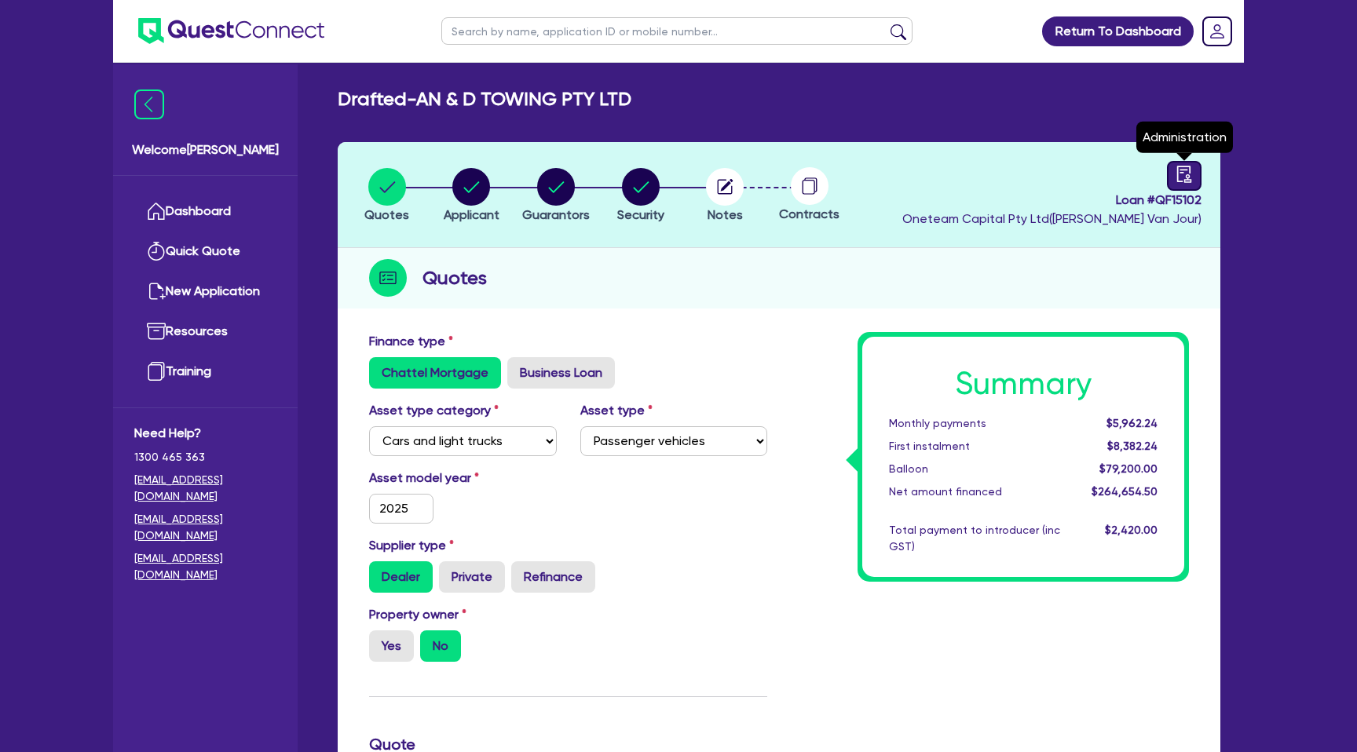
click at [1183, 180] on icon "audit" at bounding box center [1184, 174] width 17 height 17
select select "DRAFTED_NEW"
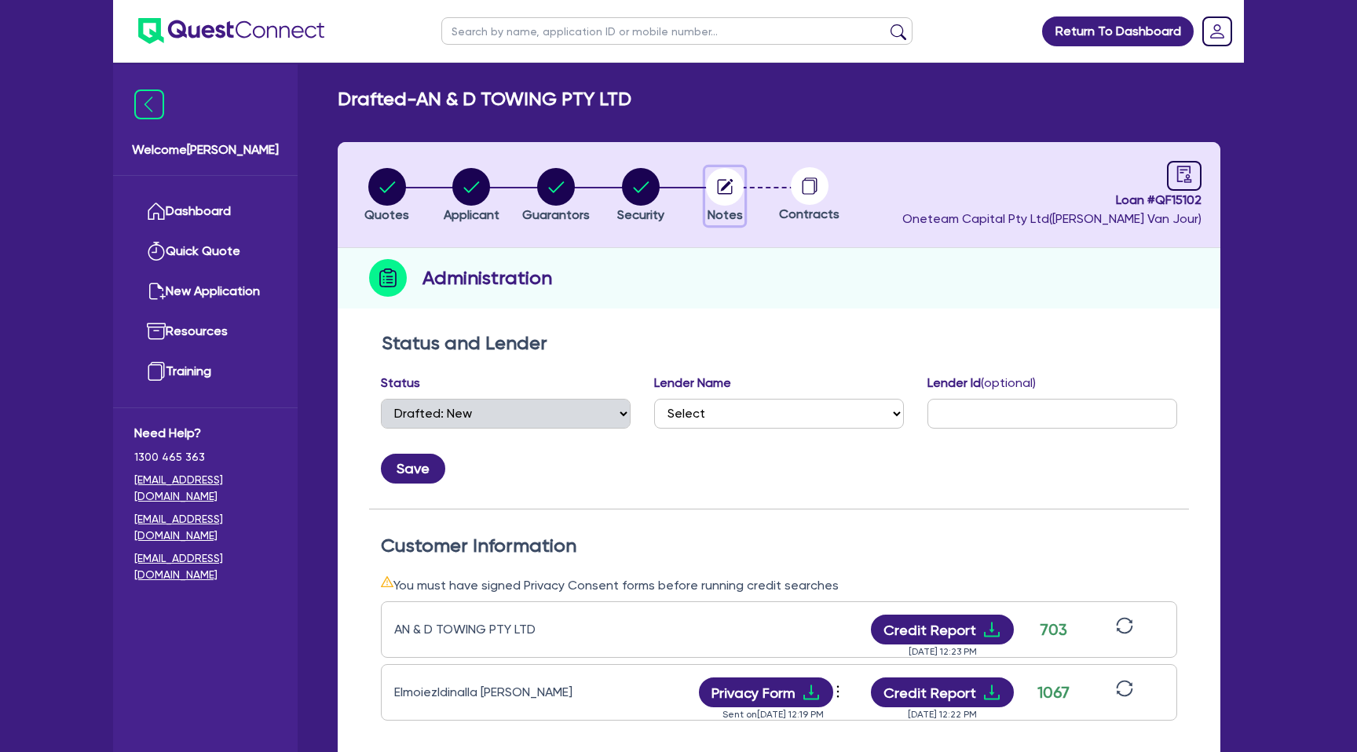
click at [720, 188] on circle "button" at bounding box center [725, 187] width 38 height 38
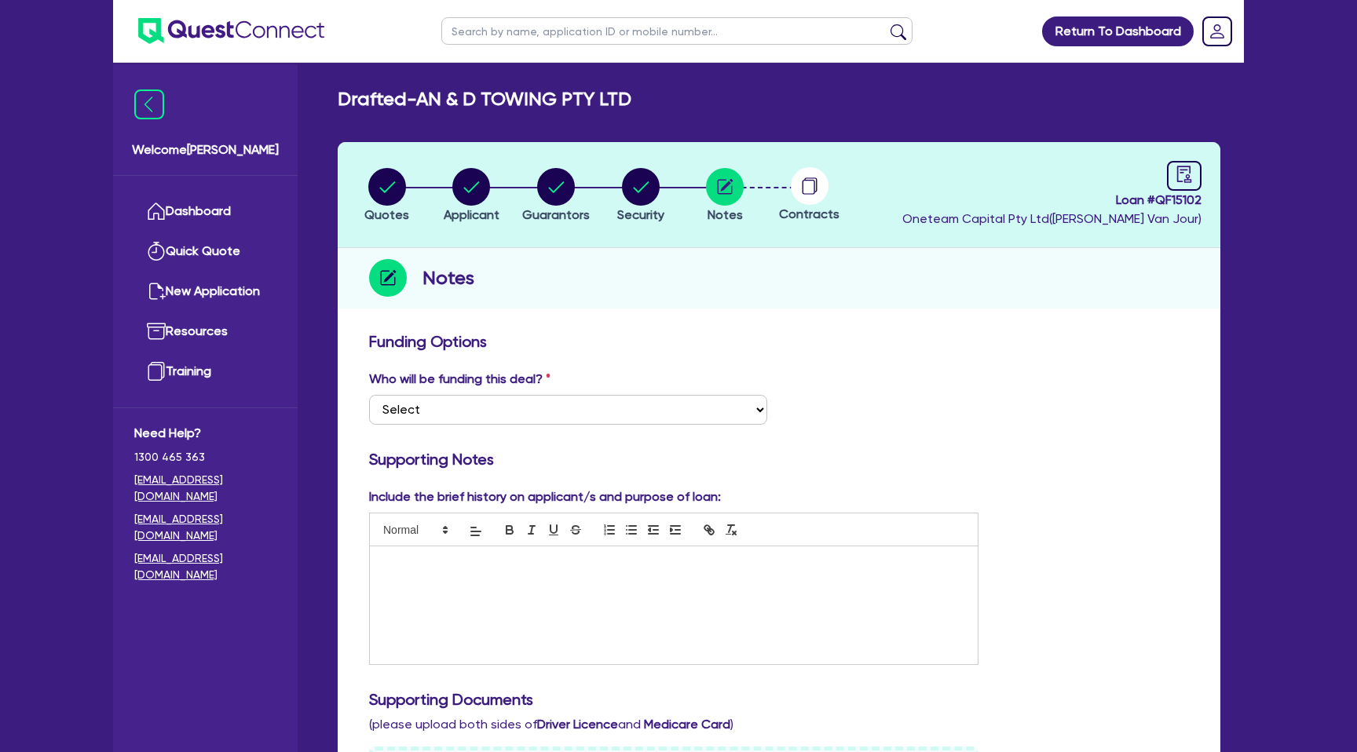
click at [466, 170] on circle "button" at bounding box center [471, 187] width 38 height 38
select select "COMPANY"
select select "TRANSPORT_WAREHOUSING"
select select "PASSENGERS_FREIGHT_TRANSPORT"
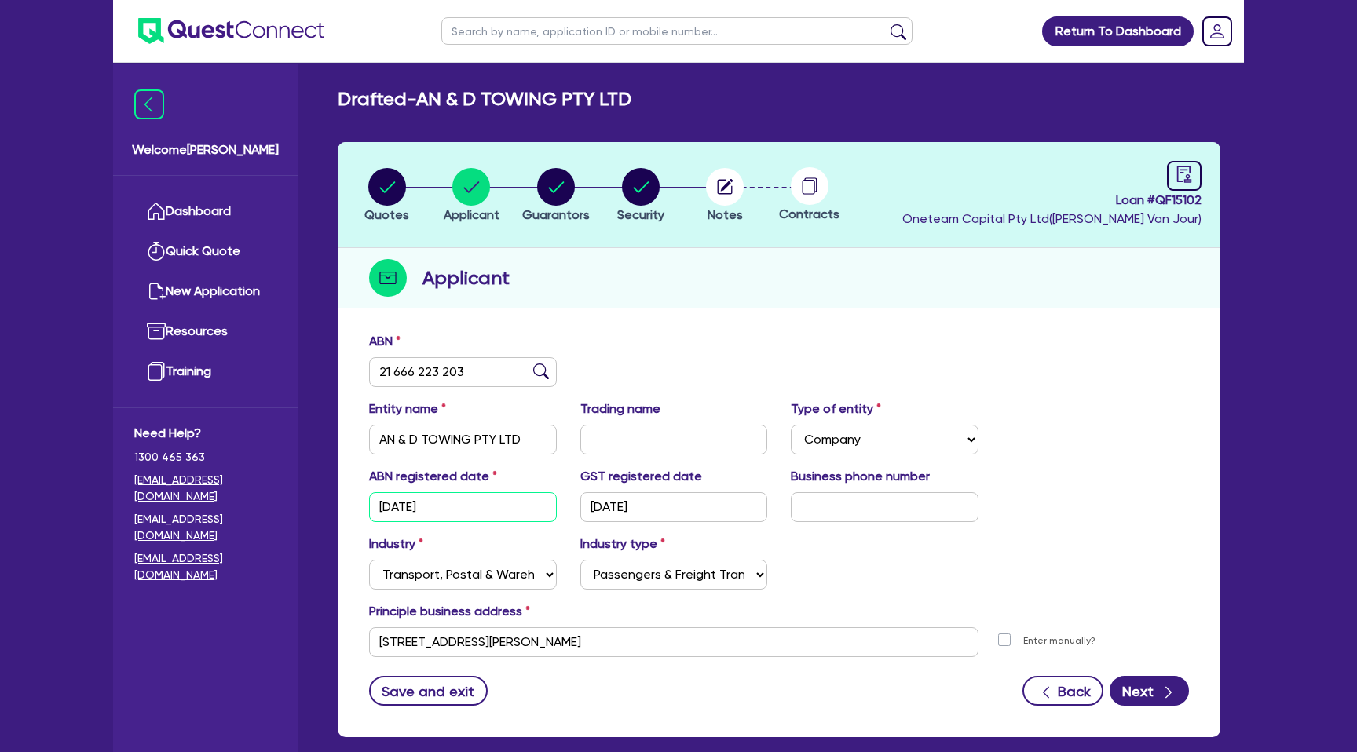
click at [411, 507] on input "03/03/2023" at bounding box center [463, 507] width 188 height 30
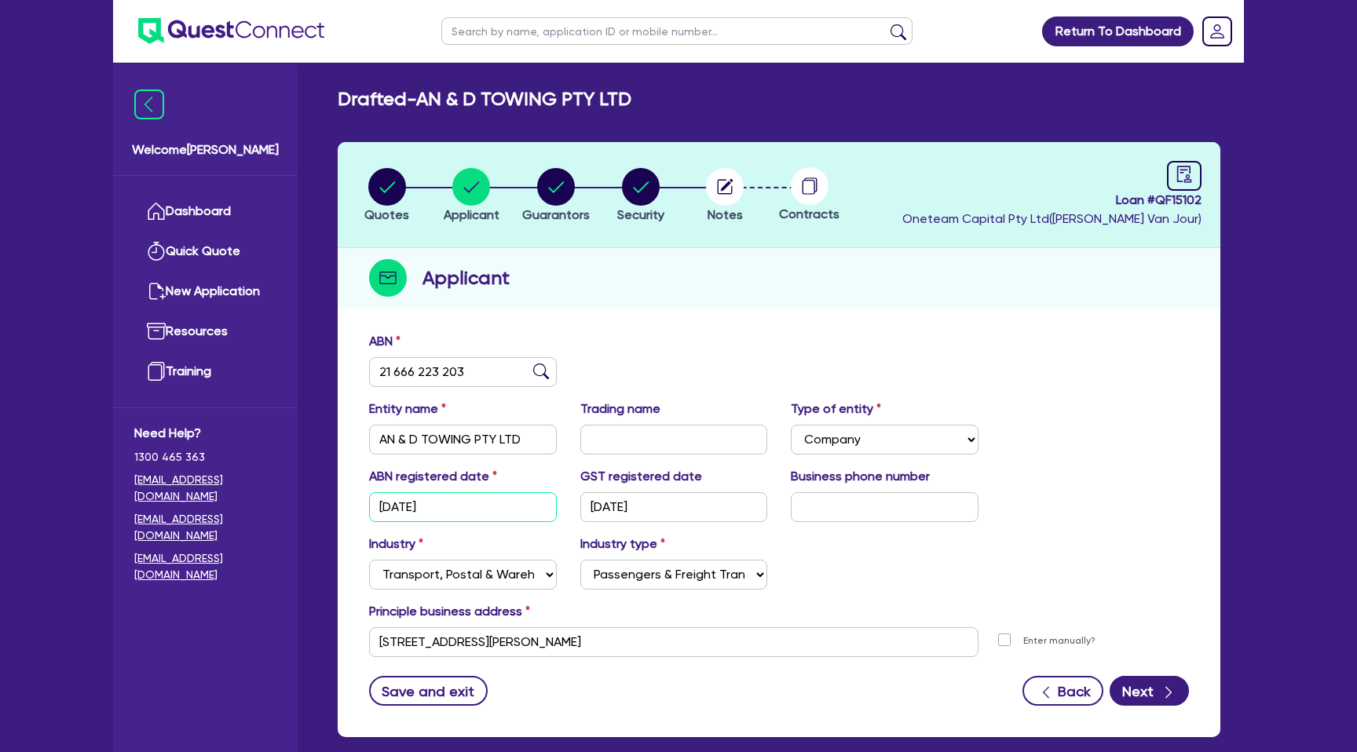
click at [411, 507] on input "03/03/2023" at bounding box center [463, 507] width 188 height 30
click at [565, 195] on circle "button" at bounding box center [556, 187] width 38 height 38
select select "MR"
select select "VIC"
select select "SINGLE"
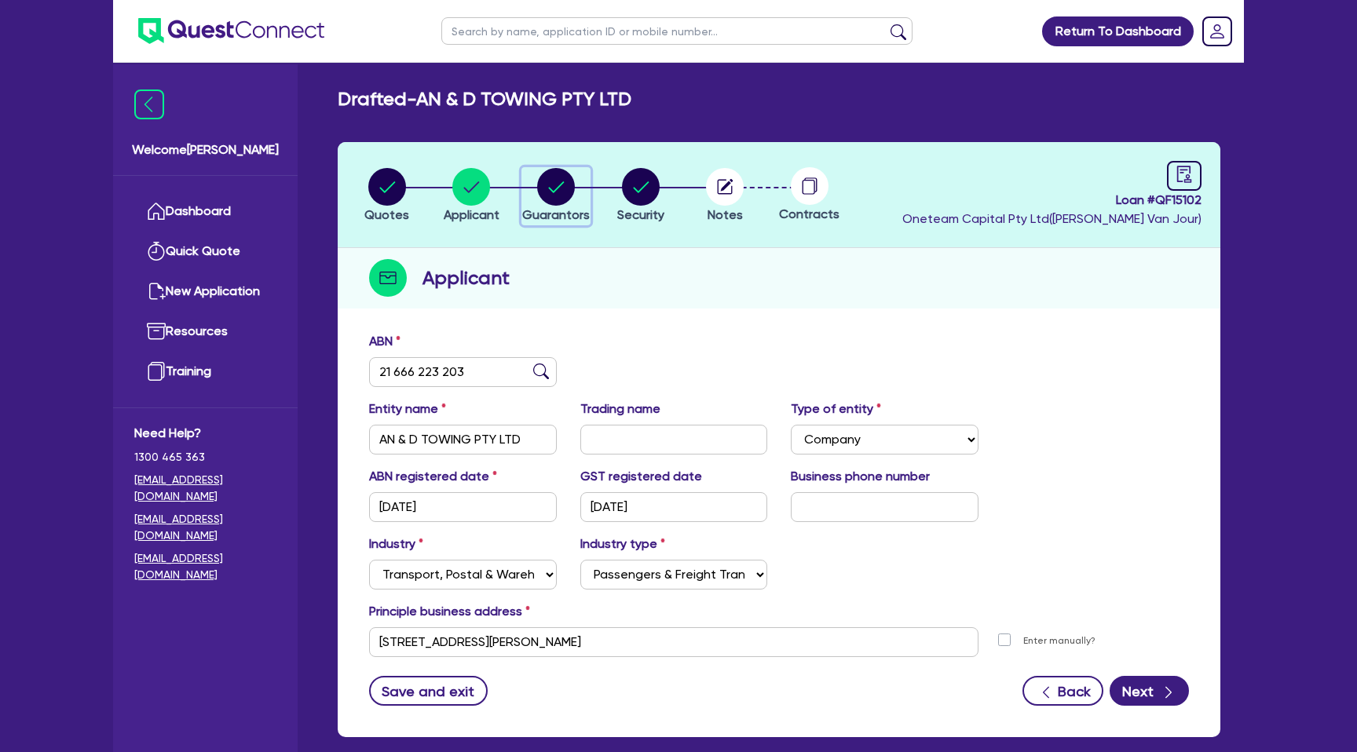
select select "CASH"
select select "CREDIT_CARD"
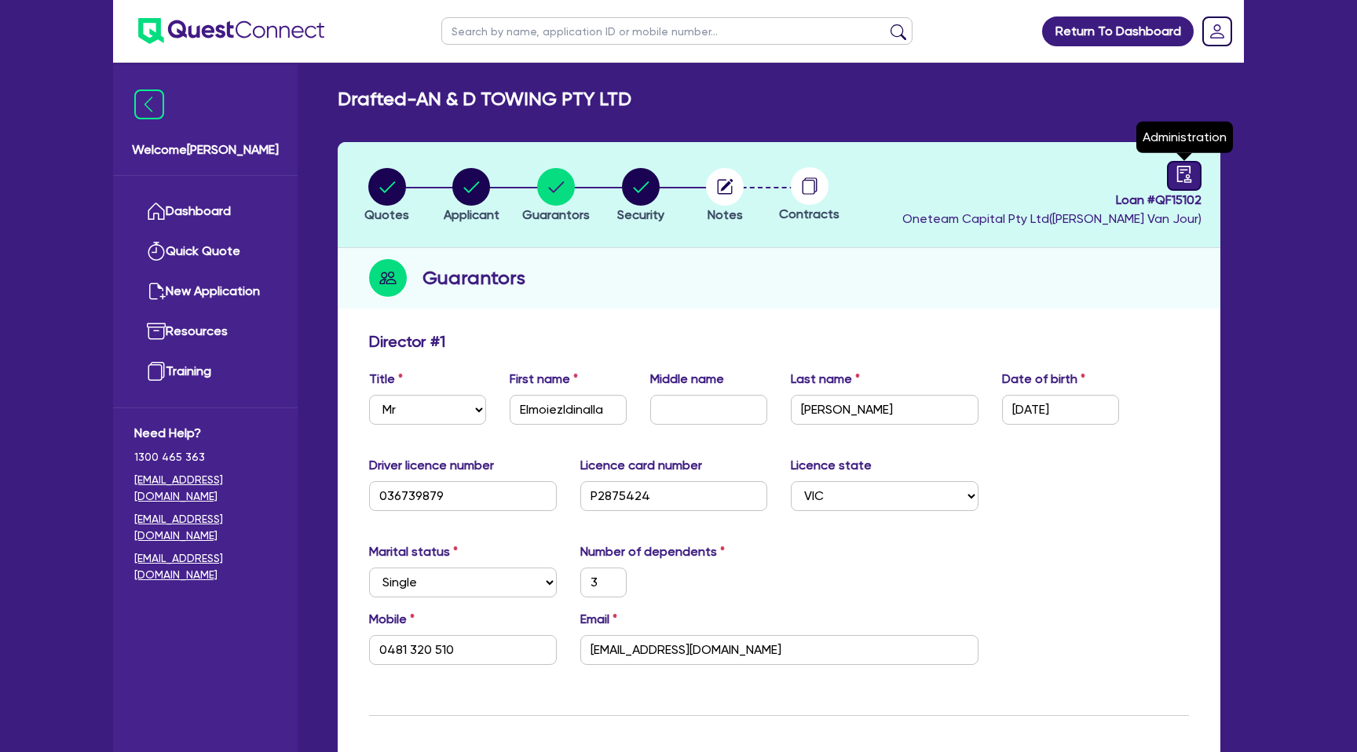
click at [1171, 166] on link at bounding box center [1184, 176] width 35 height 30
select select "DRAFTED_NEW"
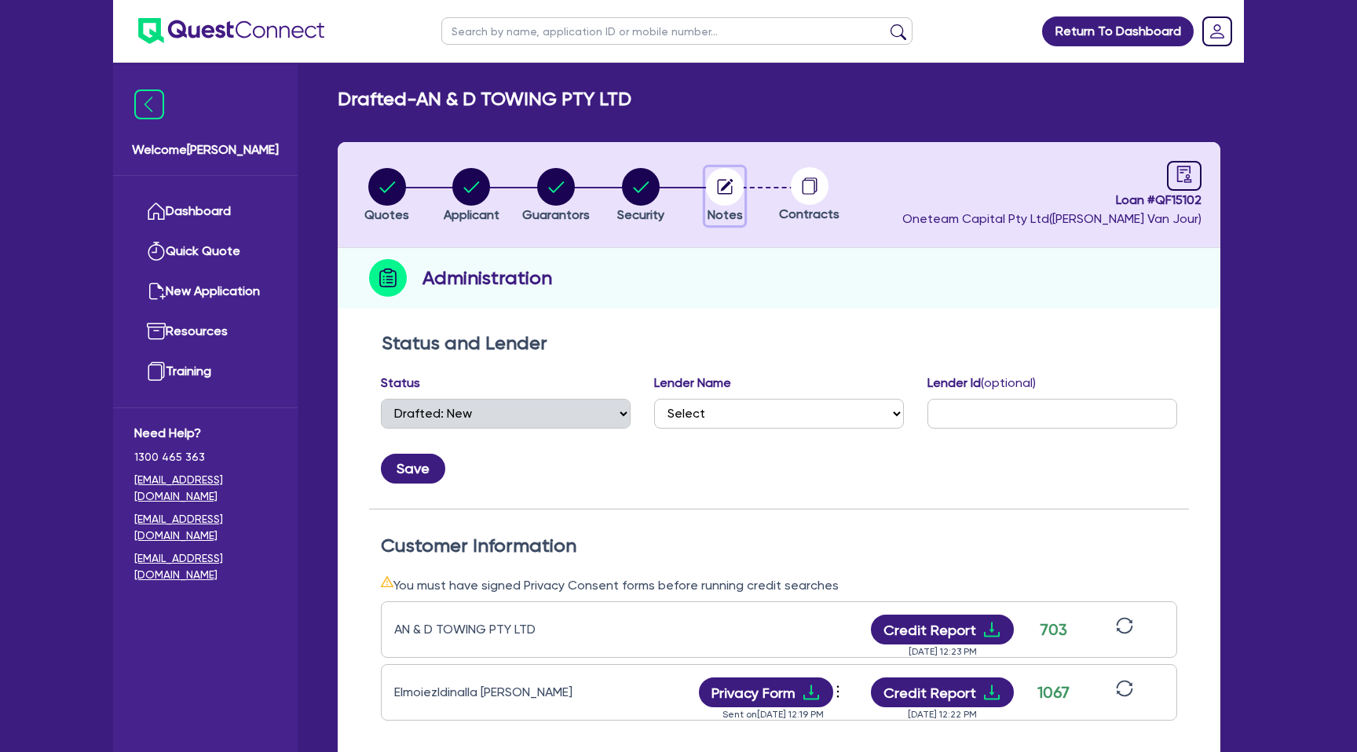
click at [722, 192] on icon "button" at bounding box center [725, 186] width 15 height 15
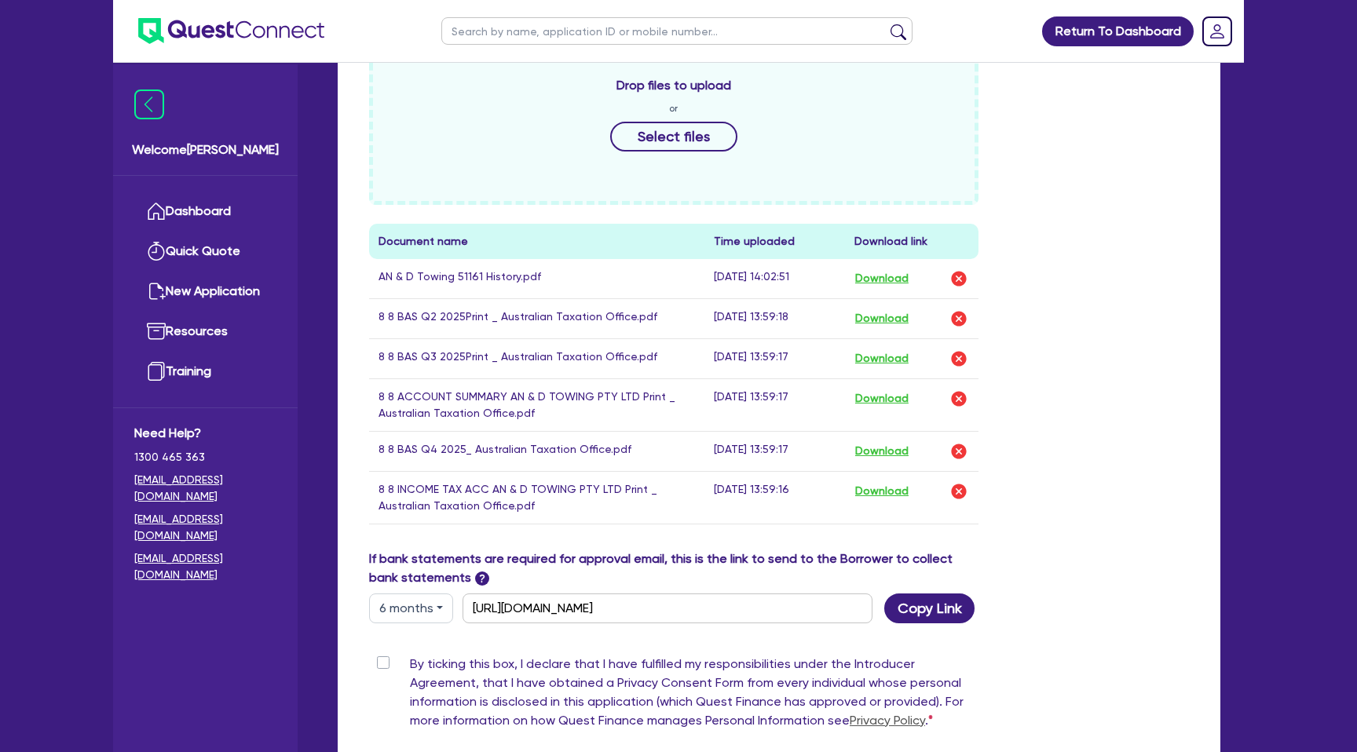
scroll to position [750, 0]
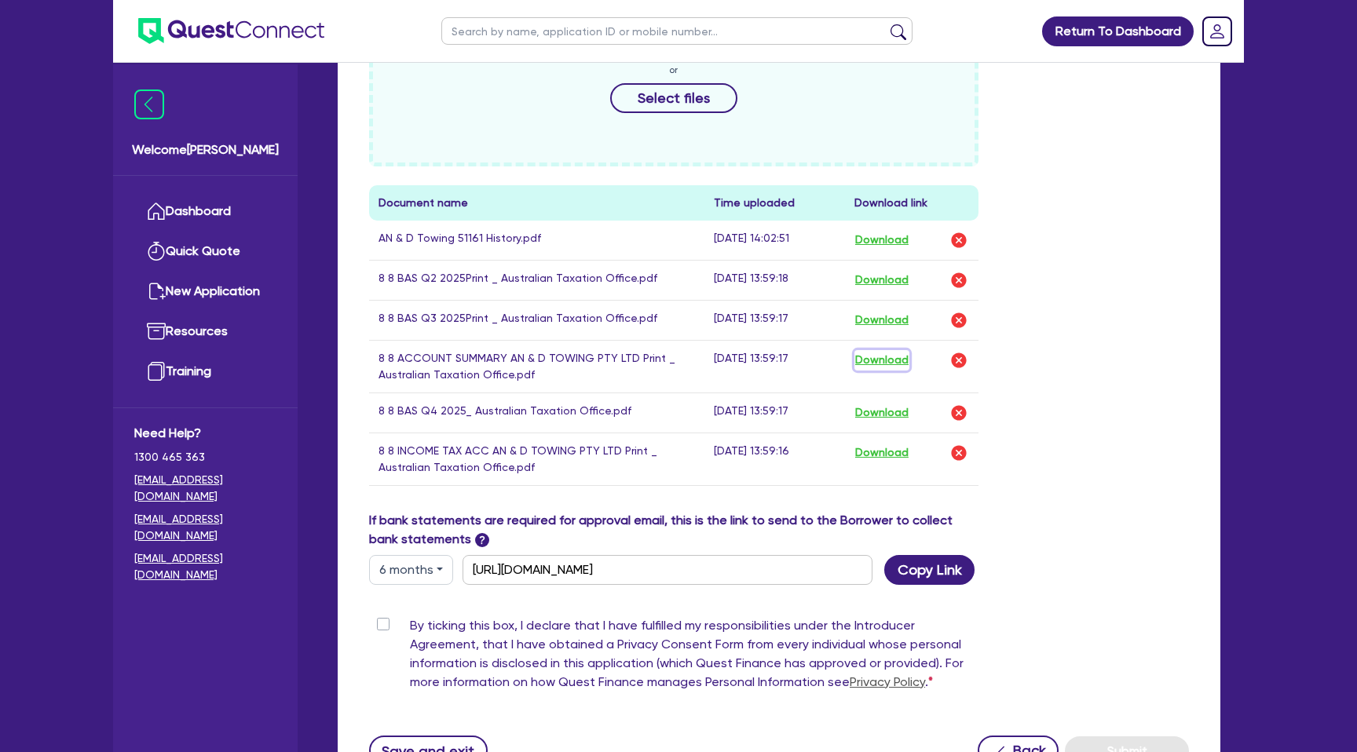
click at [892, 357] on button "Download" at bounding box center [881, 360] width 55 height 20
click at [907, 243] on button "Download" at bounding box center [881, 240] width 55 height 20
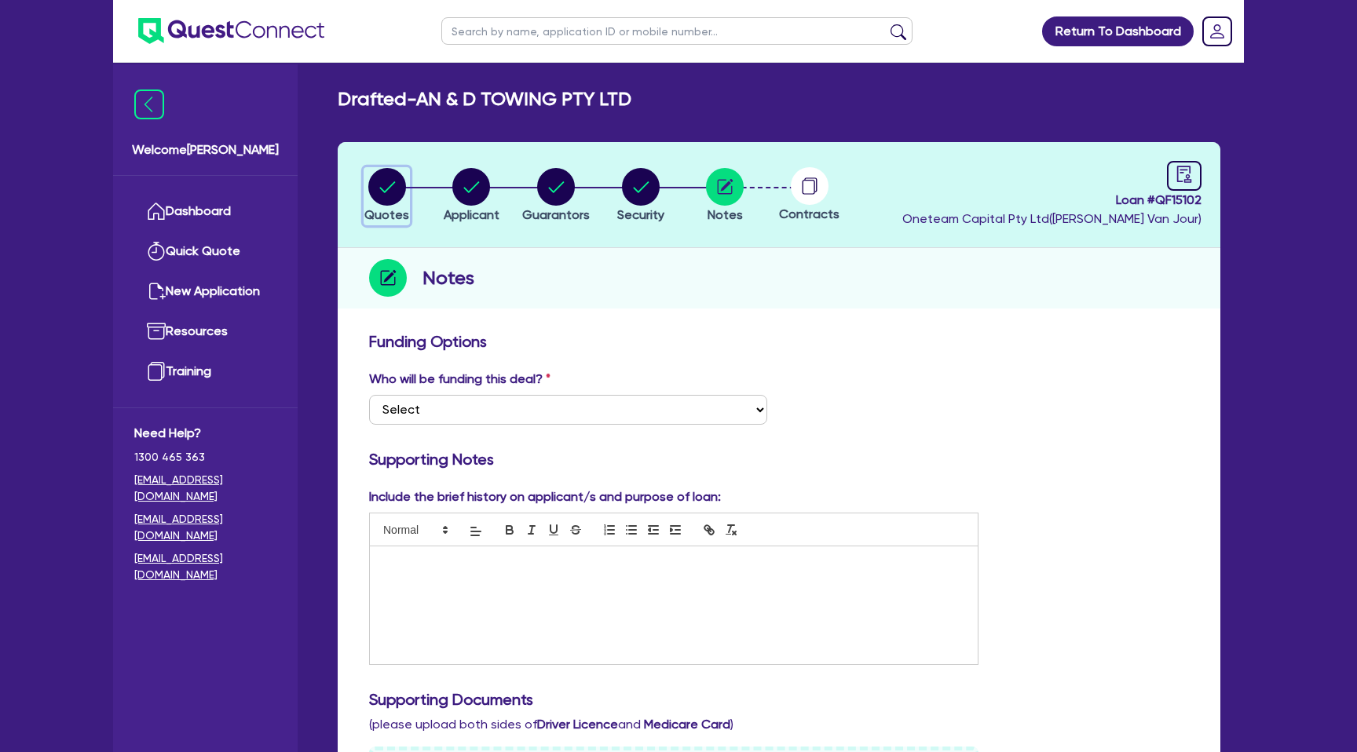
click at [388, 196] on circle "button" at bounding box center [387, 187] width 38 height 38
select select "CARS_AND_LIGHT_TRUCKS"
select select "PASSENGER_VEHICLES"
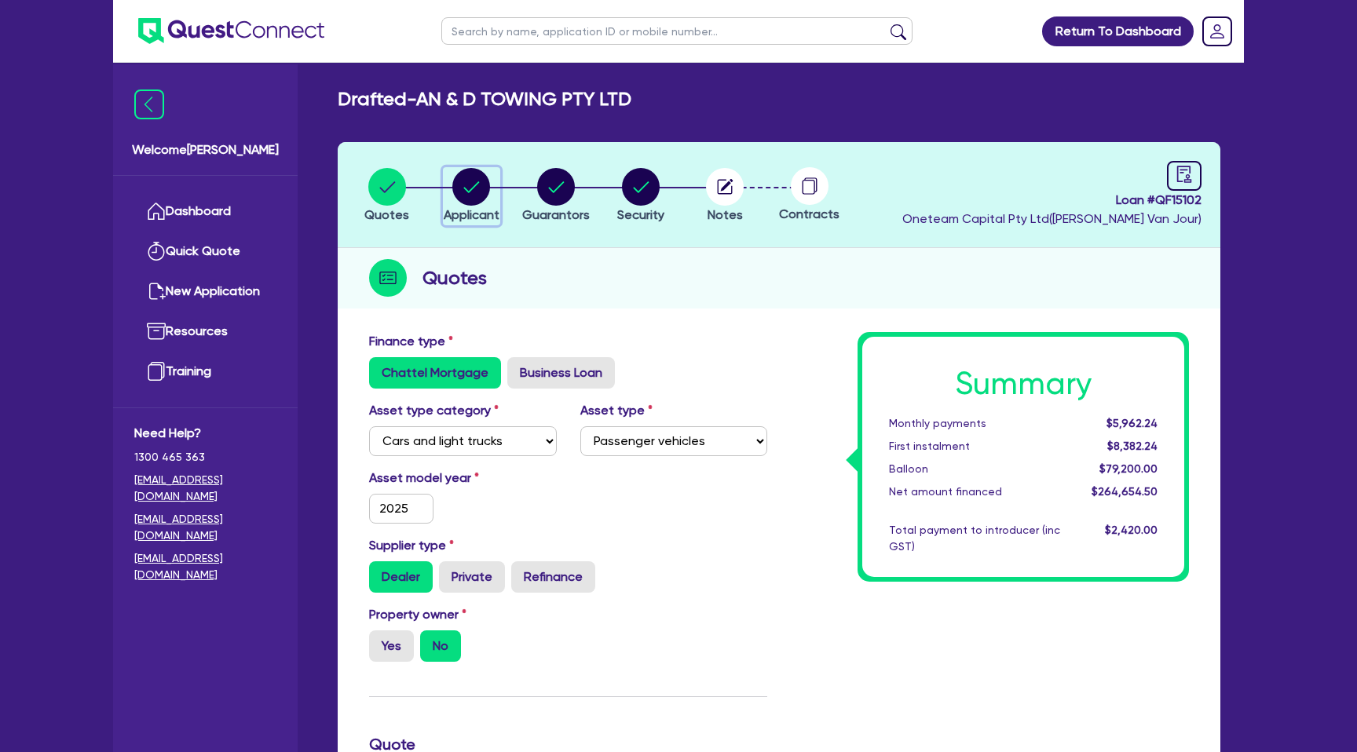
click at [476, 181] on circle "button" at bounding box center [471, 187] width 38 height 38
select select "COMPANY"
select select "TRANSPORT_WAREHOUSING"
select select "PASSENGERS_FREIGHT_TRANSPORT"
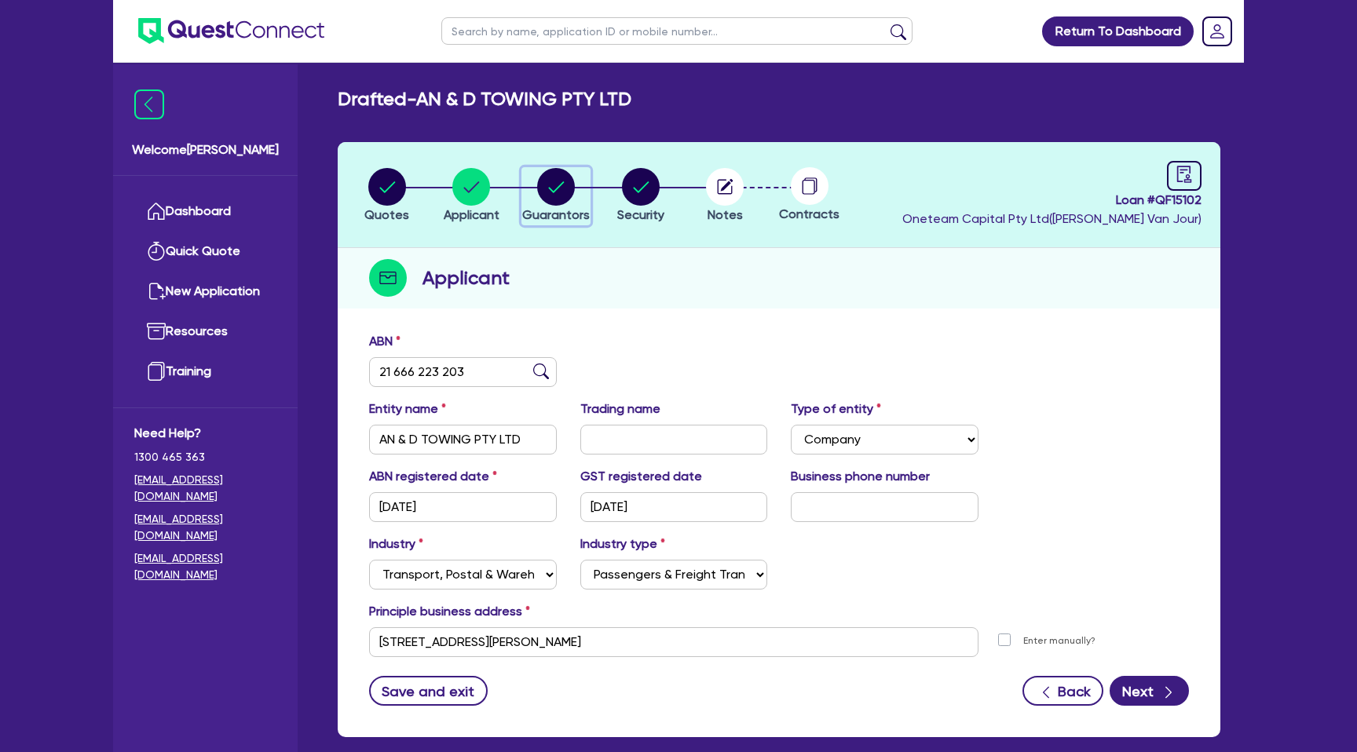
click at [559, 189] on circle "button" at bounding box center [556, 187] width 38 height 38
select select "MR"
select select "VIC"
select select "SINGLE"
select select "CASH"
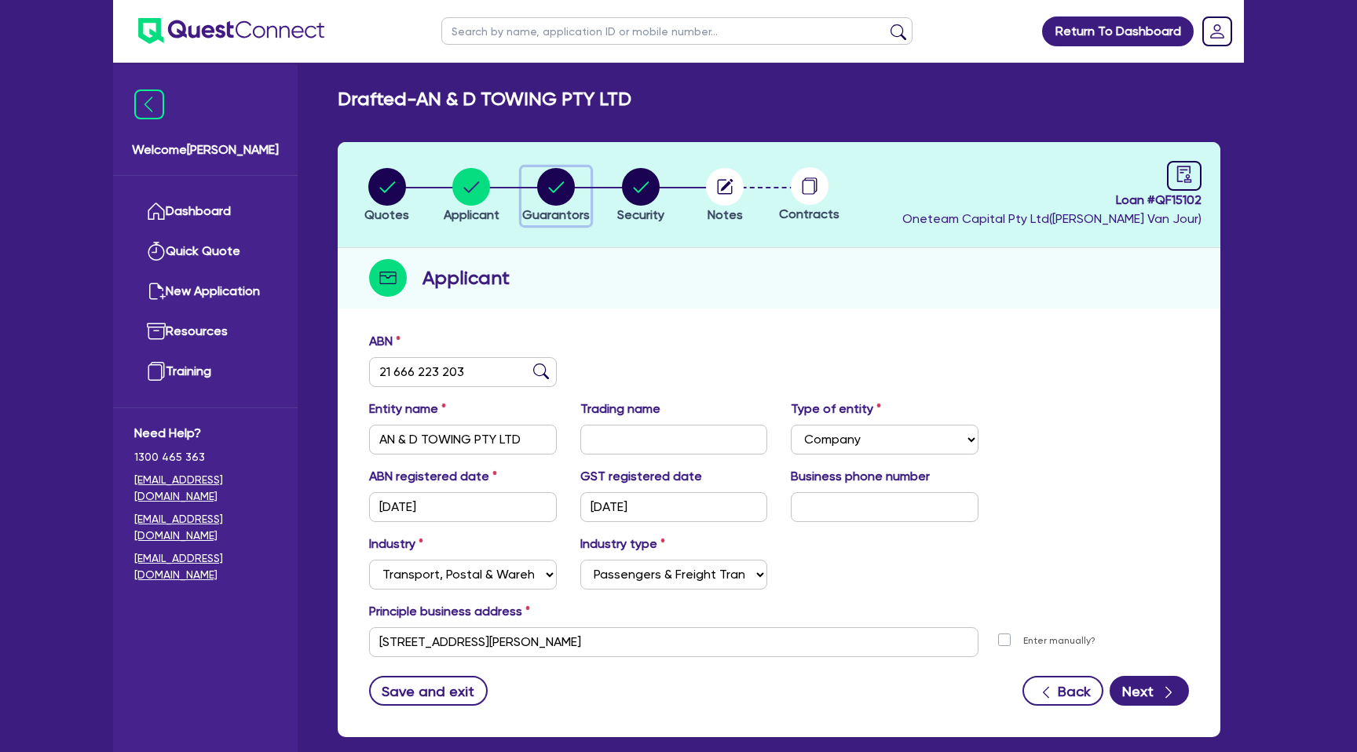
select select "CREDIT_CARD"
